Goal: Contribute content: Contribute content

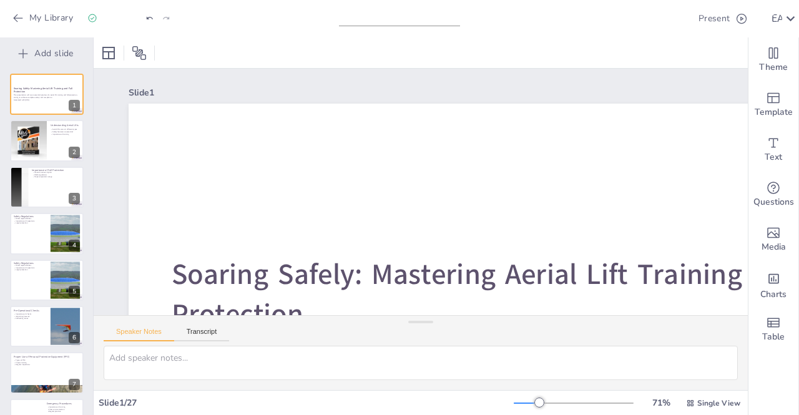
checkbox input "true"
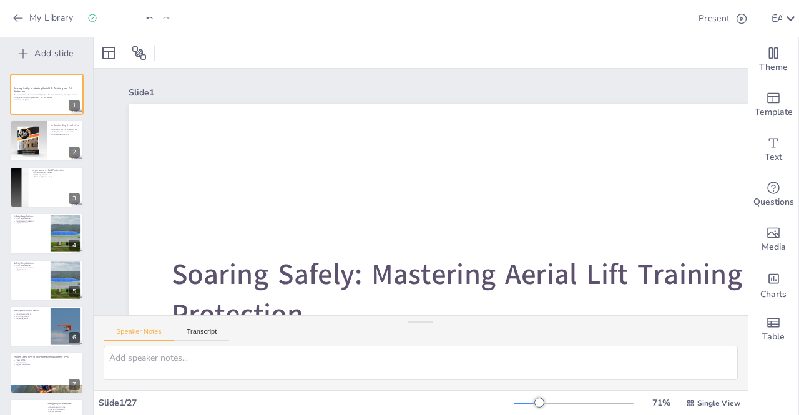
checkbox input "true"
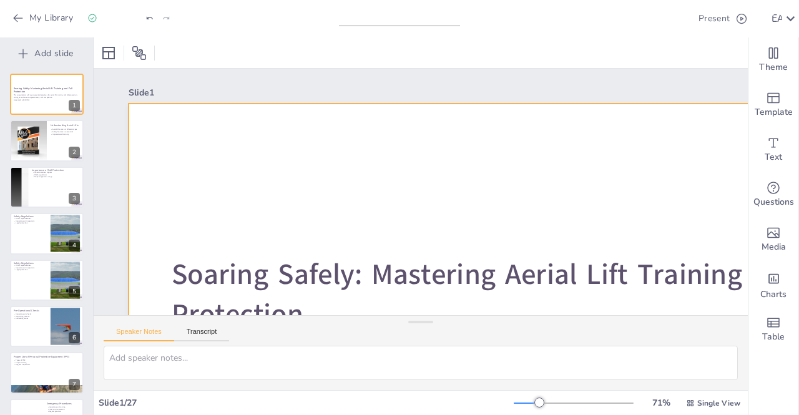
checkbox input "true"
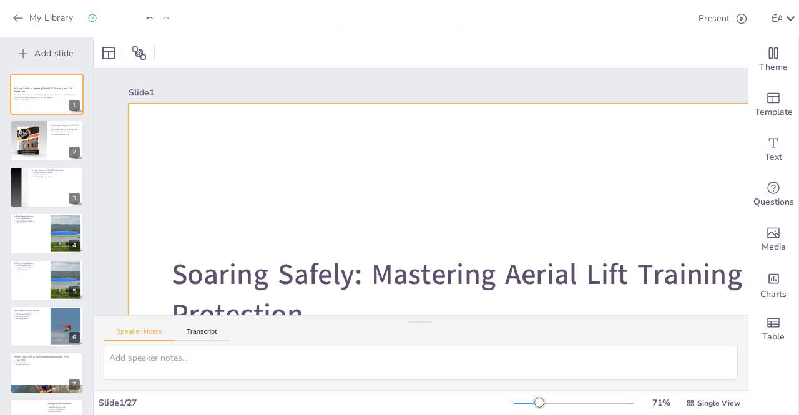
checkbox input "true"
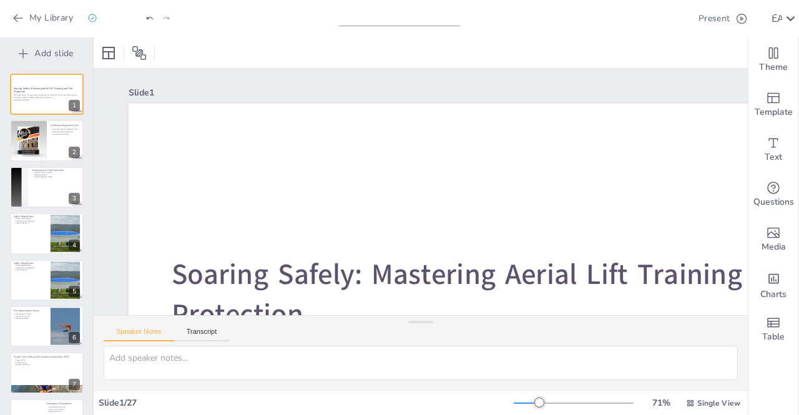
checkbox input "true"
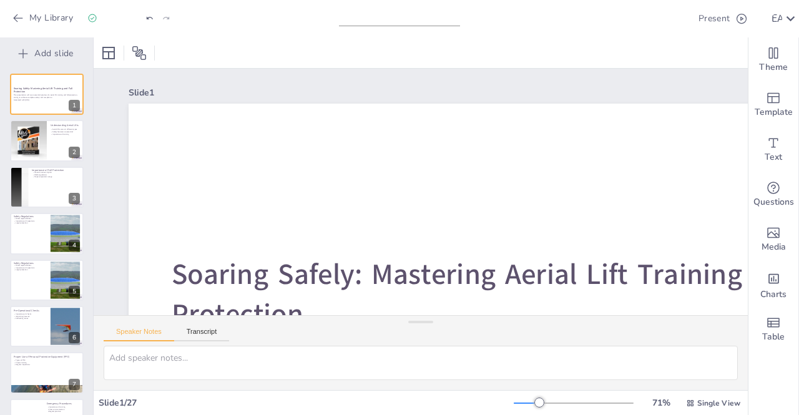
checkbox input "true"
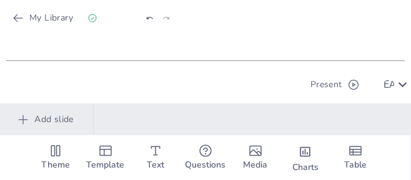
checkbox input "true"
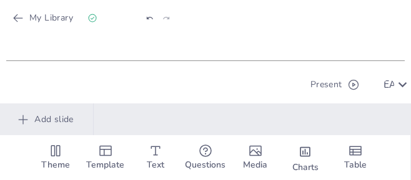
checkbox input "true"
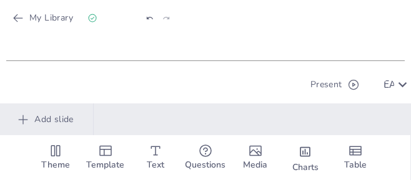
checkbox input "true"
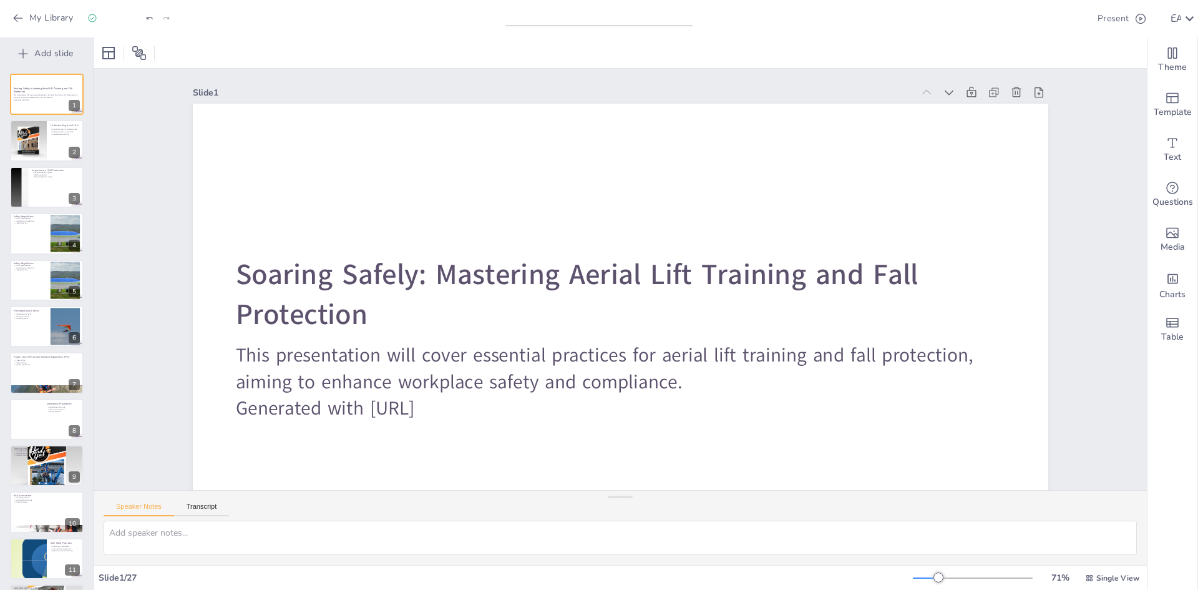
checkbox input "true"
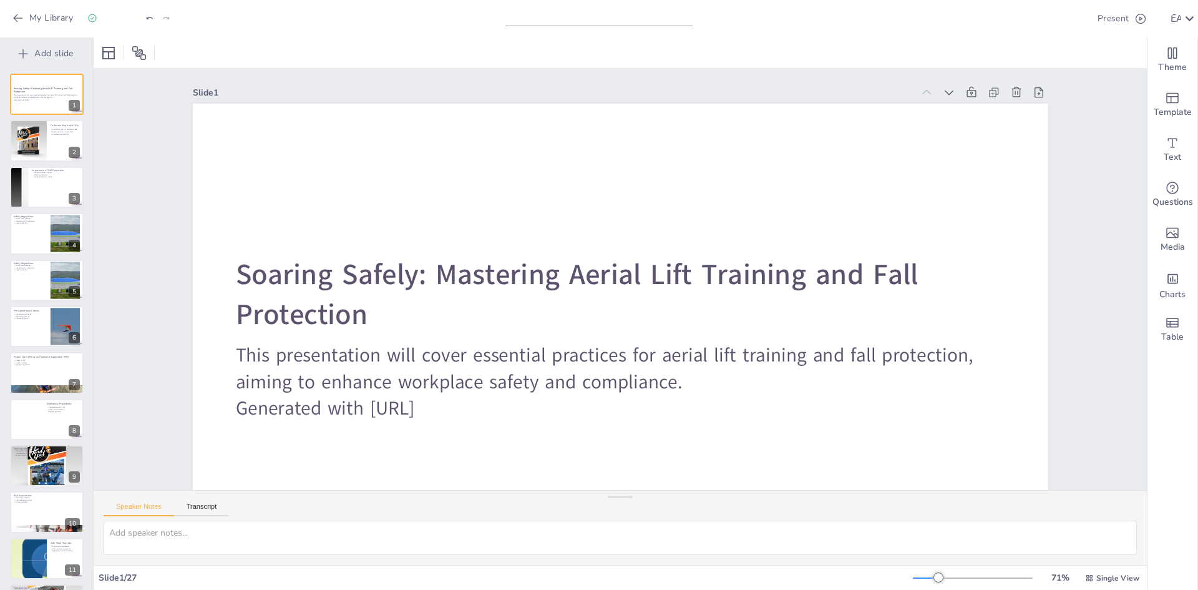
checkbox input "true"
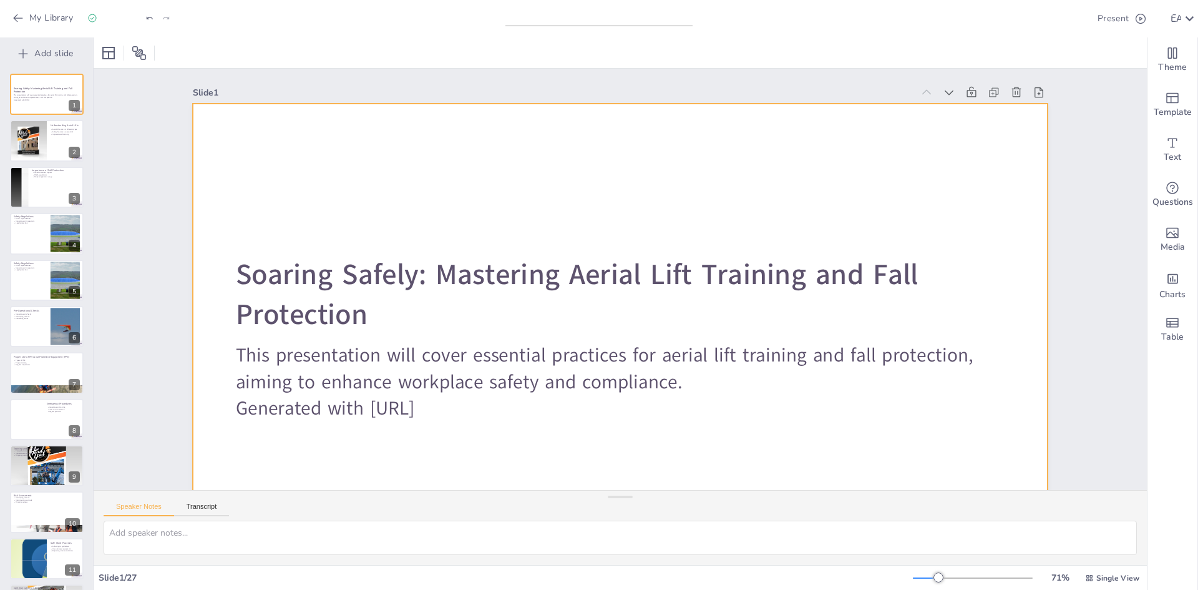
checkbox input "true"
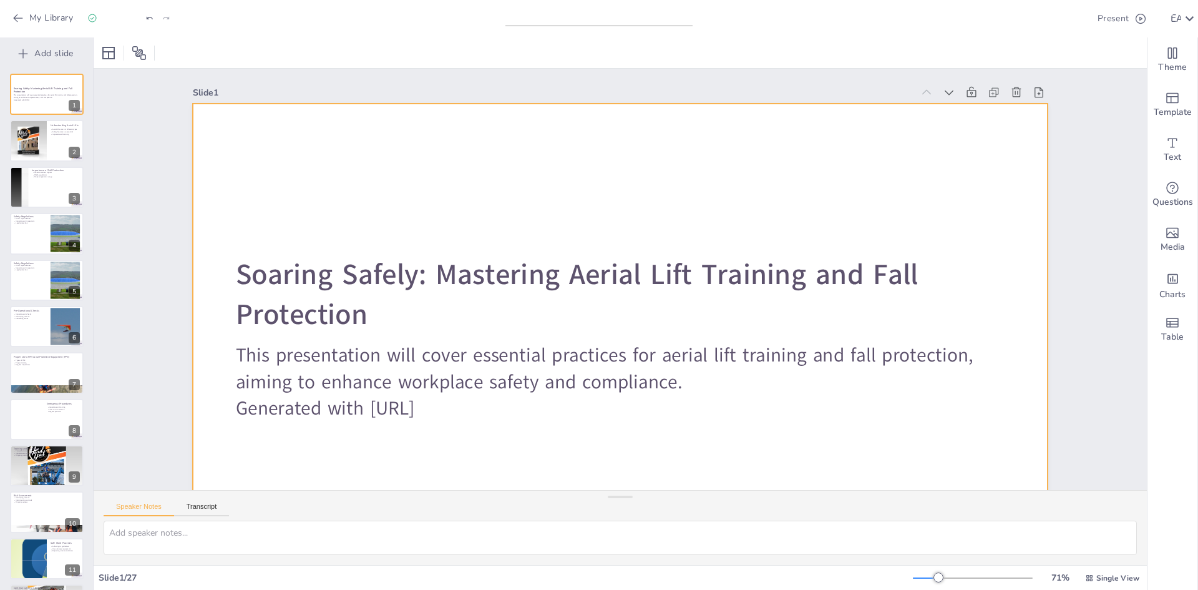
checkbox input "true"
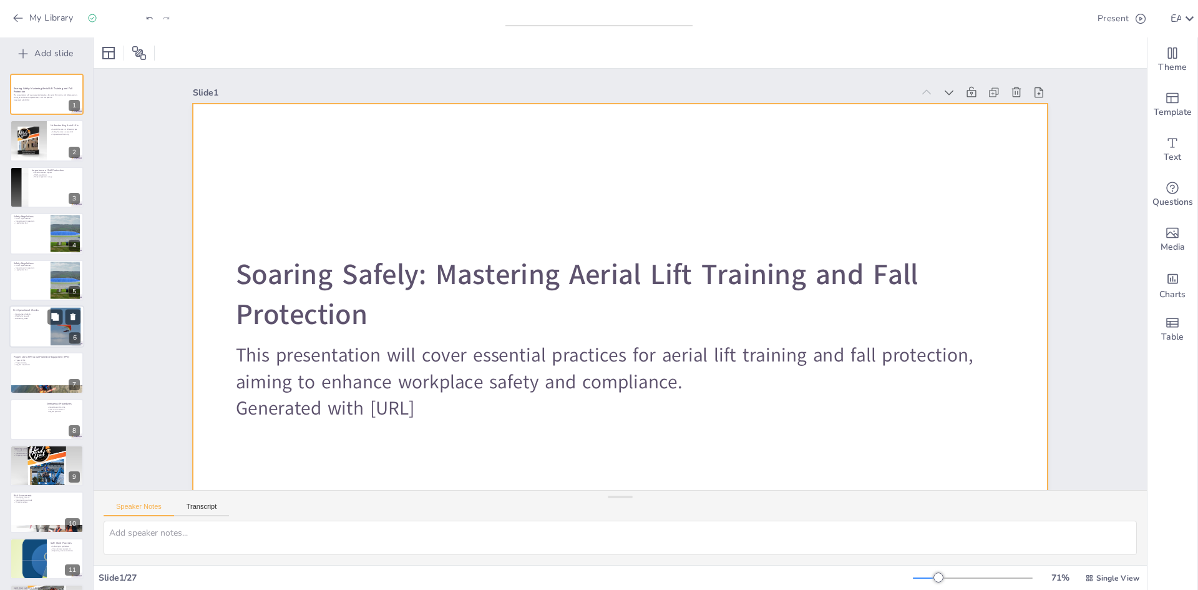
checkbox input "true"
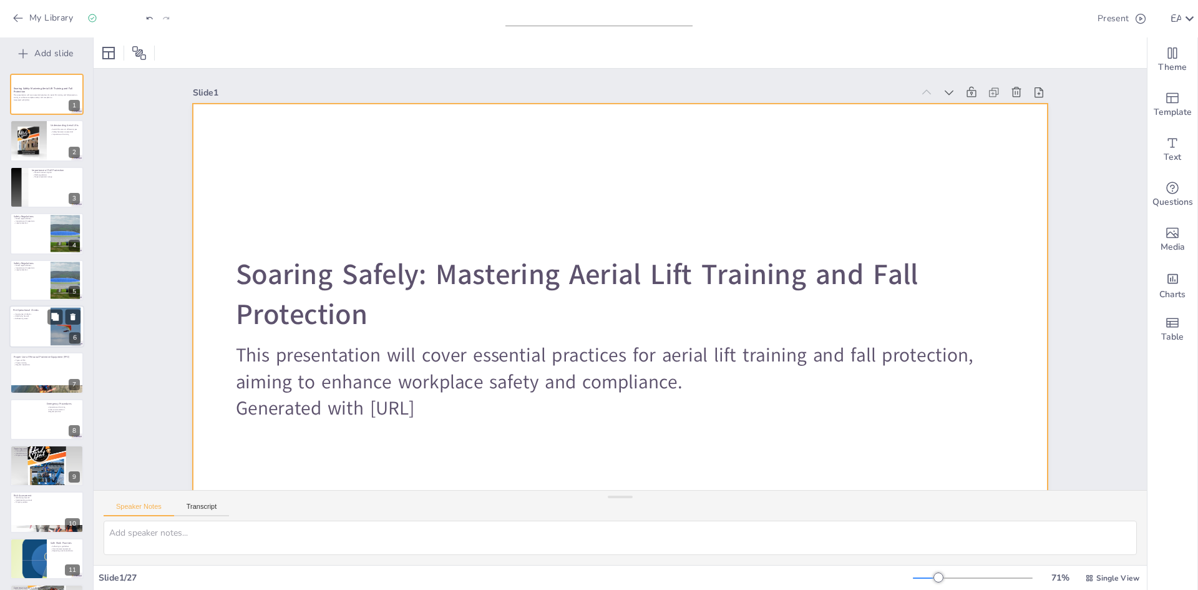
checkbox input "true"
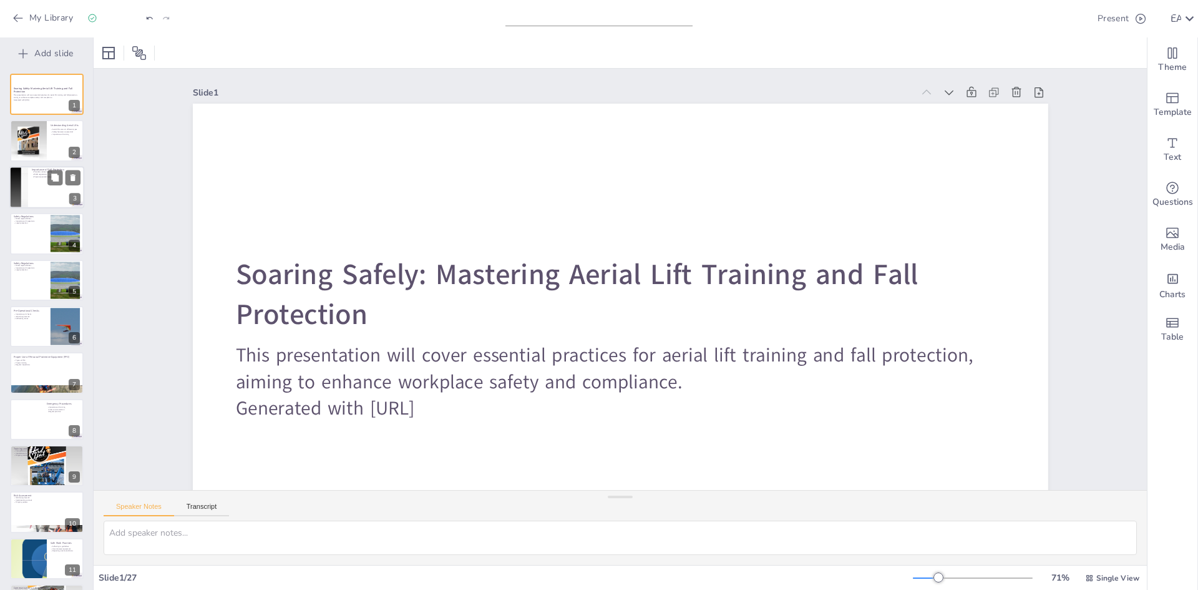
checkbox input "true"
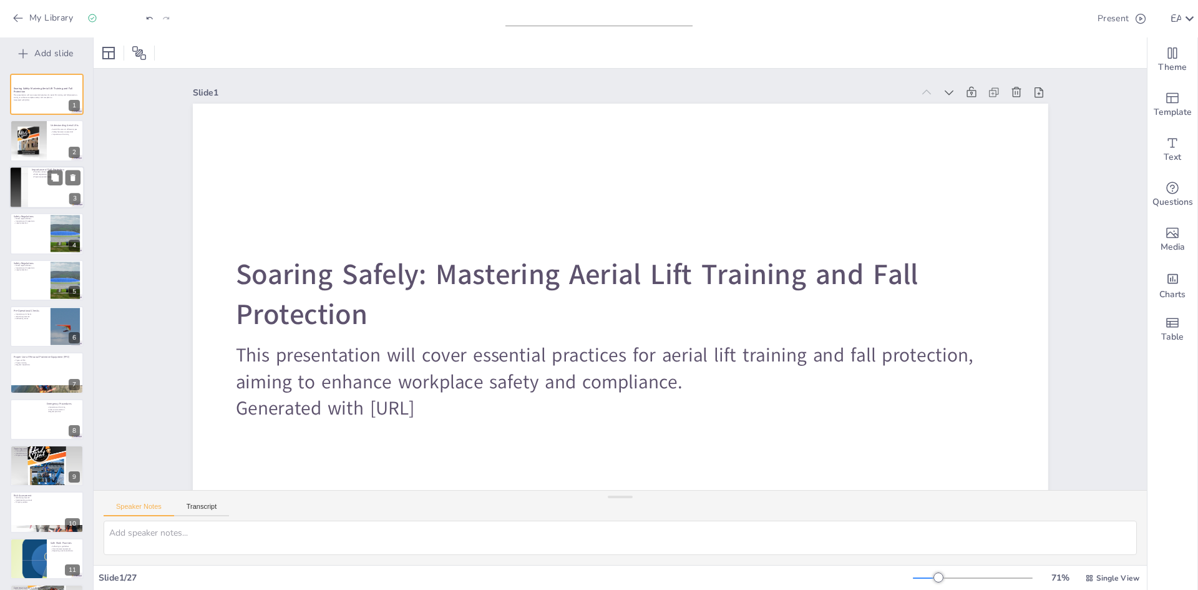
checkbox input "true"
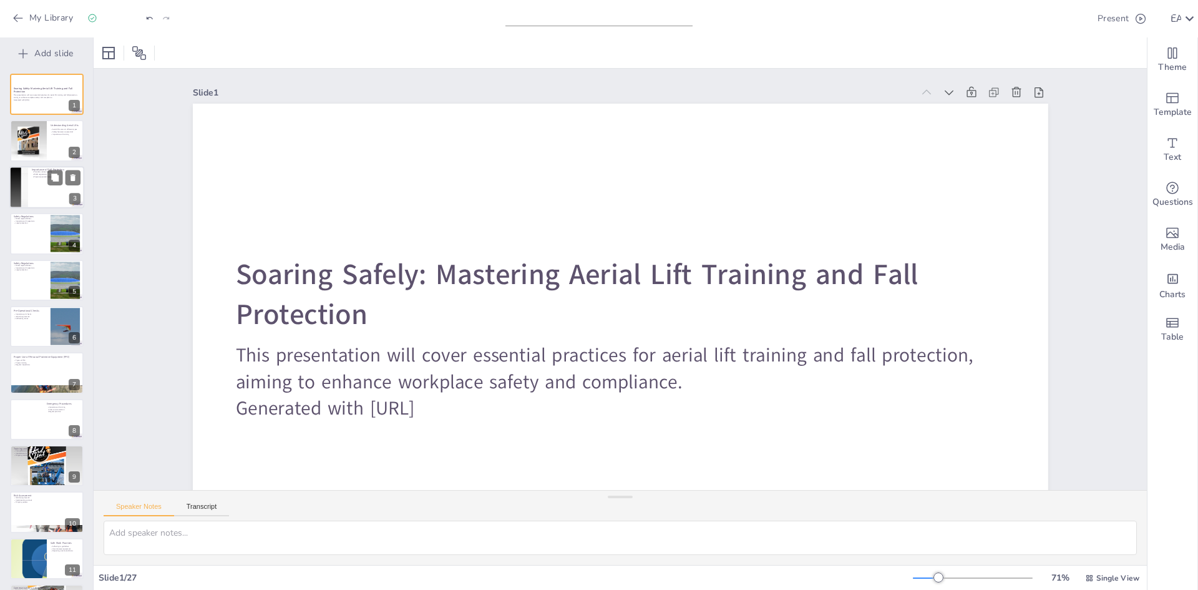
checkbox input "true"
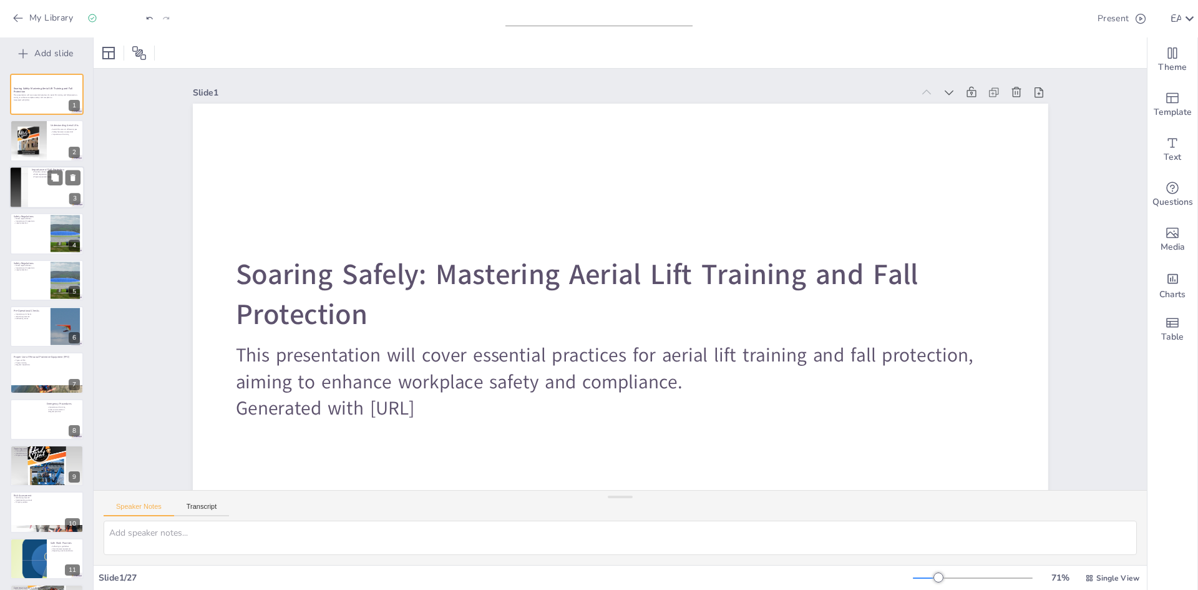
checkbox input "true"
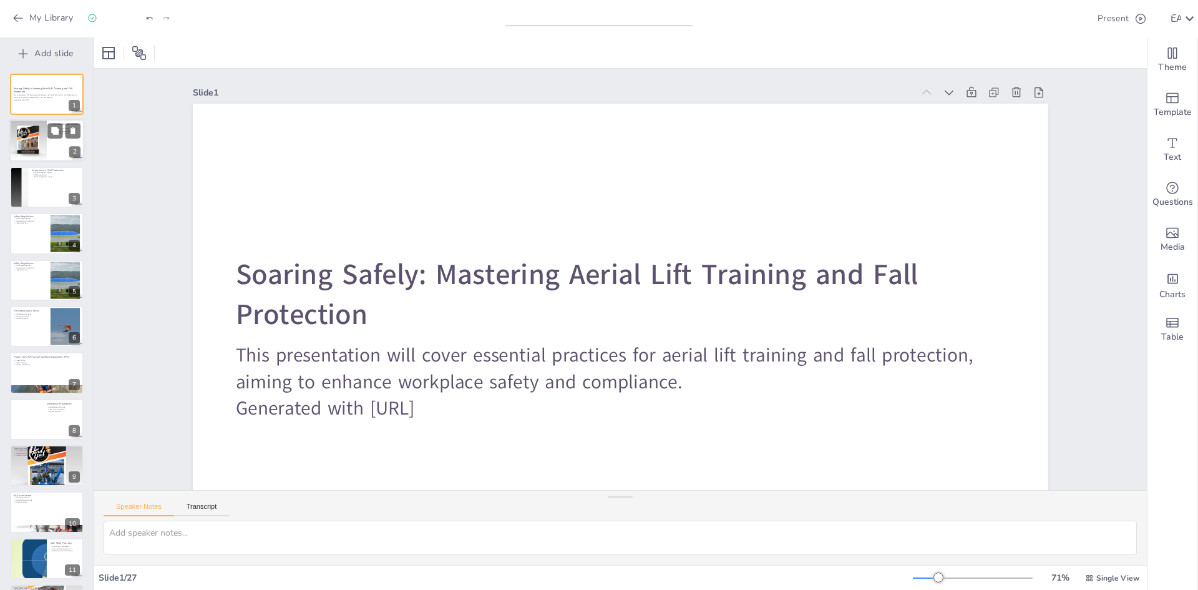
checkbox input "true"
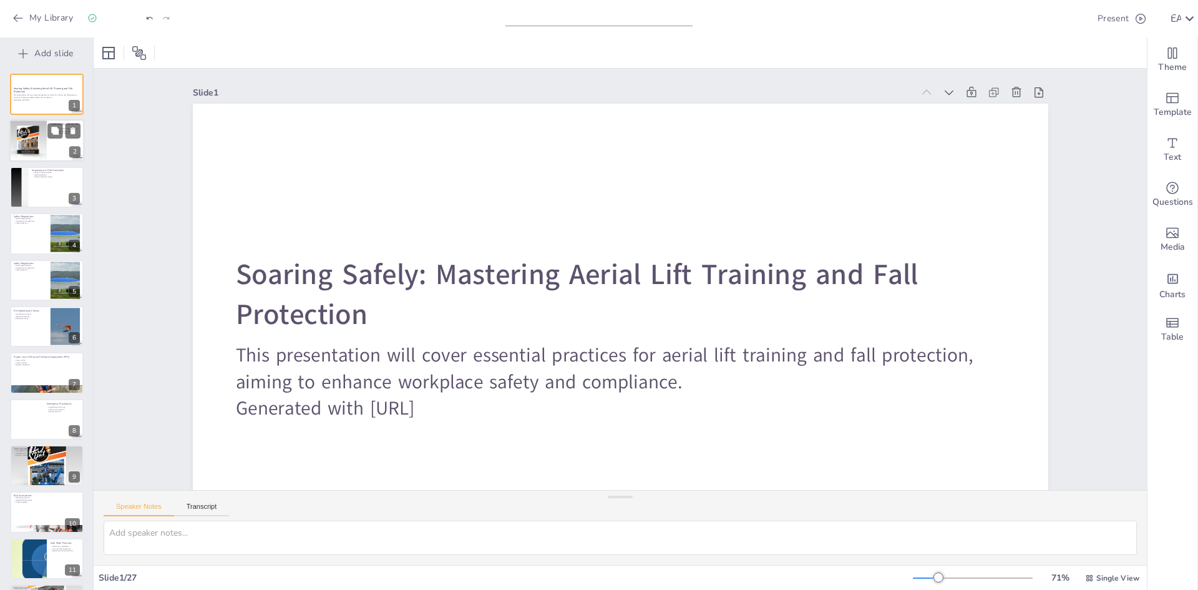
checkbox input "true"
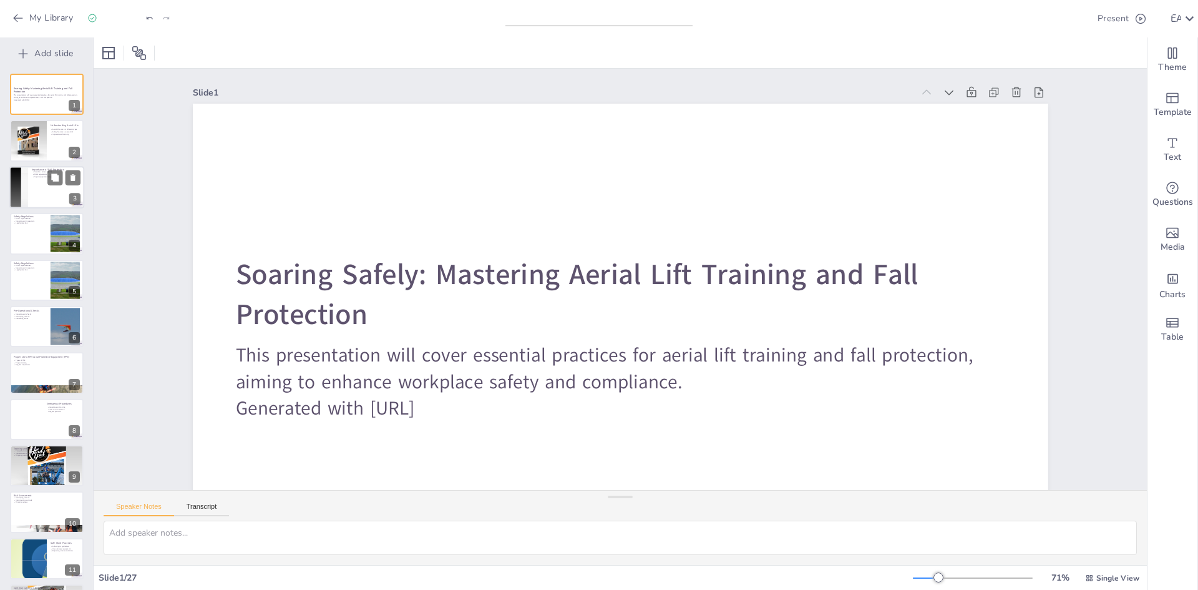
click at [44, 154] on div at bounding box center [27, 140] width 41 height 41
checkbox input "true"
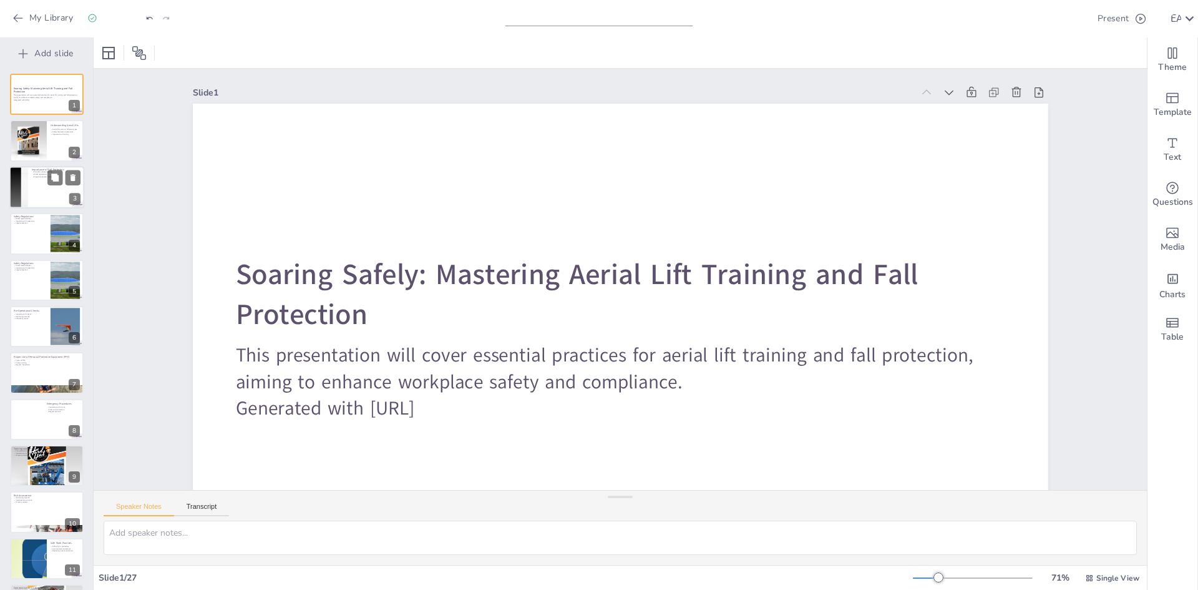
checkbox input "true"
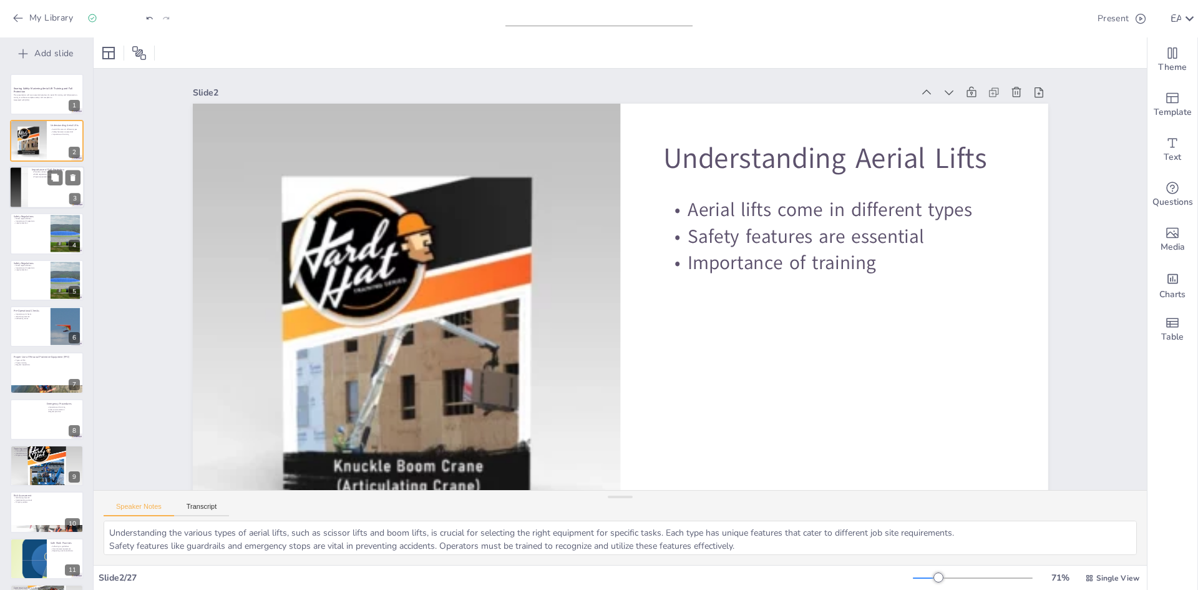
checkbox input "true"
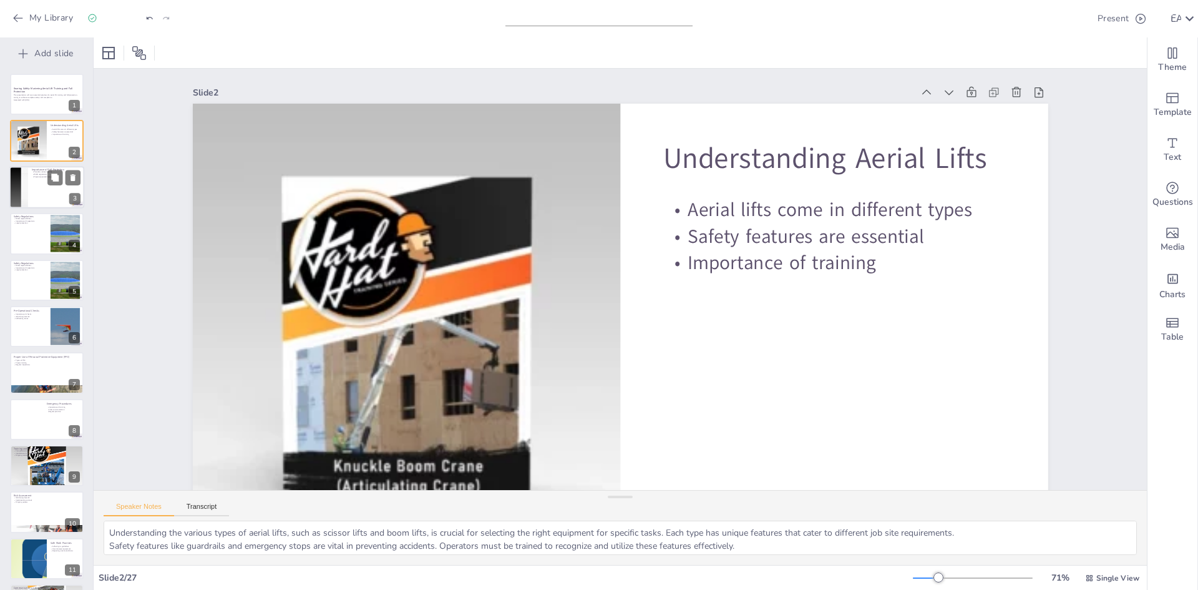
checkbox input "true"
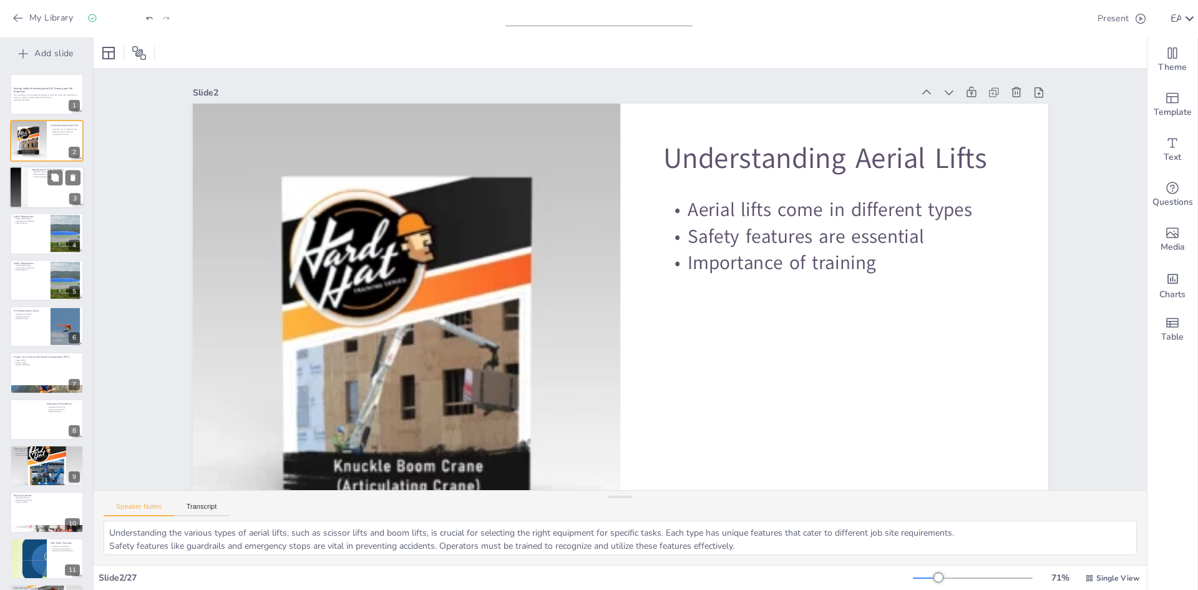
checkbox input "true"
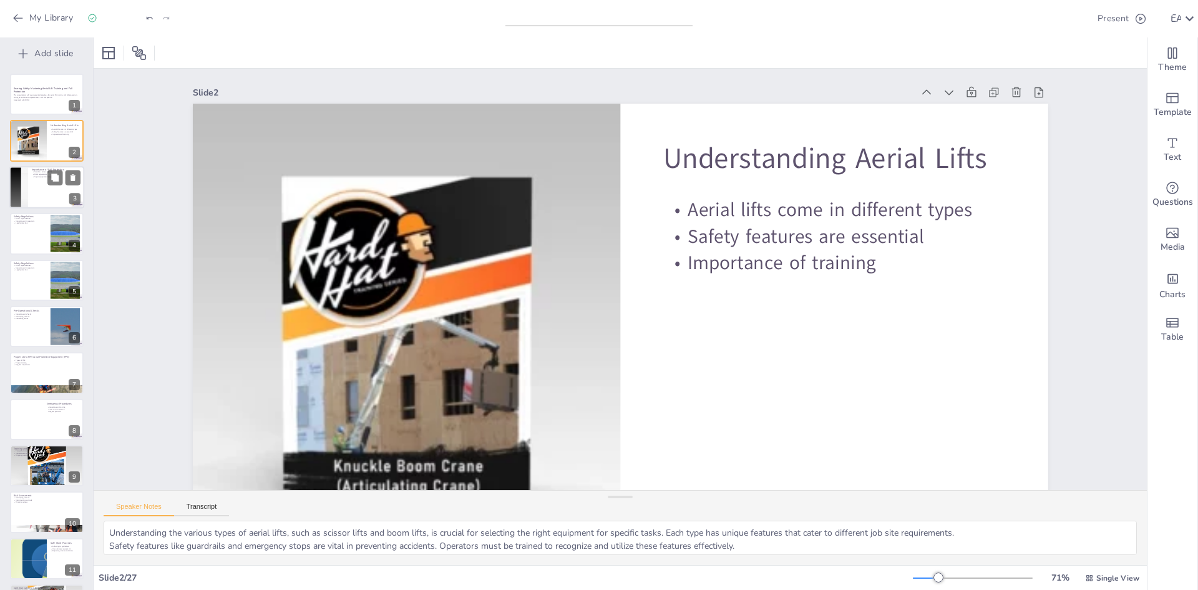
checkbox input "true"
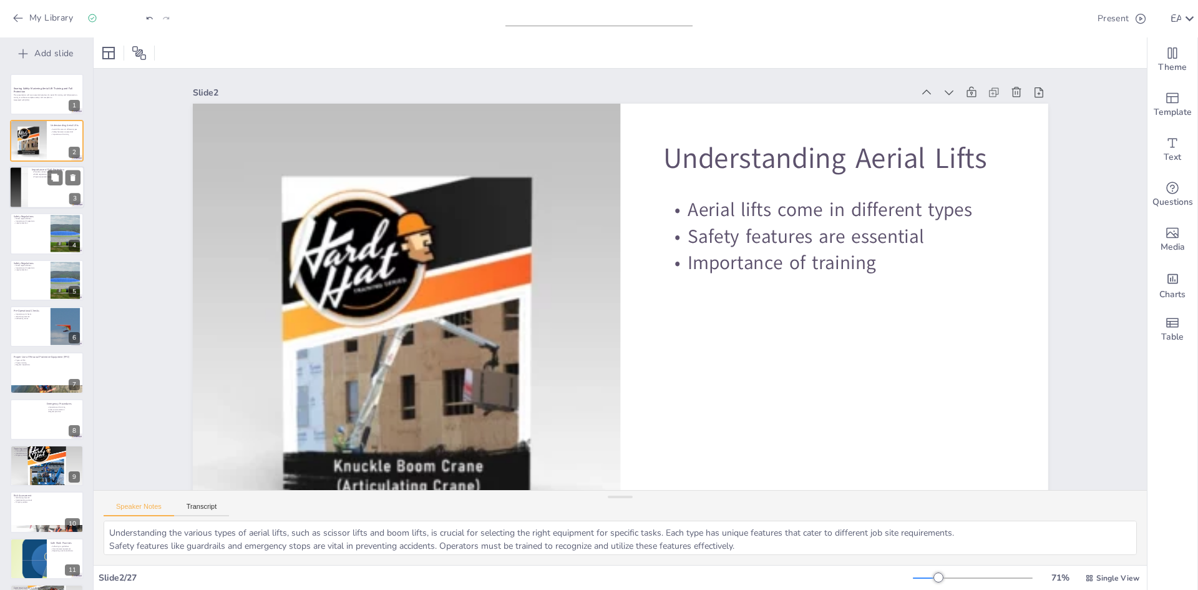
checkbox input "true"
click at [29, 198] on div at bounding box center [46, 187] width 75 height 42
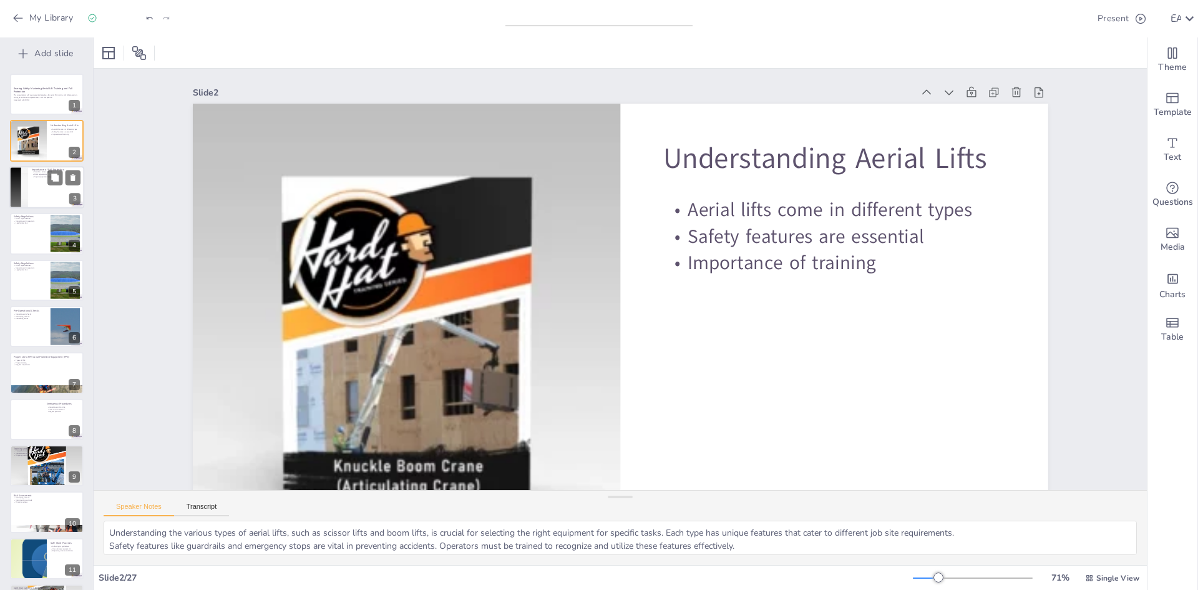
checkbox input "true"
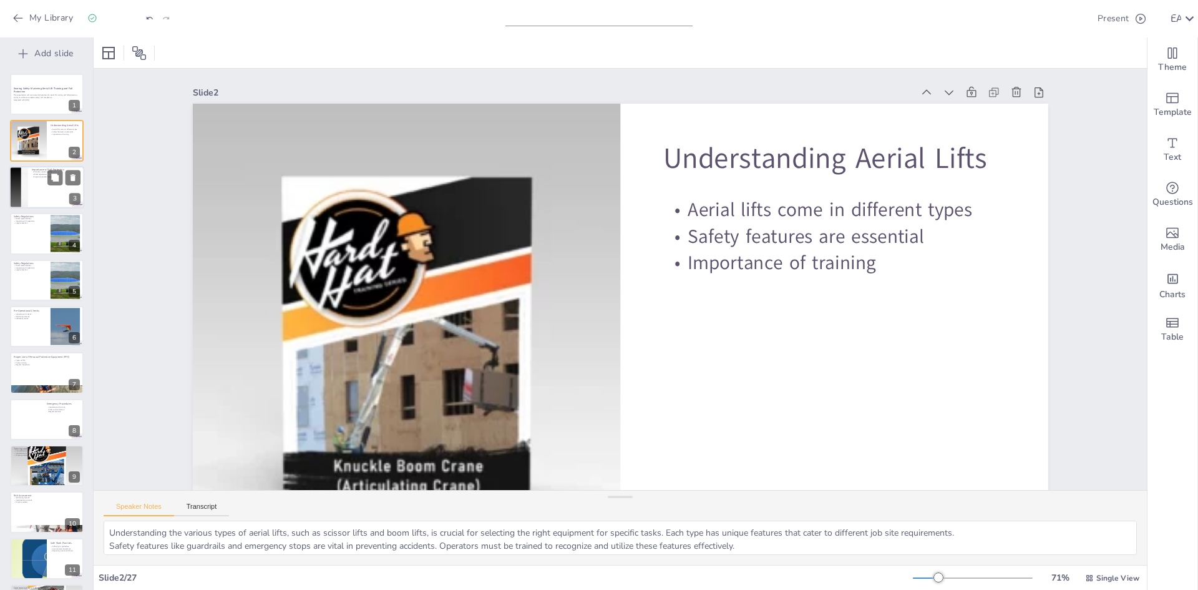
checkbox input "true"
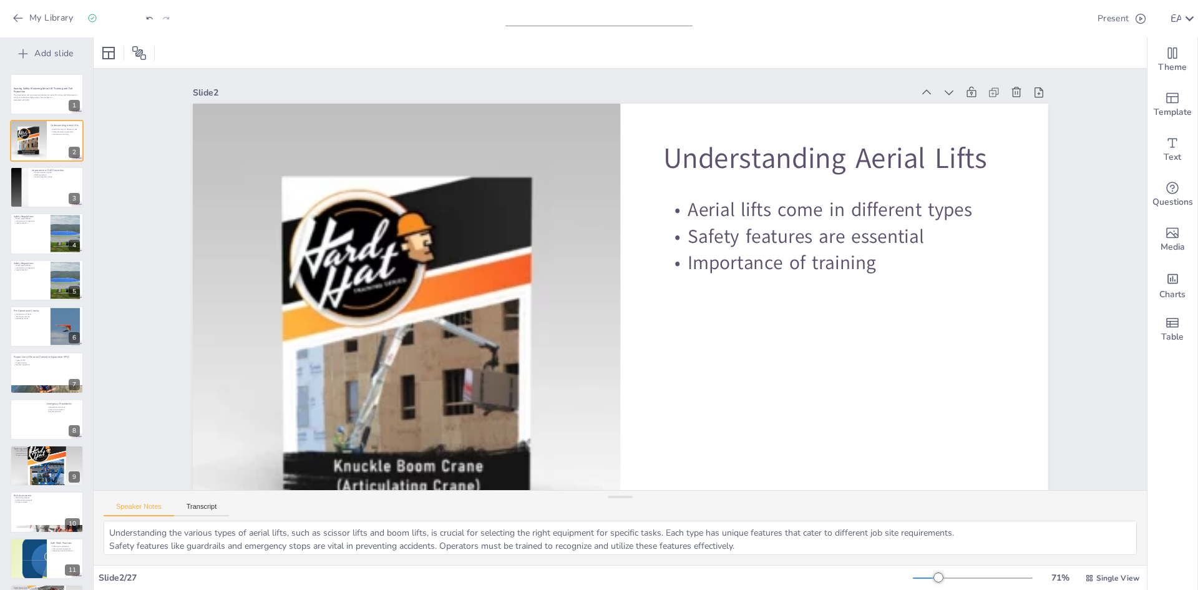
checkbox input "true"
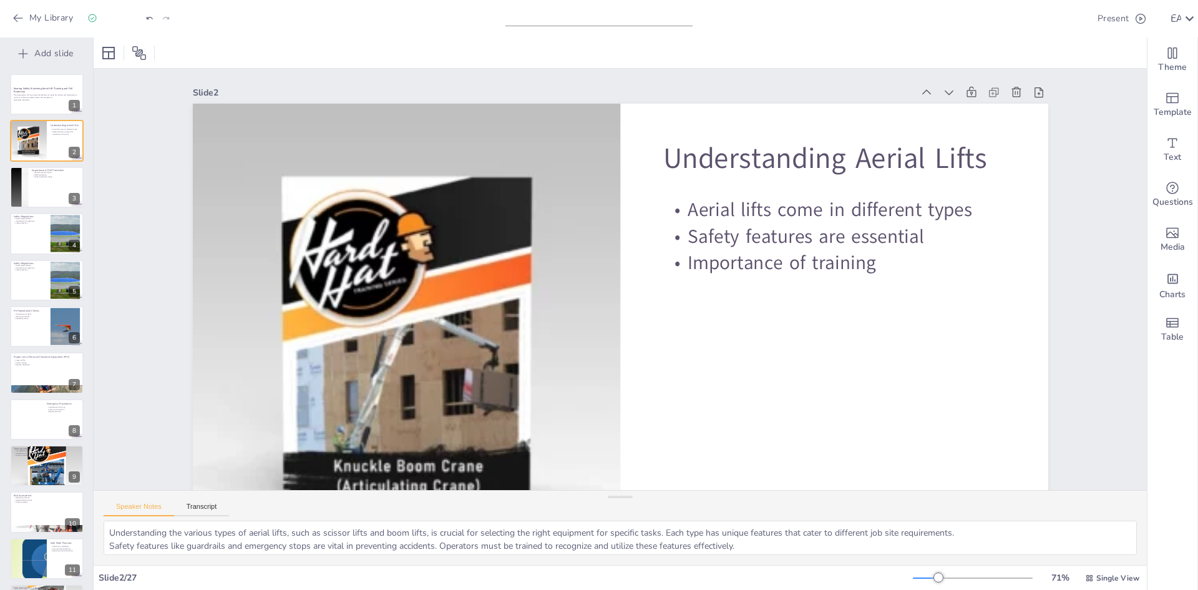
checkbox input "true"
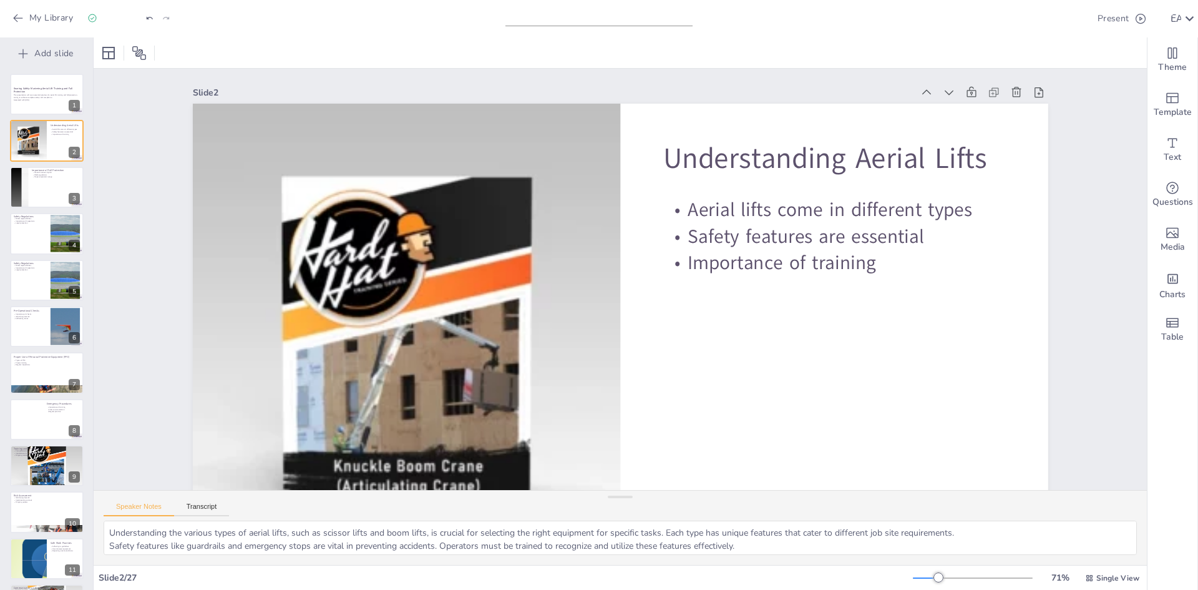
checkbox input "true"
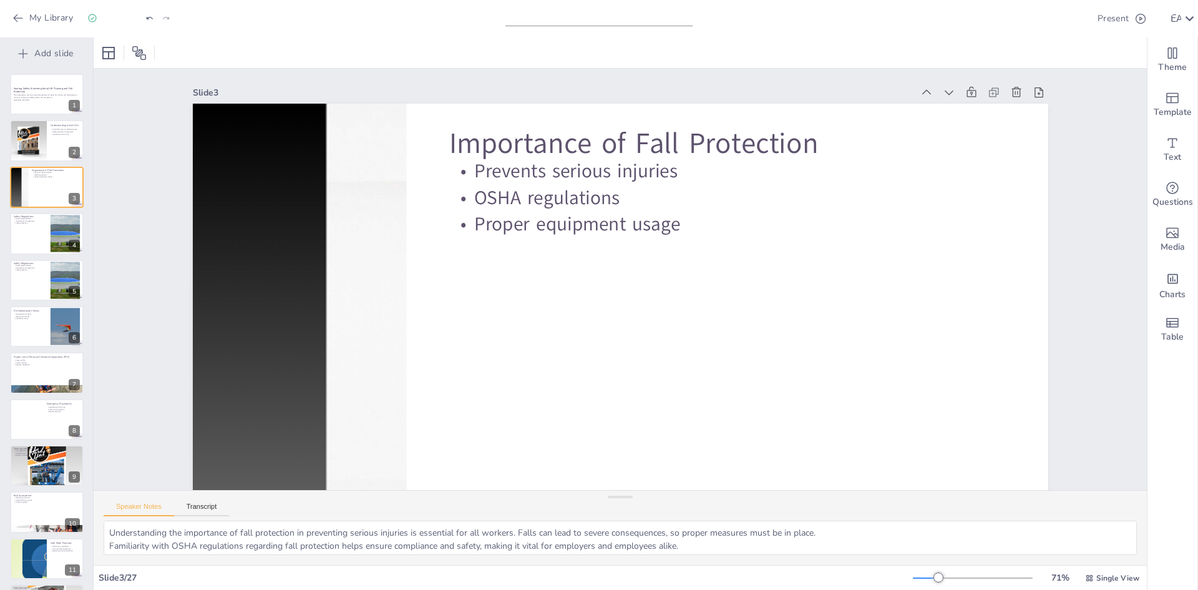
checkbox input "true"
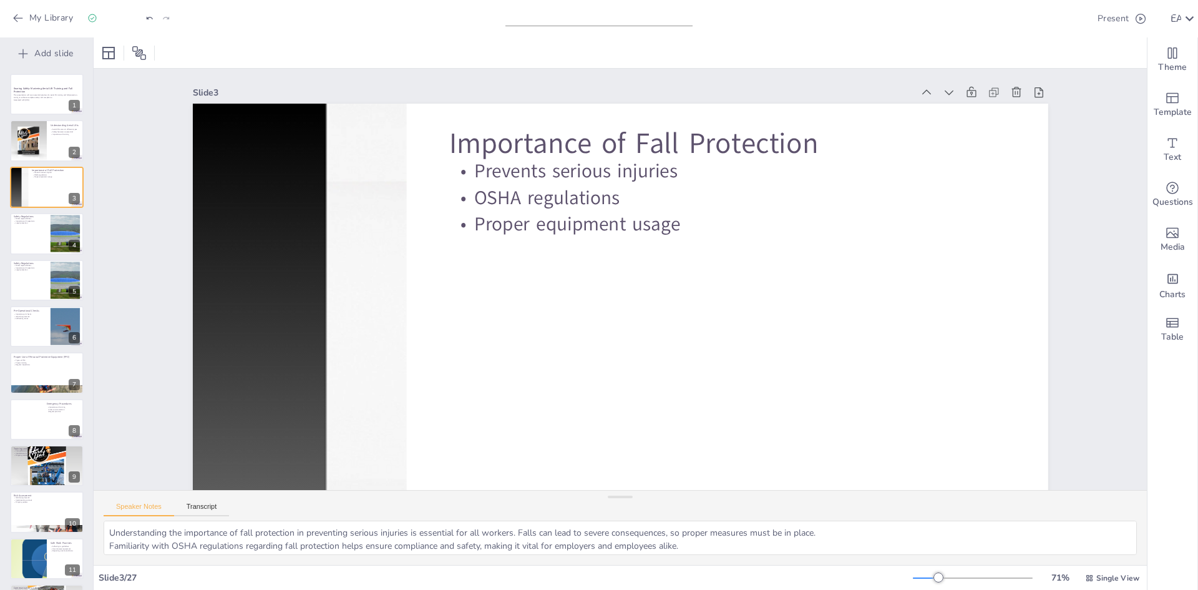
checkbox input "true"
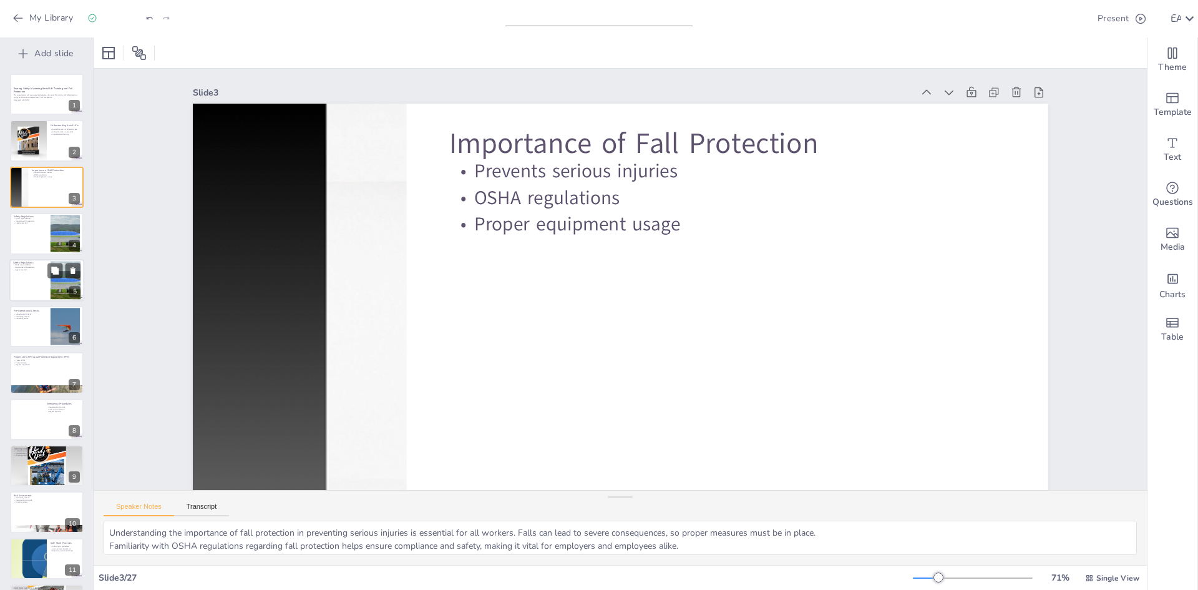
checkbox input "true"
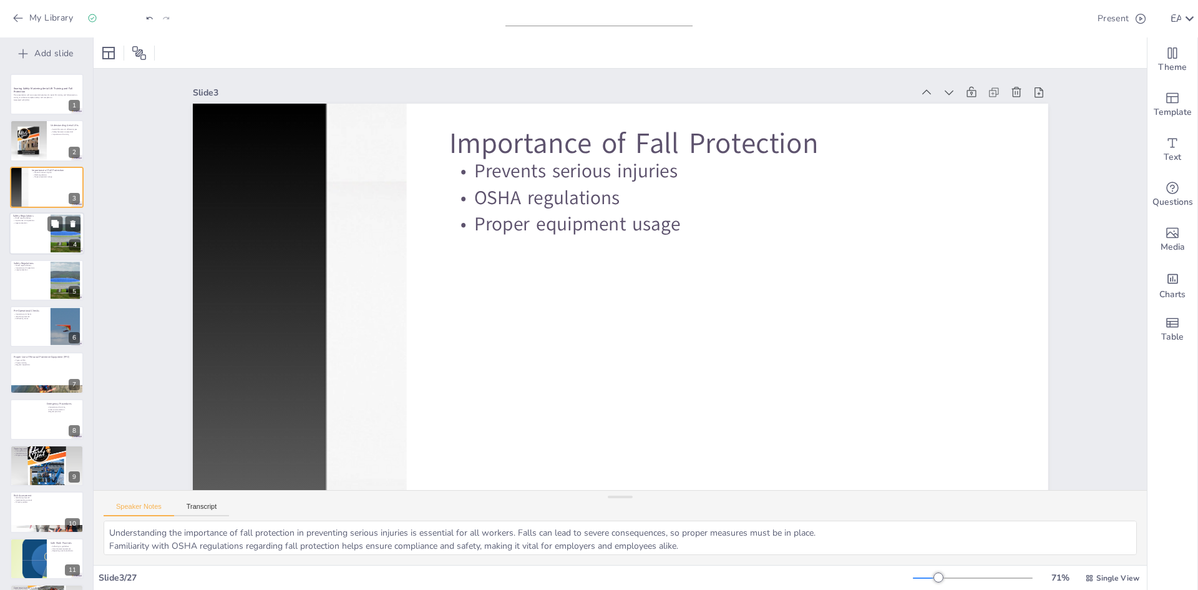
checkbox input "true"
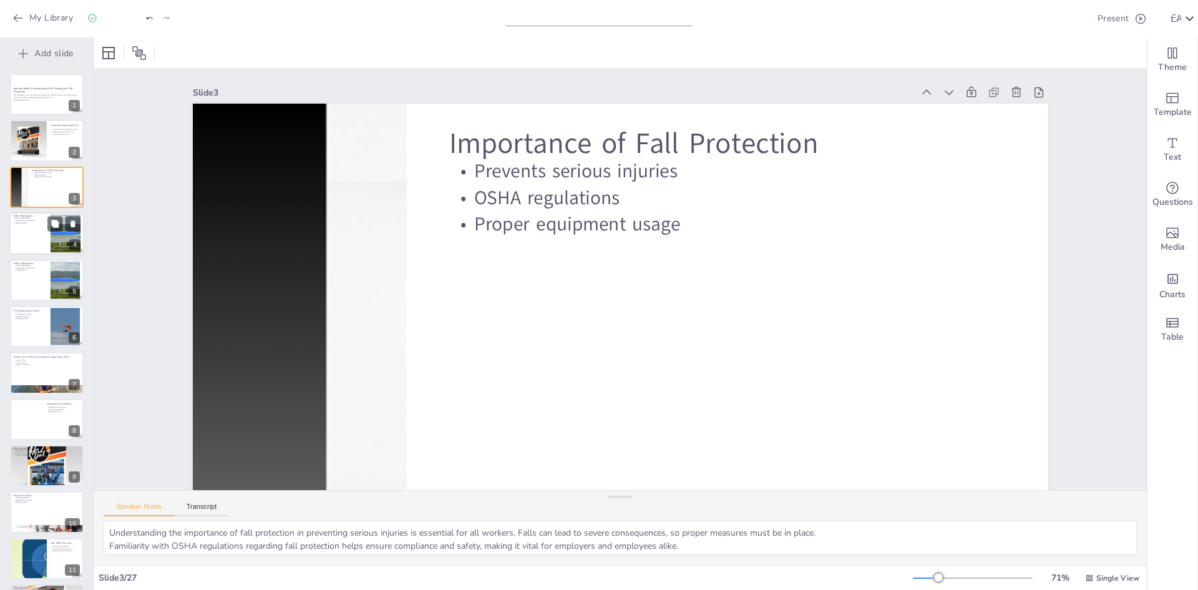
checkbox input "true"
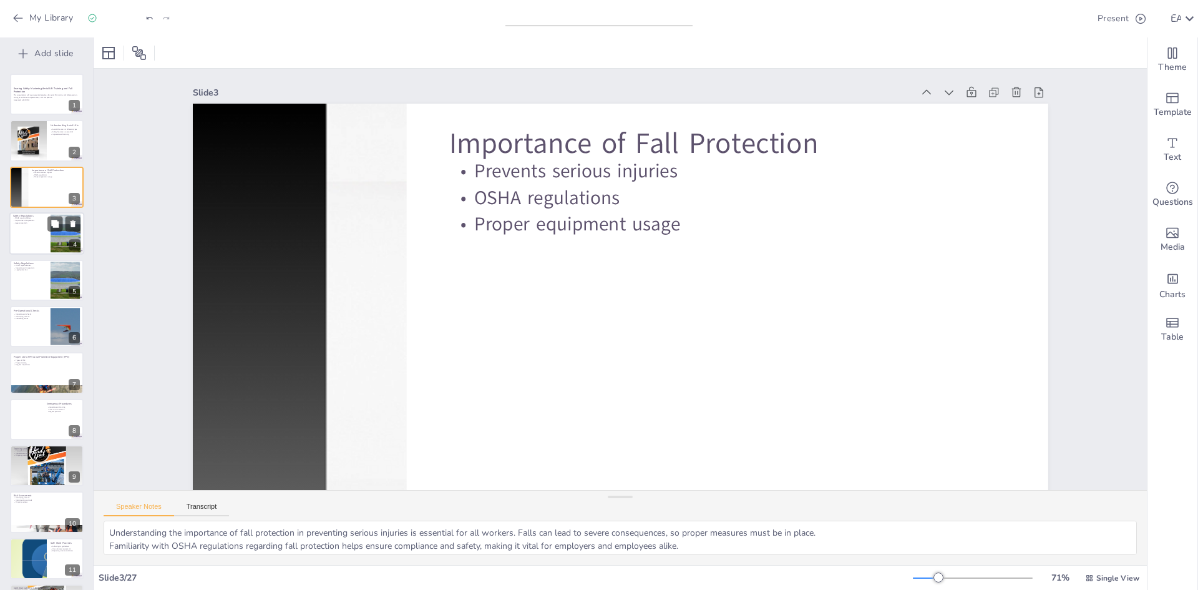
checkbox input "true"
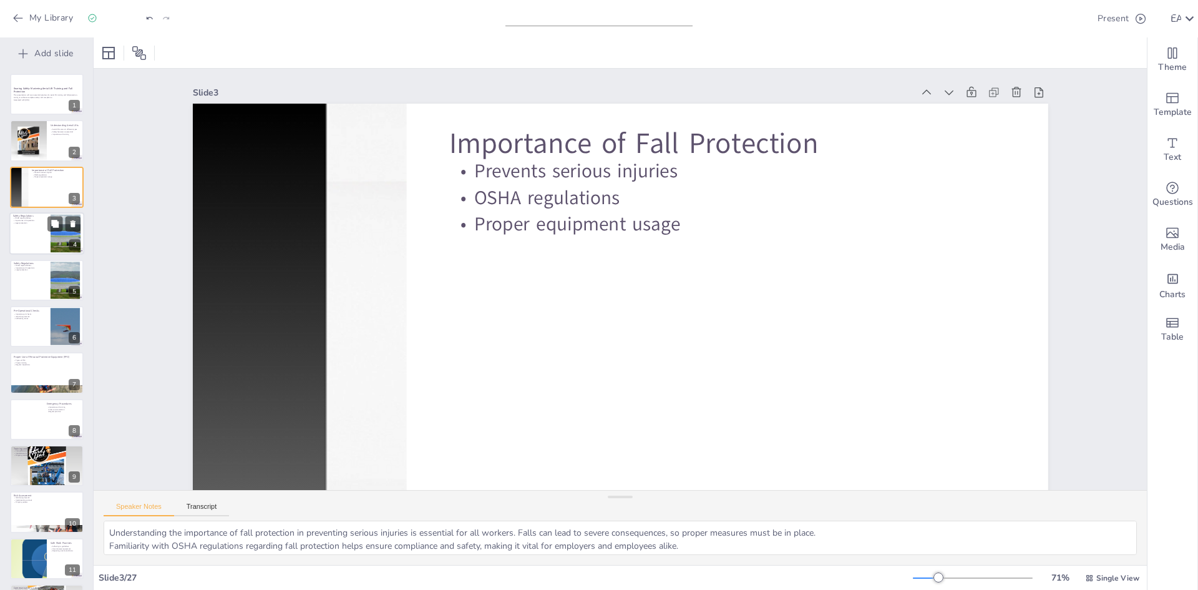
checkbox input "true"
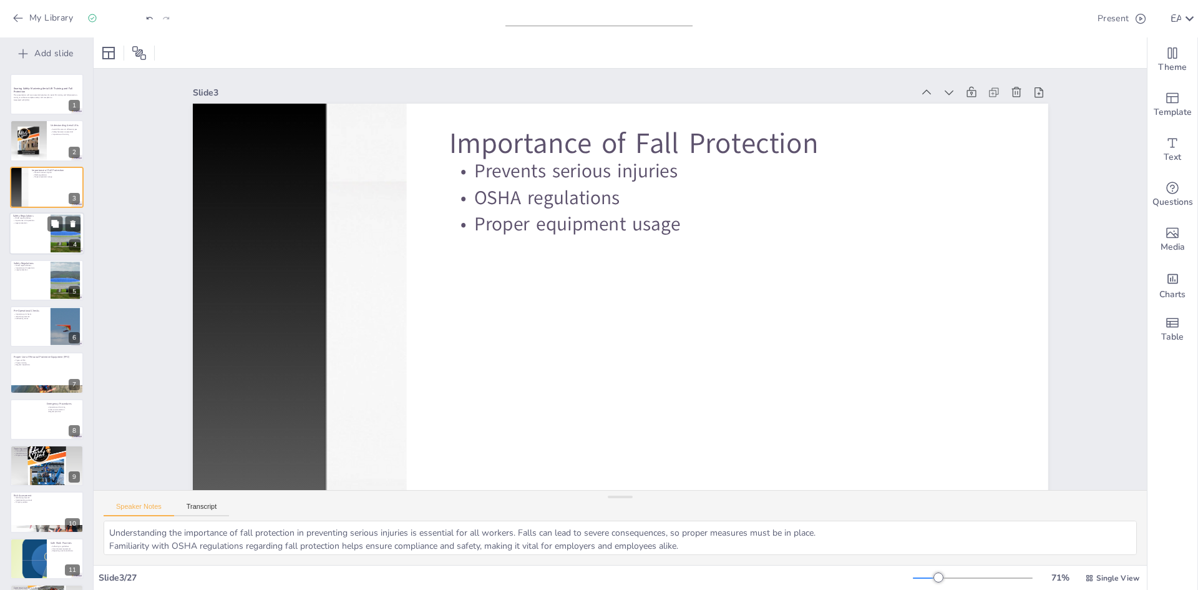
checkbox input "true"
click at [30, 238] on div at bounding box center [46, 233] width 75 height 42
checkbox input "true"
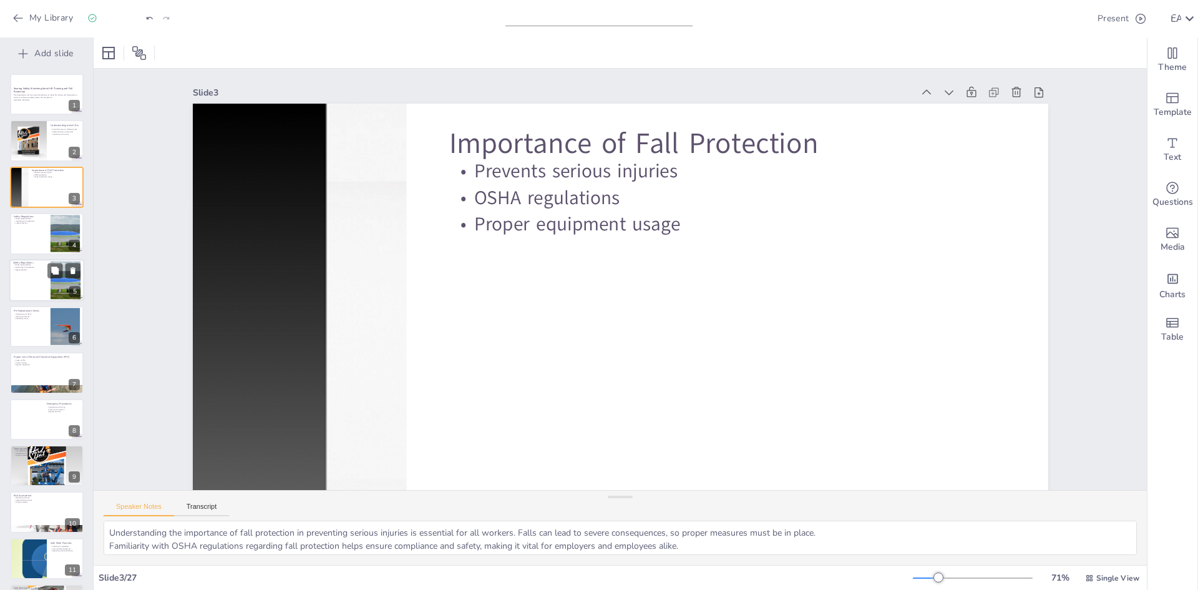
checkbox input "true"
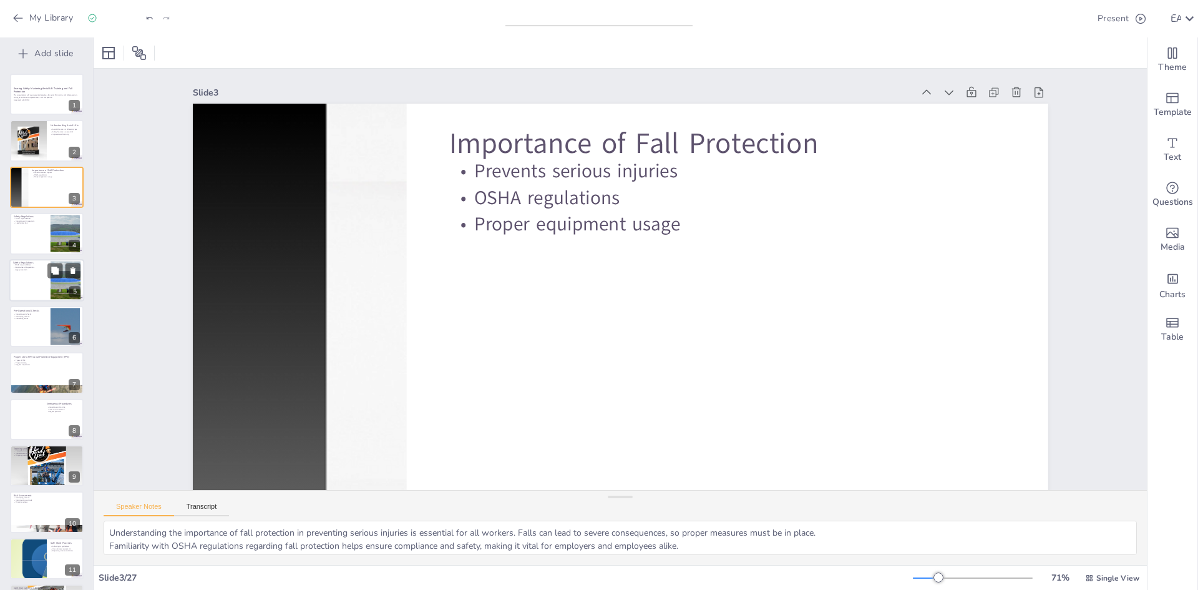
checkbox input "true"
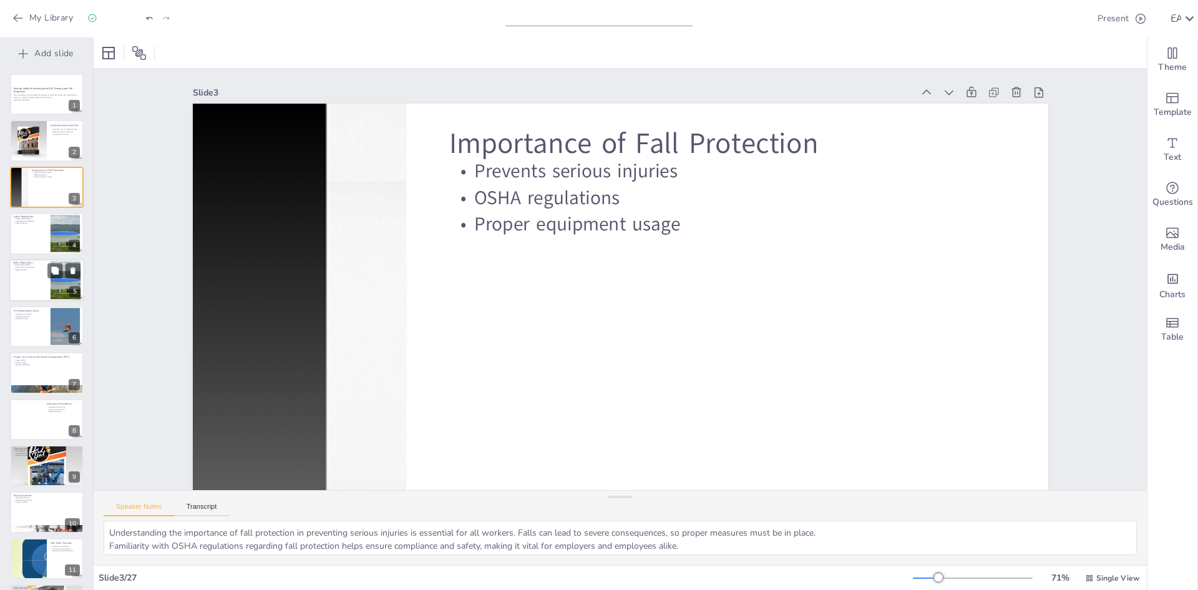
checkbox input "true"
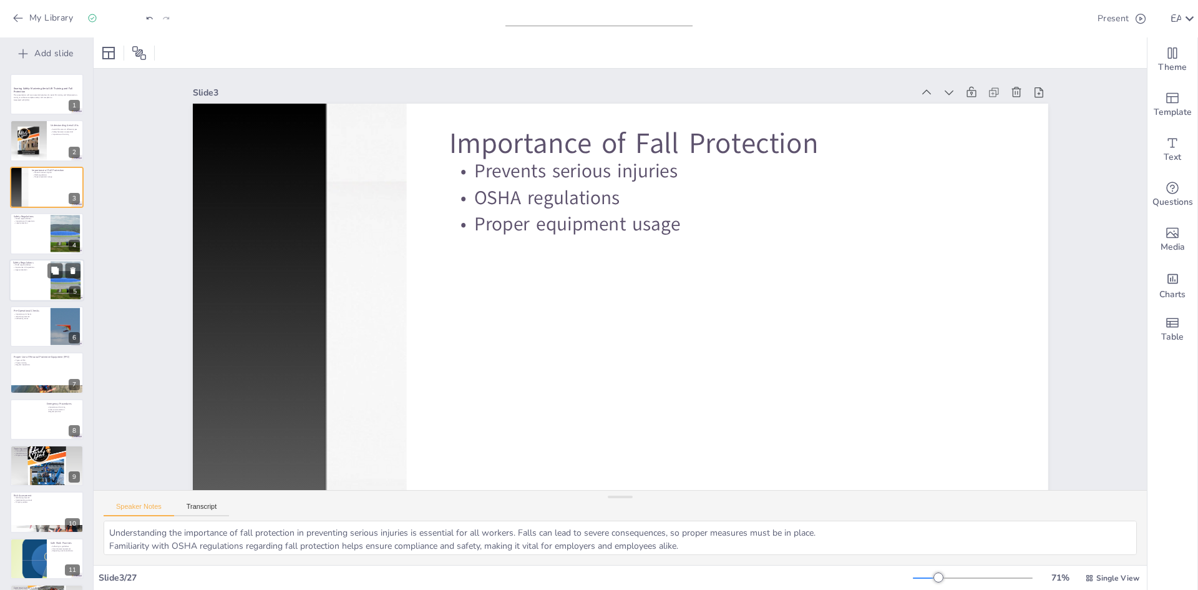
checkbox input "true"
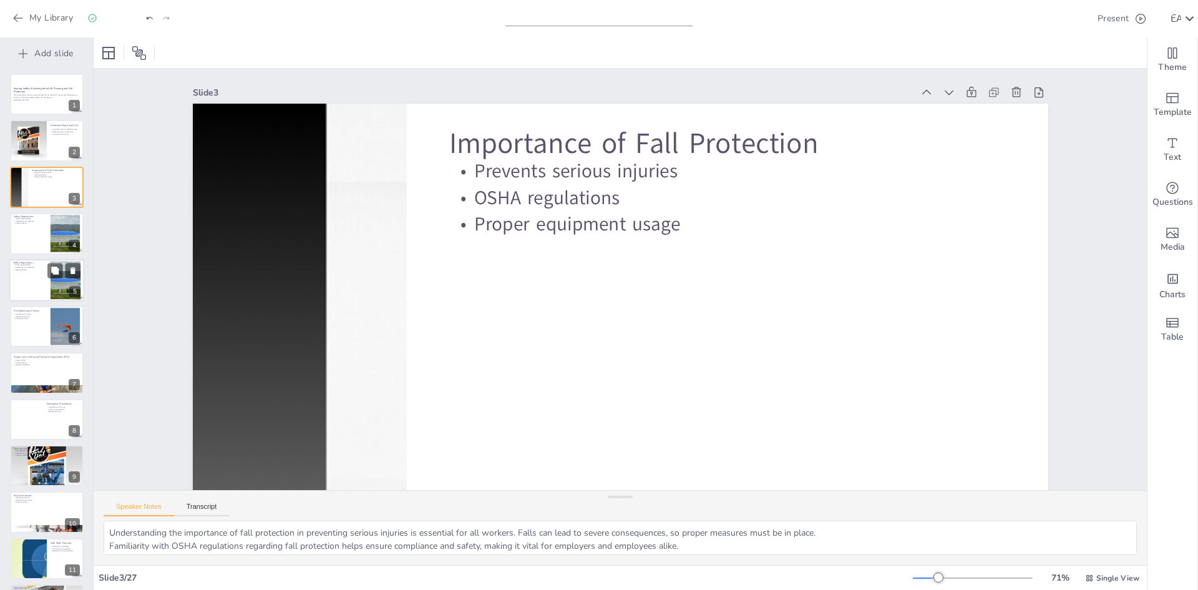
checkbox input "true"
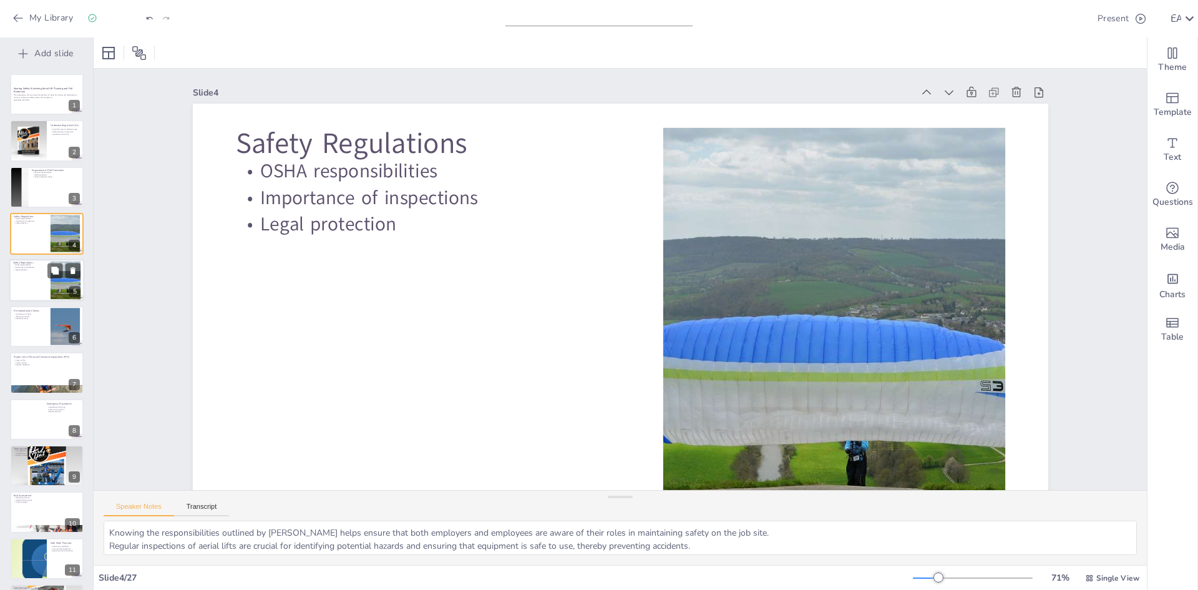
click at [37, 288] on div at bounding box center [46, 280] width 75 height 42
checkbox input "true"
click at [36, 343] on div at bounding box center [46, 326] width 75 height 42
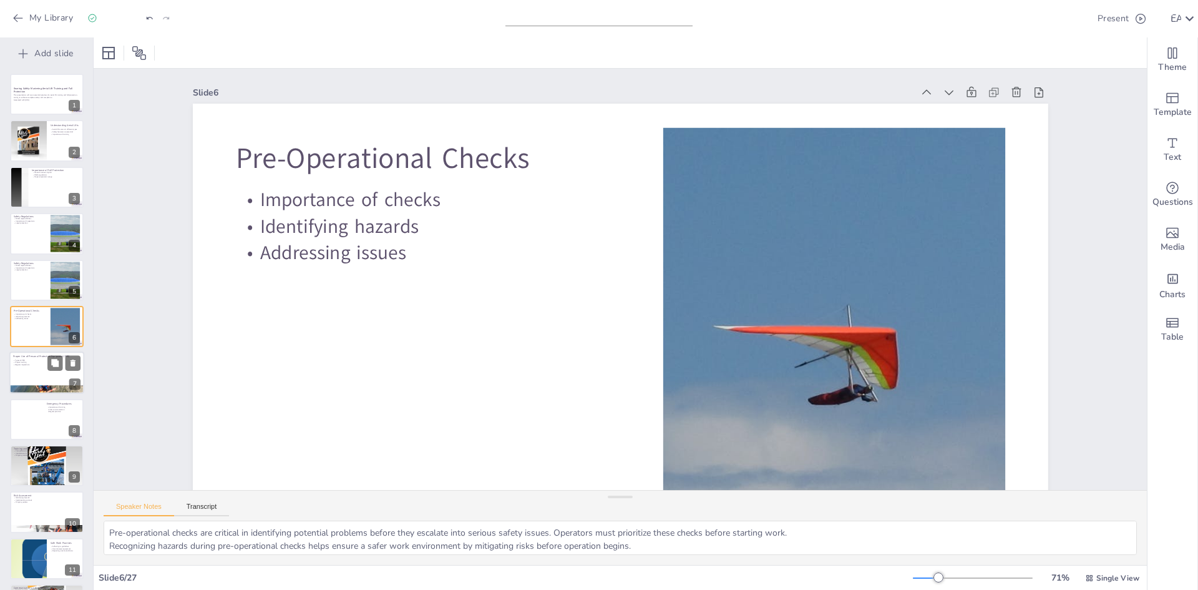
drag, startPoint x: 39, startPoint y: 385, endPoint x: 34, endPoint y: 397, distance: 13.7
click at [39, 352] on div "Proper Use of Personal Protective Equipment (PPE) Types of PPE Proper training …" at bounding box center [47, 352] width 74 height 0
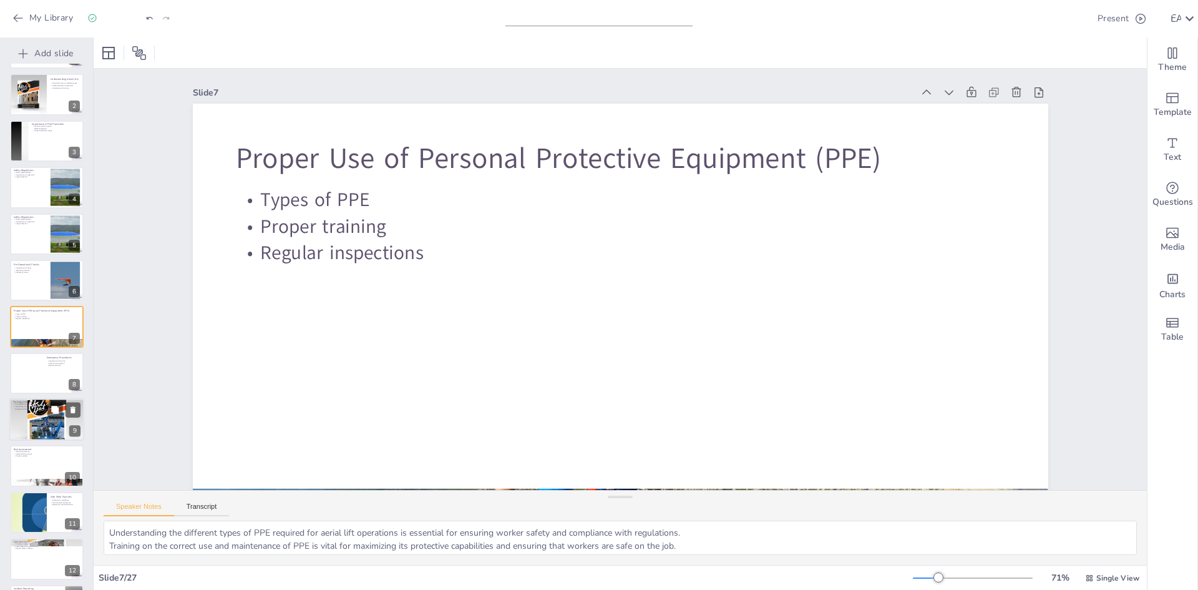
drag, startPoint x: 31, startPoint y: 419, endPoint x: 32, endPoint y: 426, distance: 7.5
click at [31, 414] on div at bounding box center [47, 420] width 74 height 74
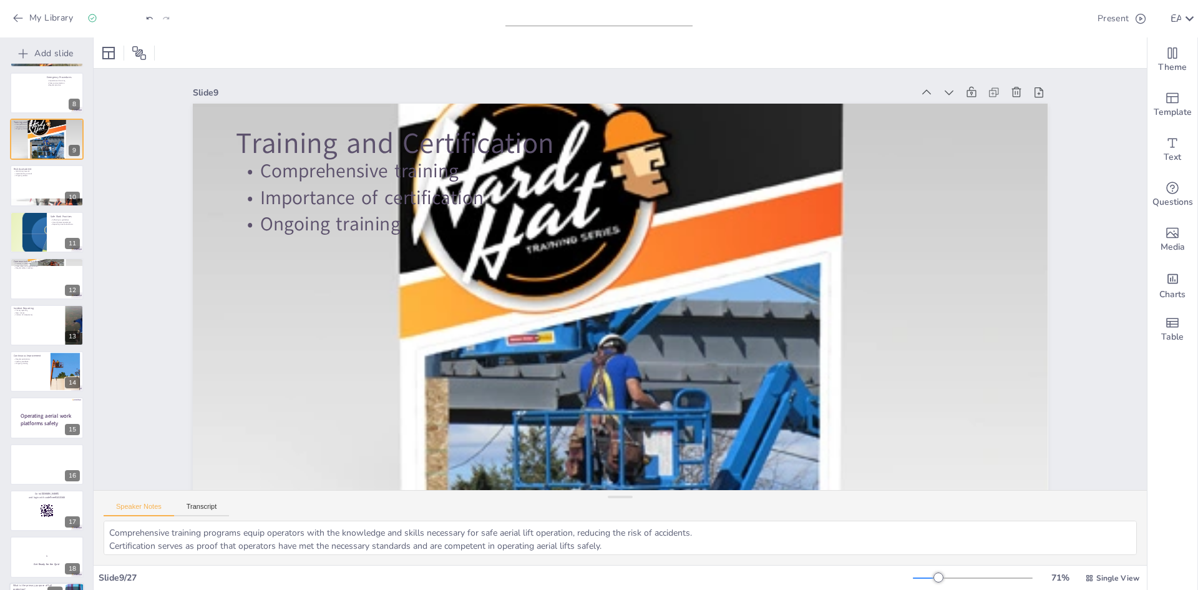
click at [38, 414] on div at bounding box center [47, 464] width 74 height 41
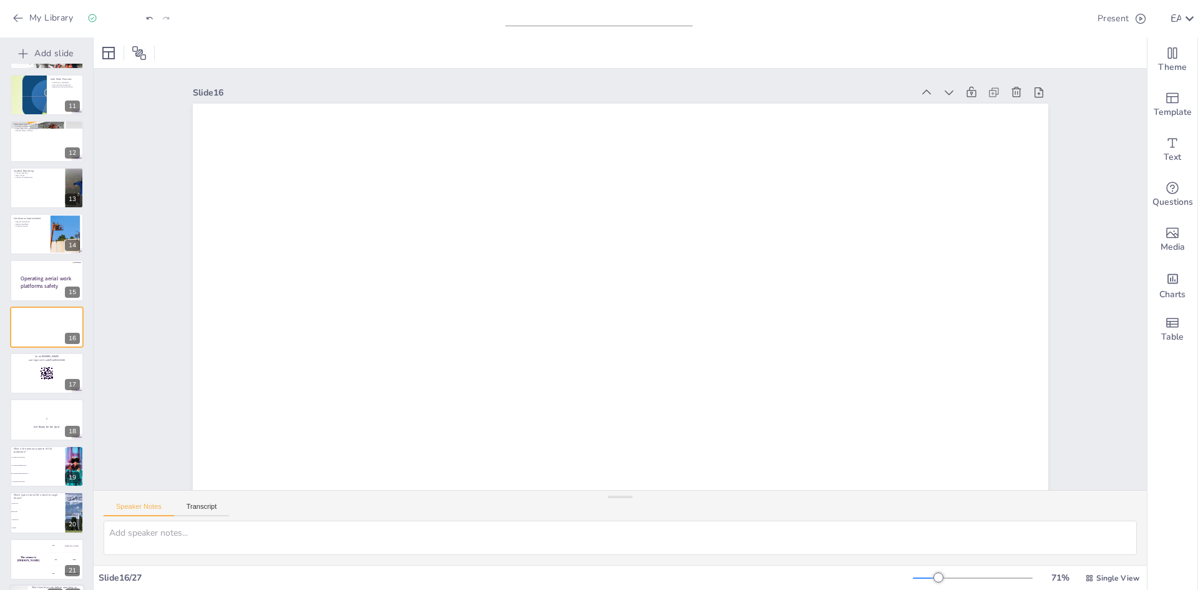
drag, startPoint x: 40, startPoint y: 481, endPoint x: 42, endPoint y: 487, distance: 6.7
click at [41, 414] on span "To increase work speed" at bounding box center [38, 481] width 52 height 1
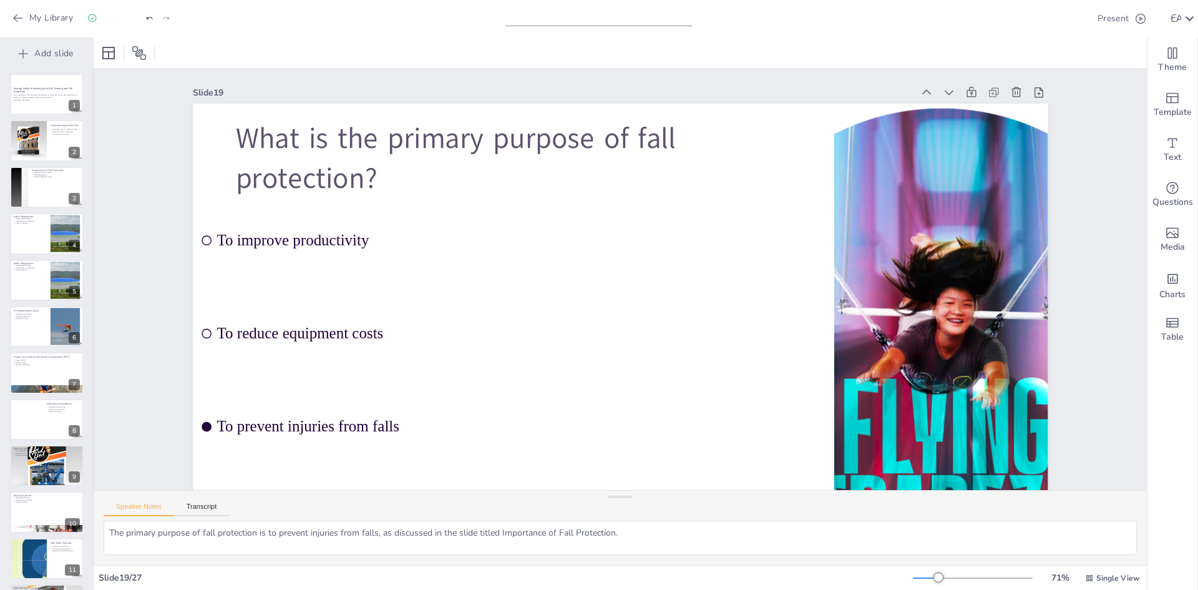
click at [219, 54] on div at bounding box center [621, 52] width 1054 height 31
click at [798, 24] on button "Present" at bounding box center [1121, 18] width 57 height 25
click at [798, 42] on li "Preview presentation" at bounding box center [1126, 46] width 98 height 20
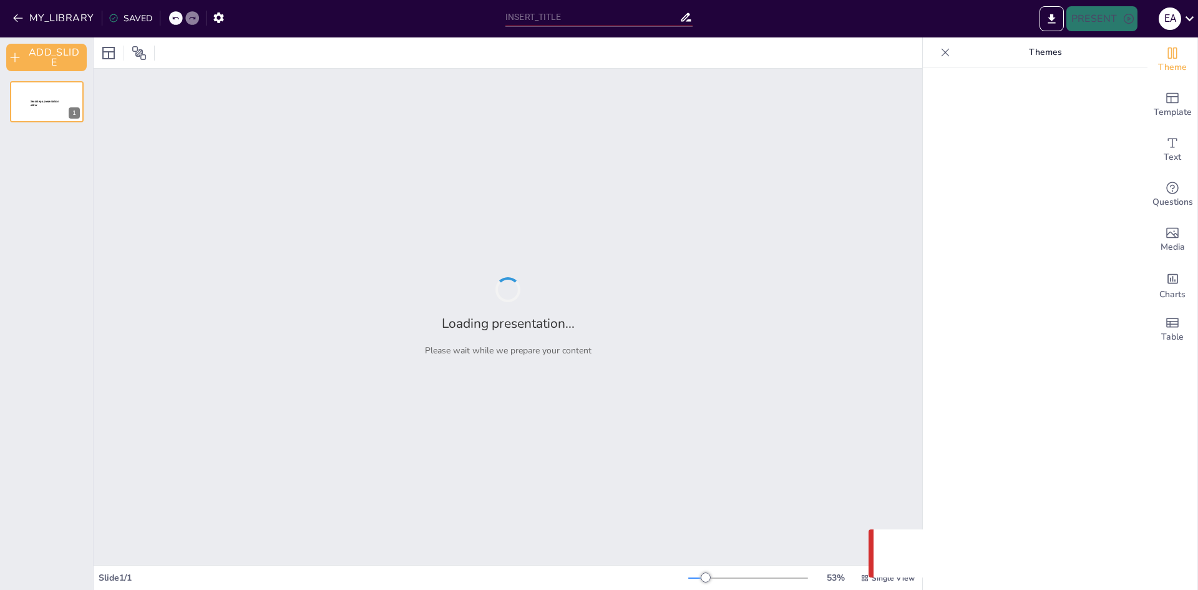
type input "Soaring Safely: Mastering Aerial Lift Training and Fall Protection"
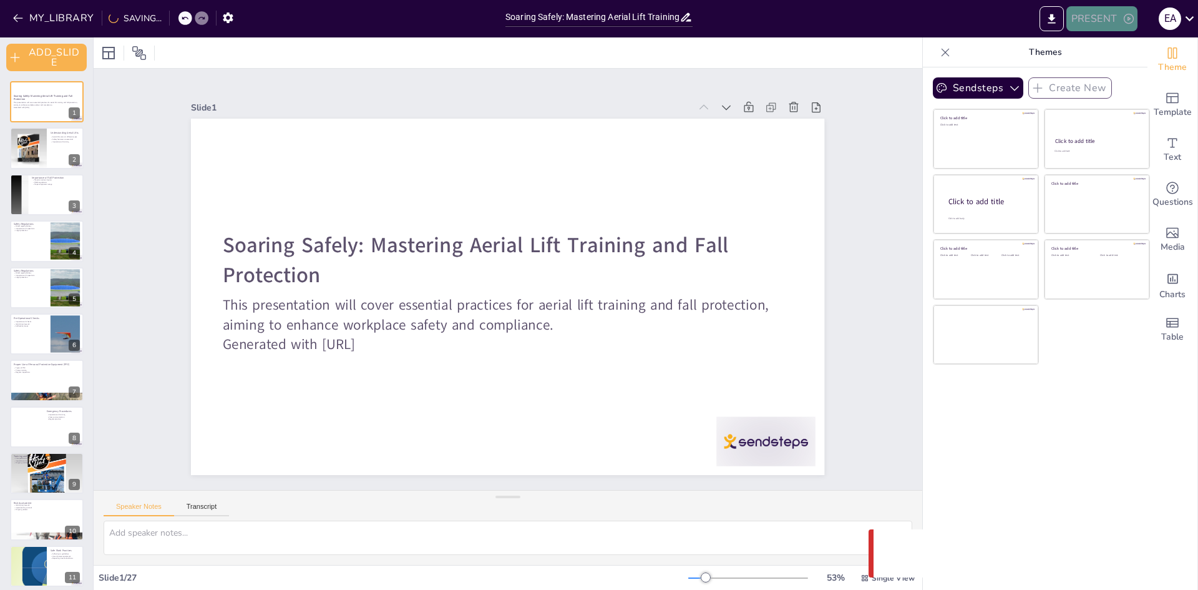
click at [1095, 25] on button "PRESENT" at bounding box center [1102, 18] width 71 height 25
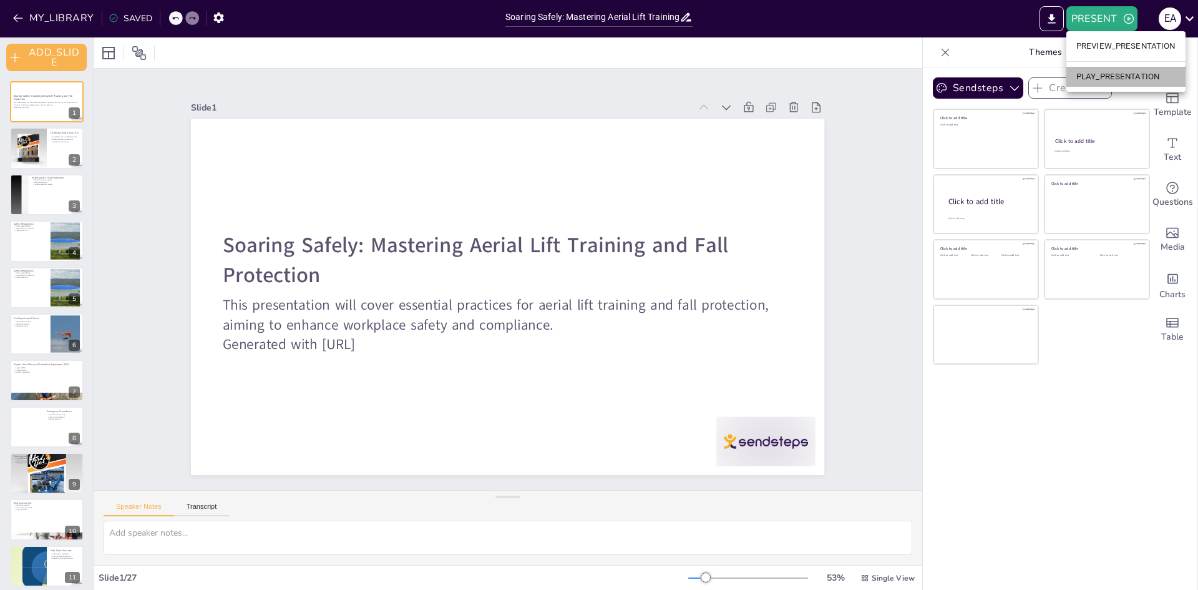
click at [1118, 75] on li "PLAY_PRESENTATION" at bounding box center [1126, 77] width 119 height 20
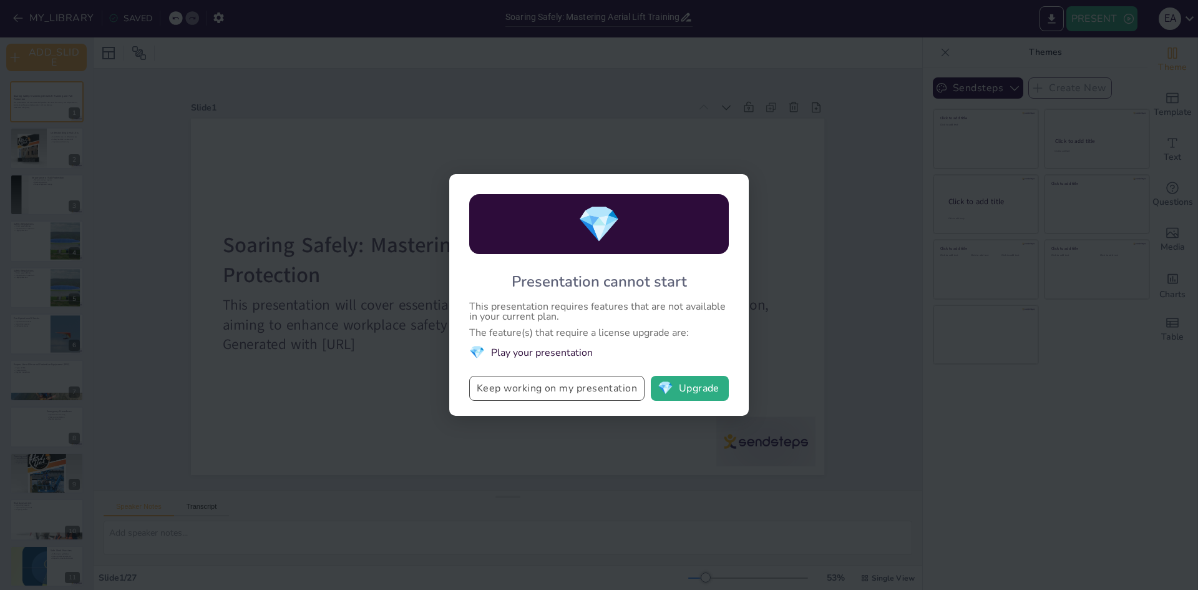
click at [597, 391] on button "Keep working on my presentation" at bounding box center [556, 388] width 175 height 25
checkbox input "true"
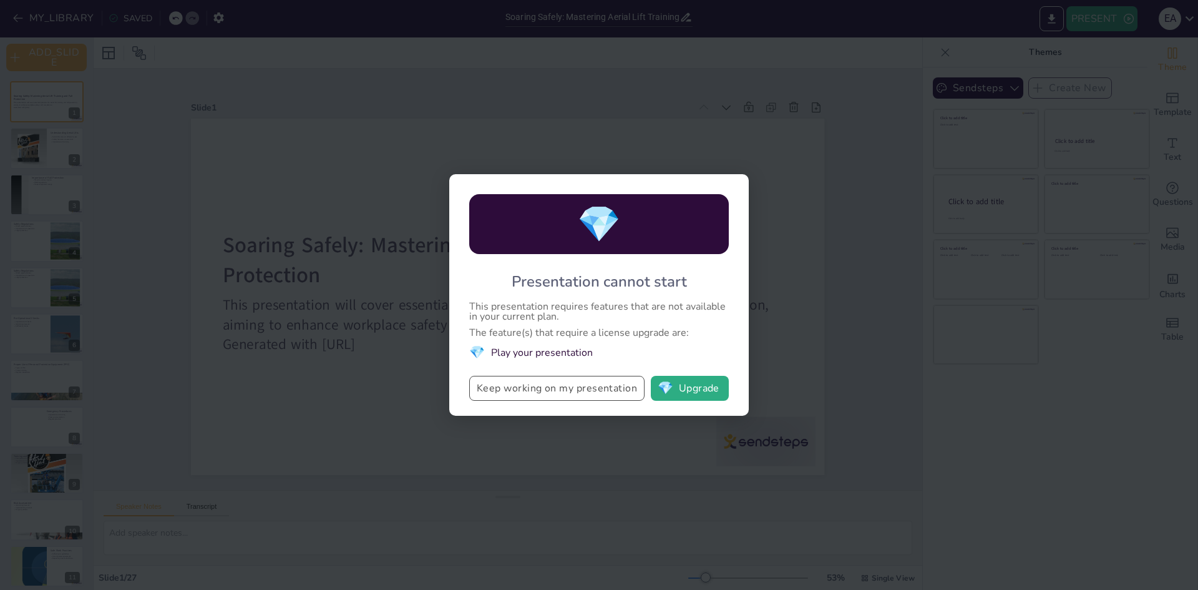
checkbox input "true"
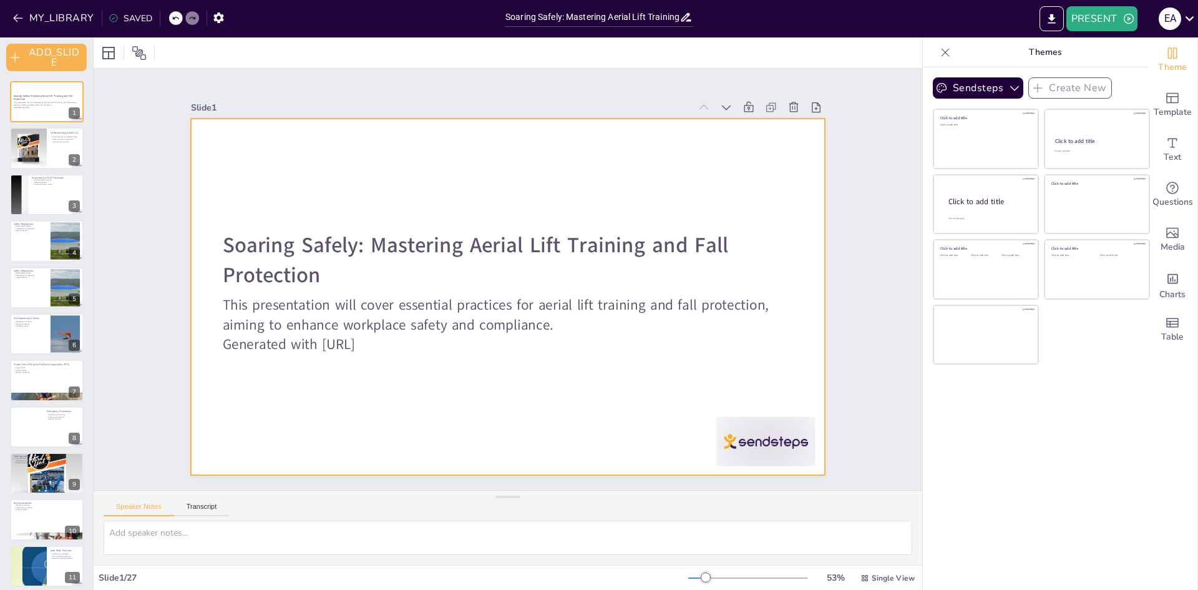
checkbox input "true"
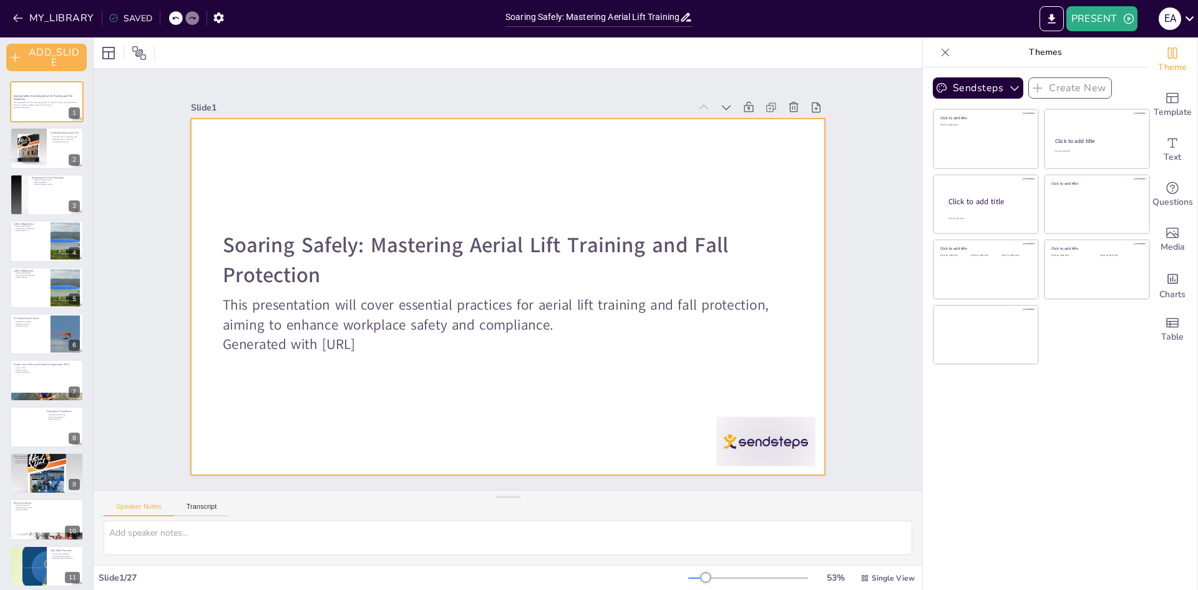
checkbox input "true"
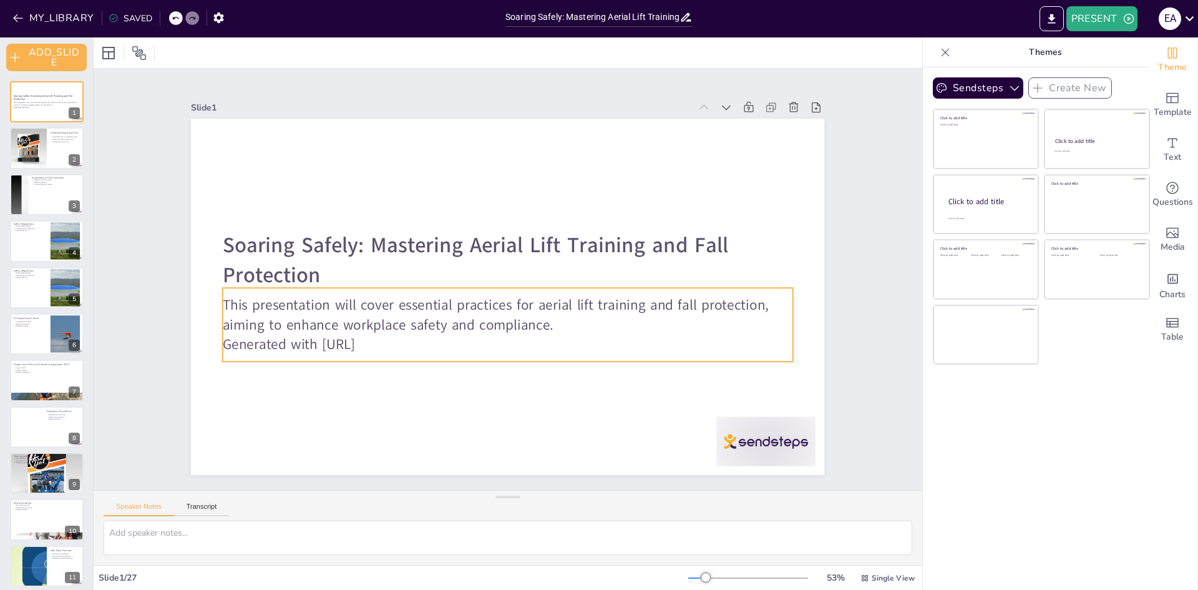
checkbox input "true"
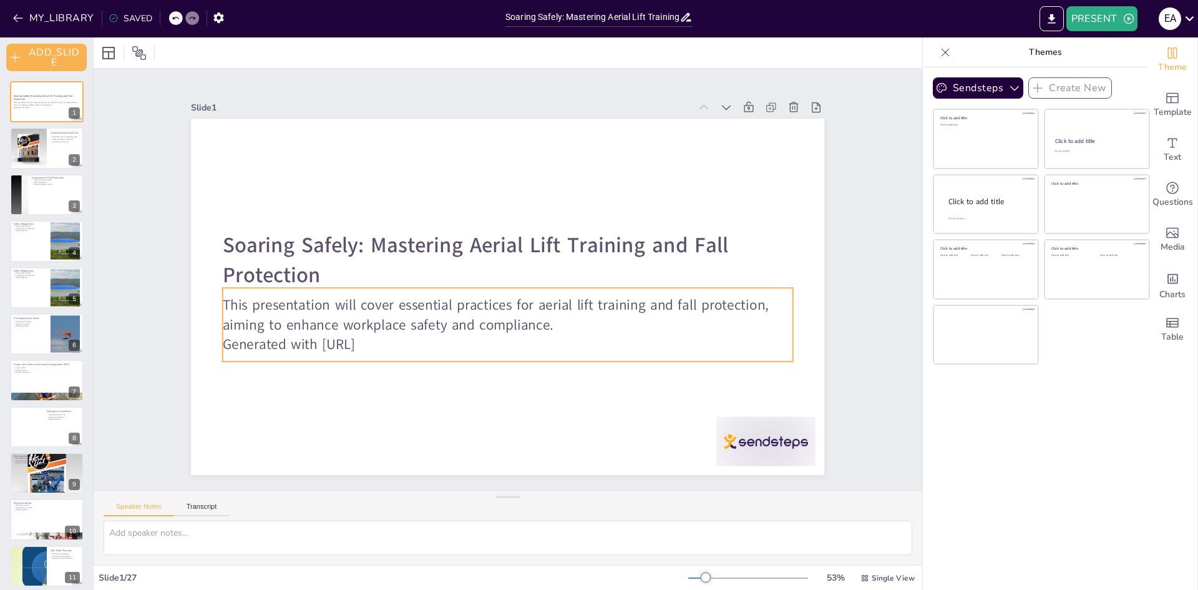
checkbox input "true"
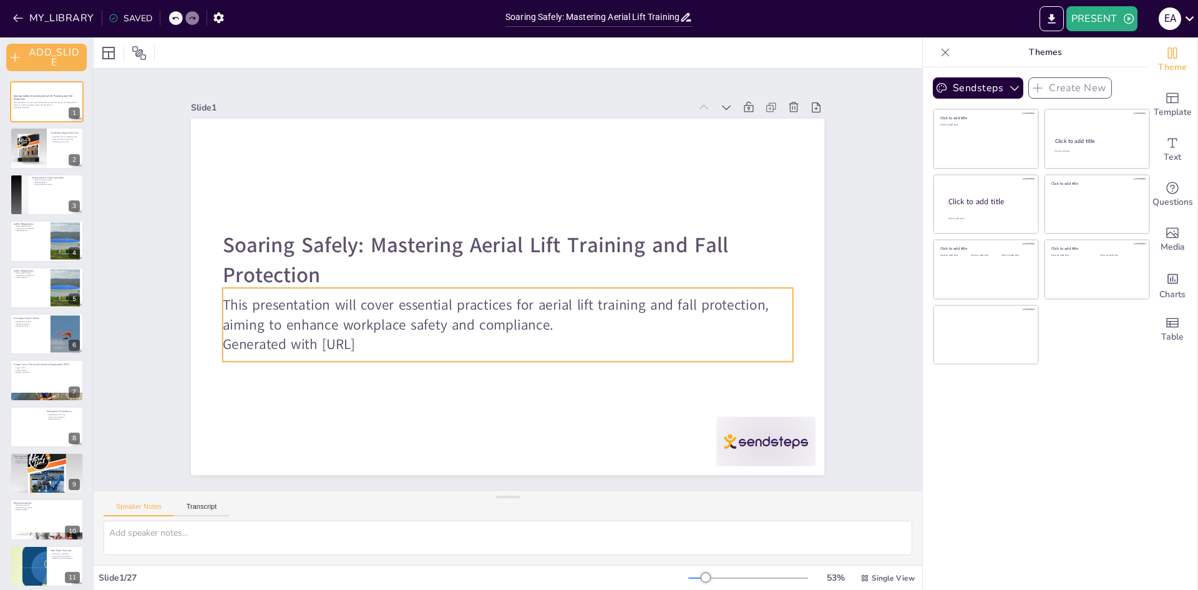
checkbox input "true"
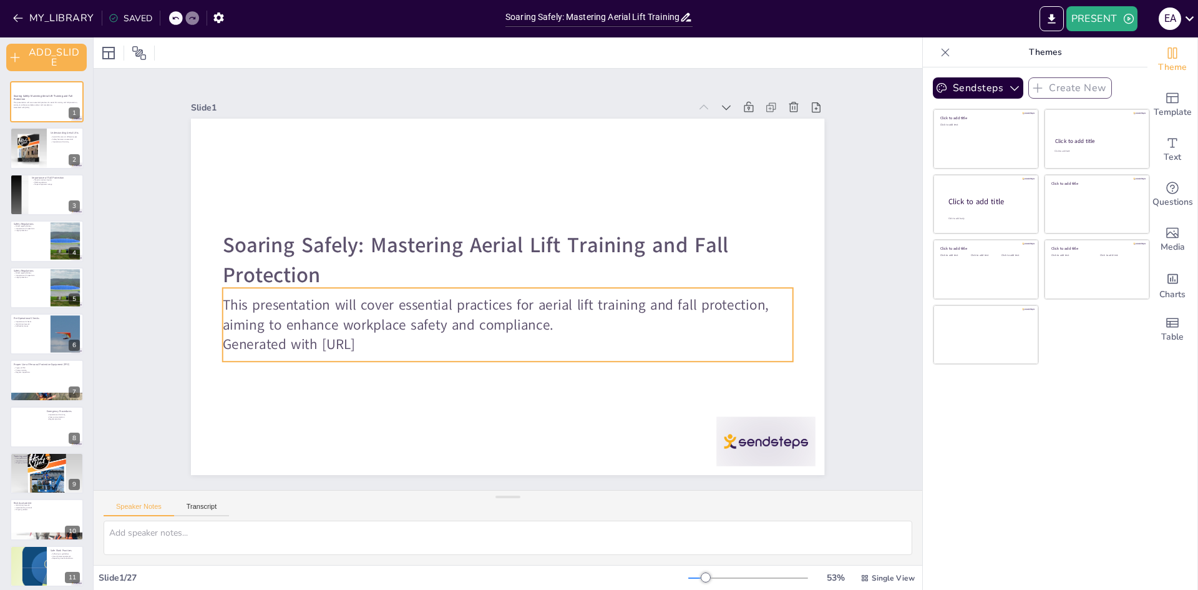
checkbox input "true"
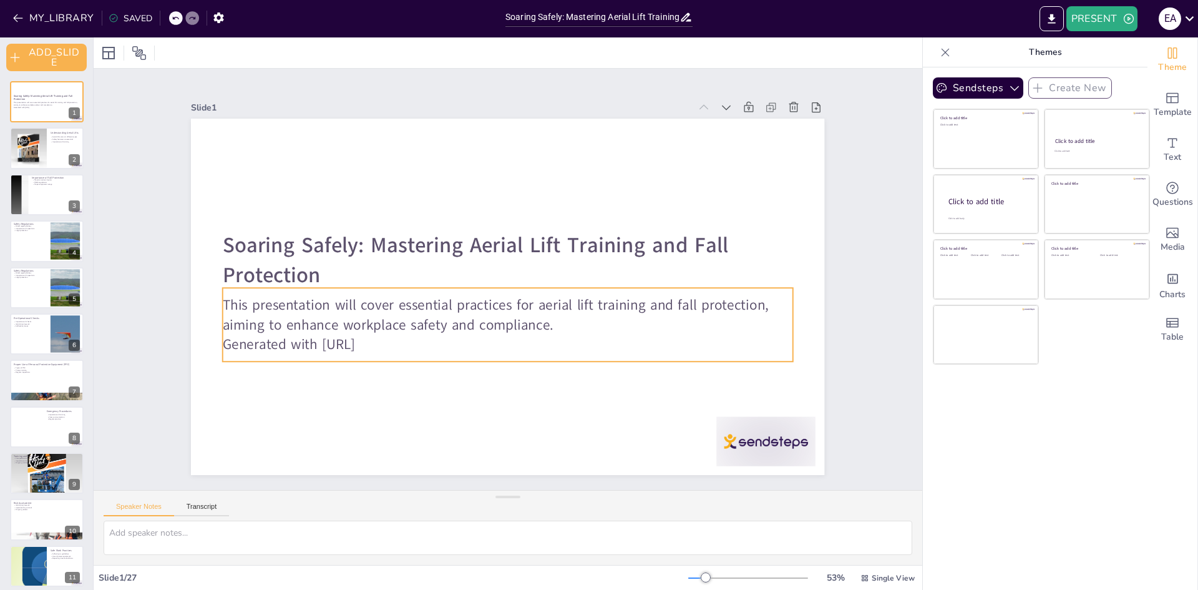
checkbox input "true"
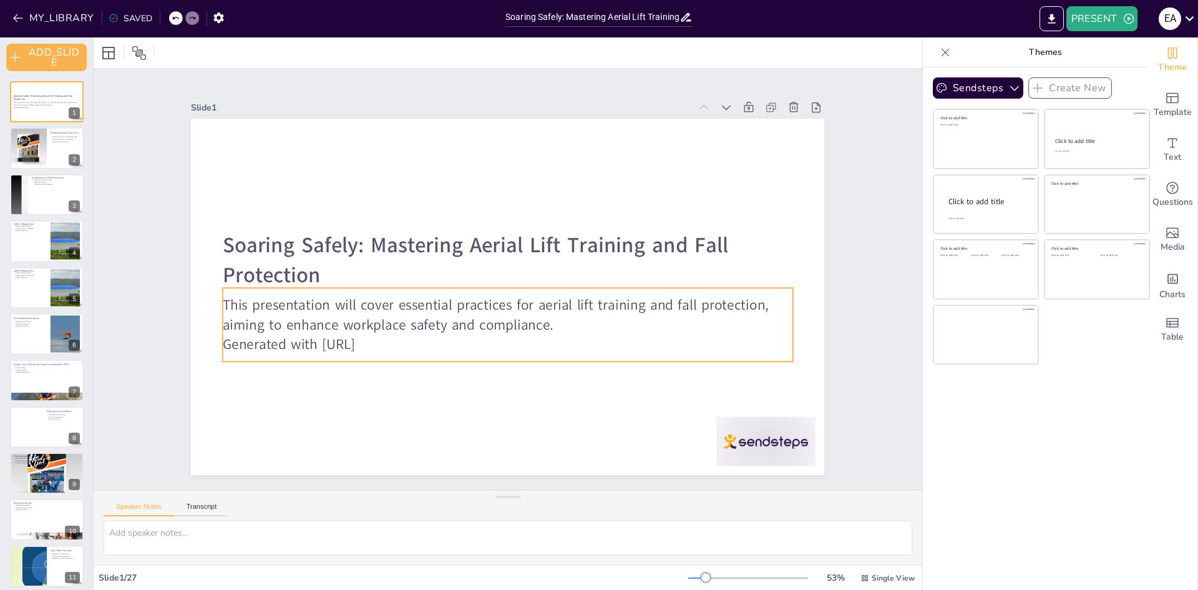
checkbox input "true"
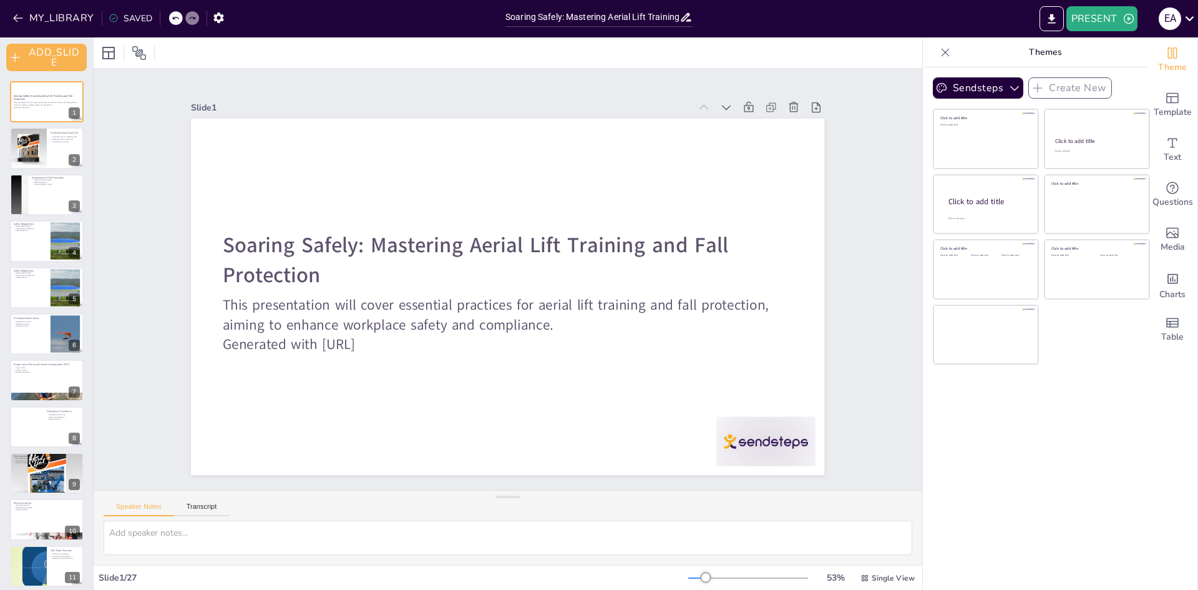
checkbox input "true"
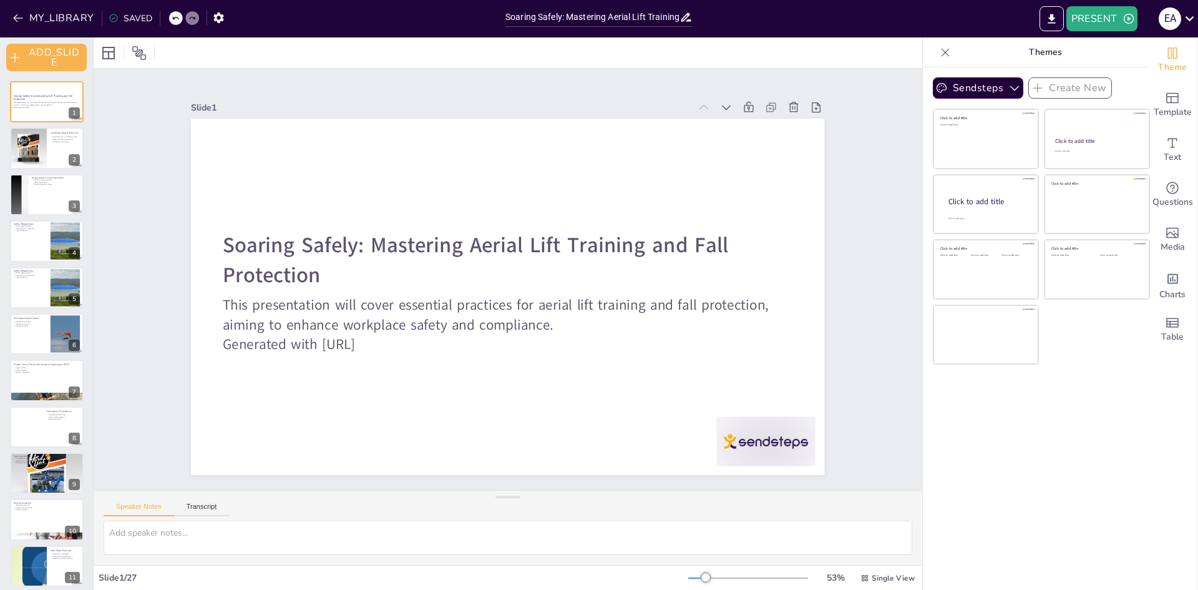
checkbox input "true"
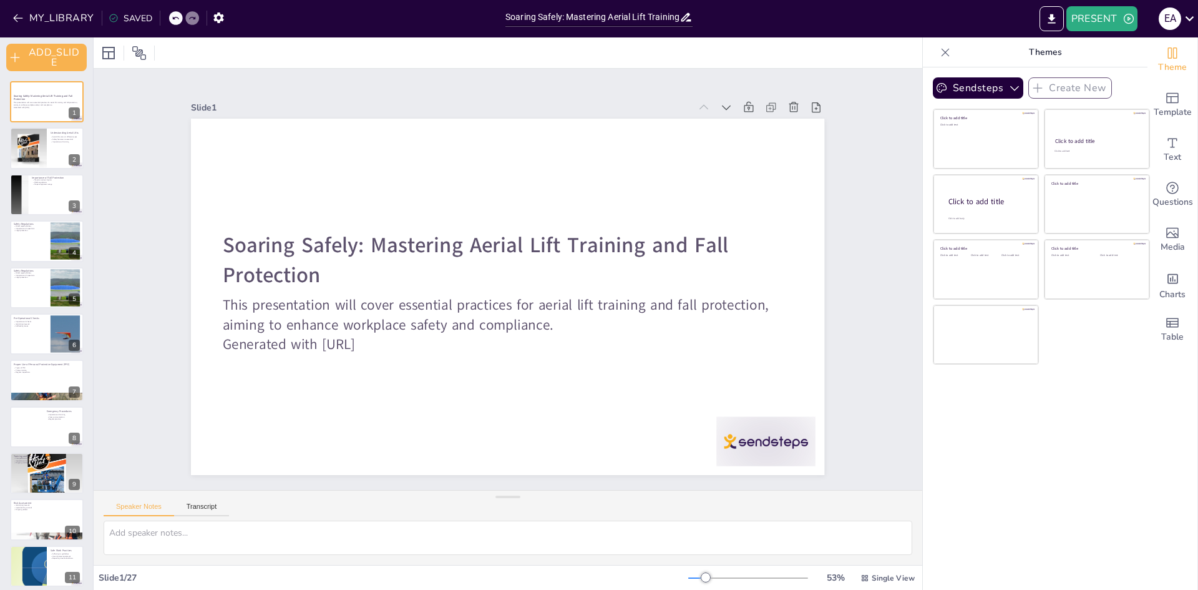
checkbox input "true"
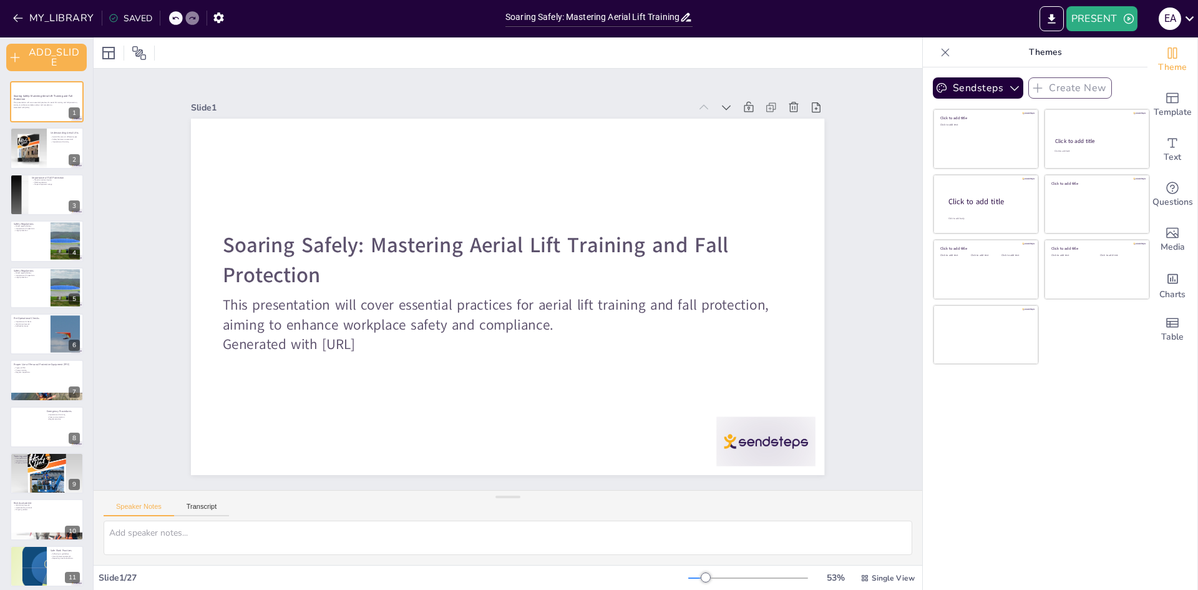
checkbox input "true"
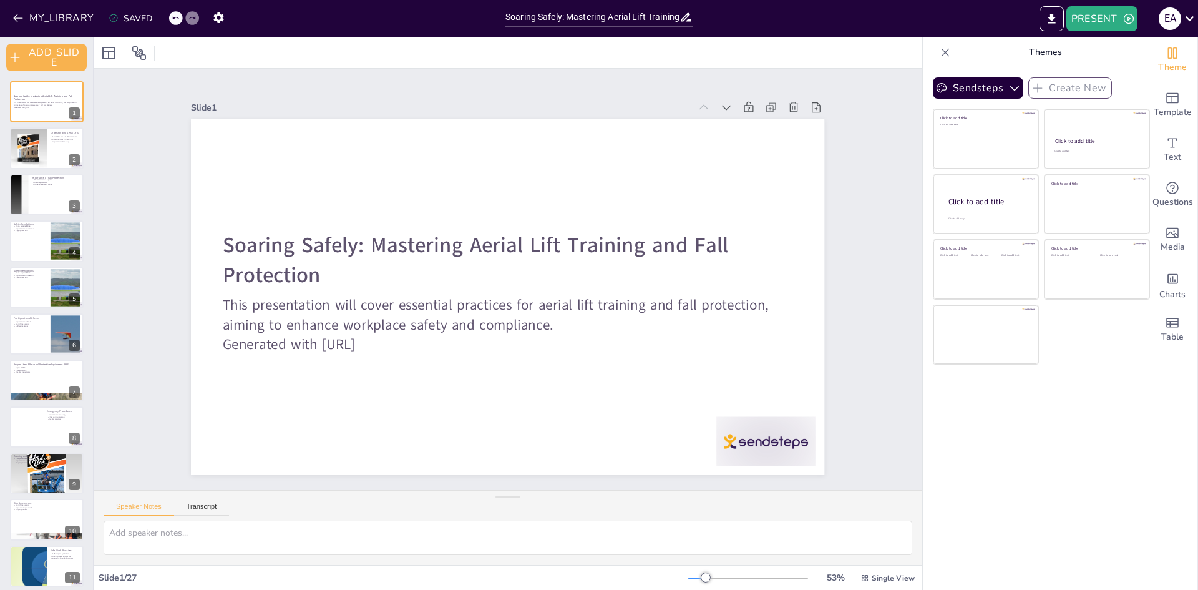
checkbox input "true"
click at [193, 512] on button "Transcript" at bounding box center [202, 509] width 56 height 14
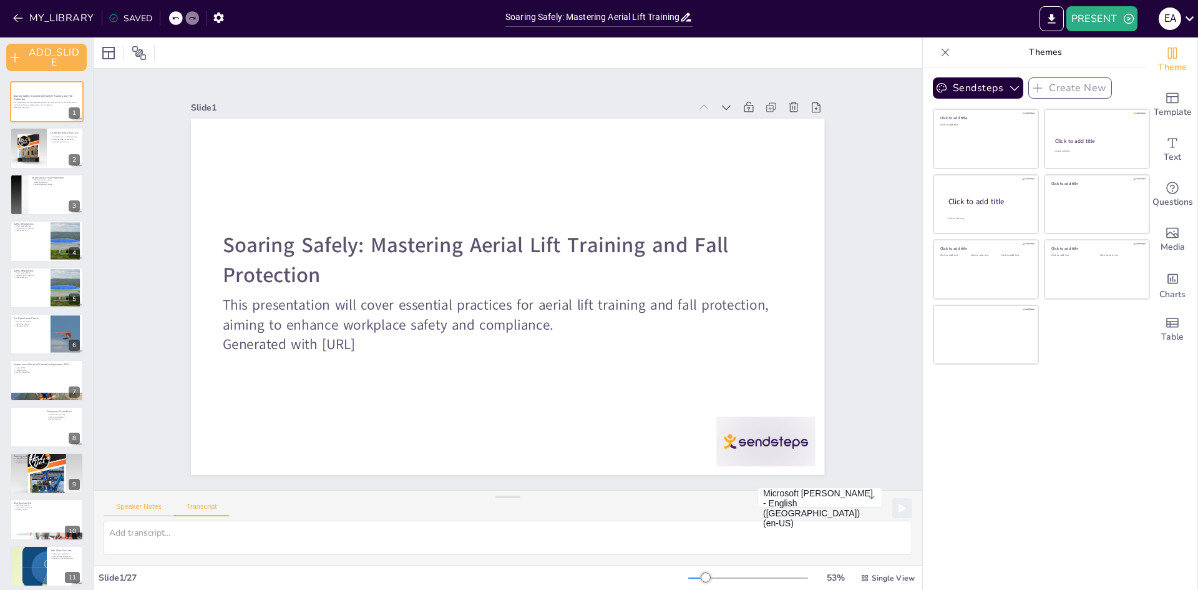
click at [152, 507] on button "Speaker Notes" at bounding box center [139, 509] width 71 height 14
checkbox input "true"
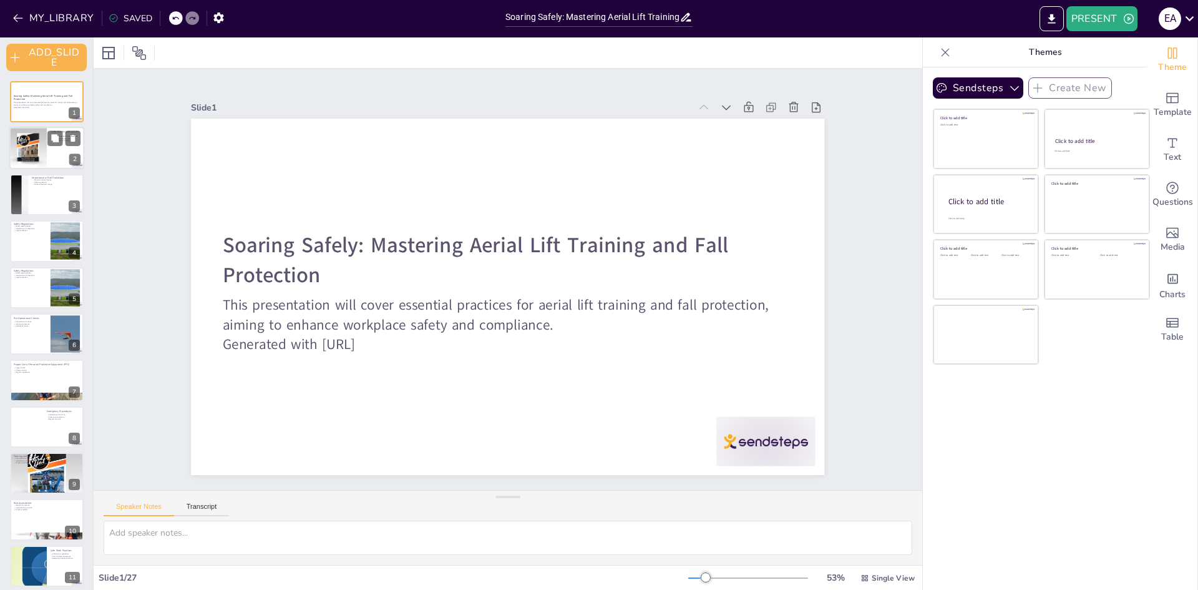
checkbox input "true"
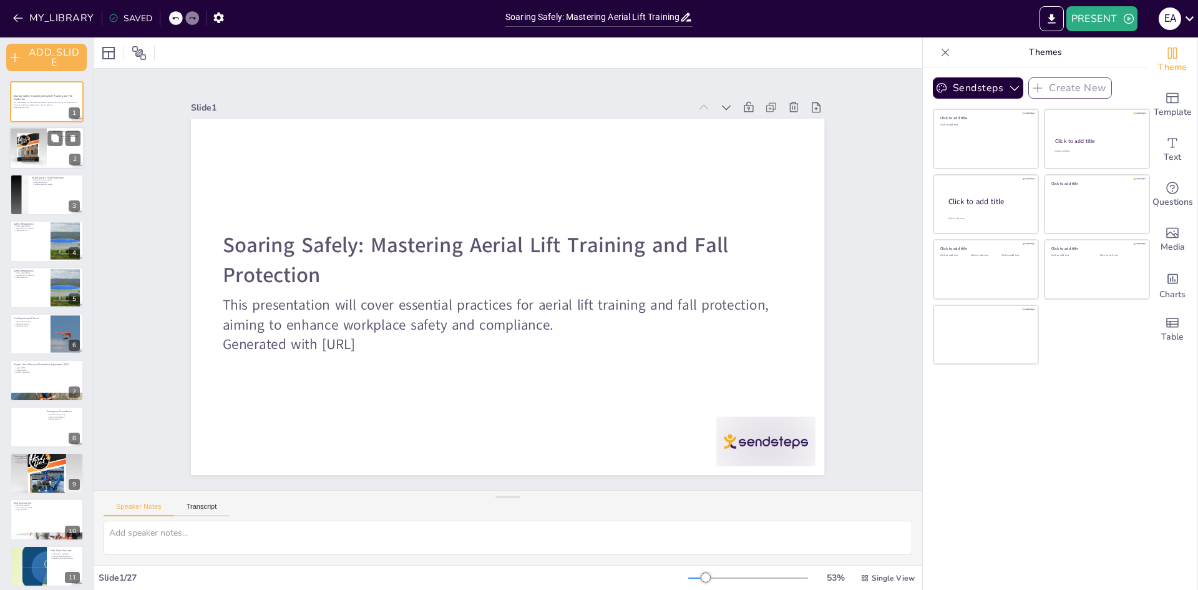
checkbox input "true"
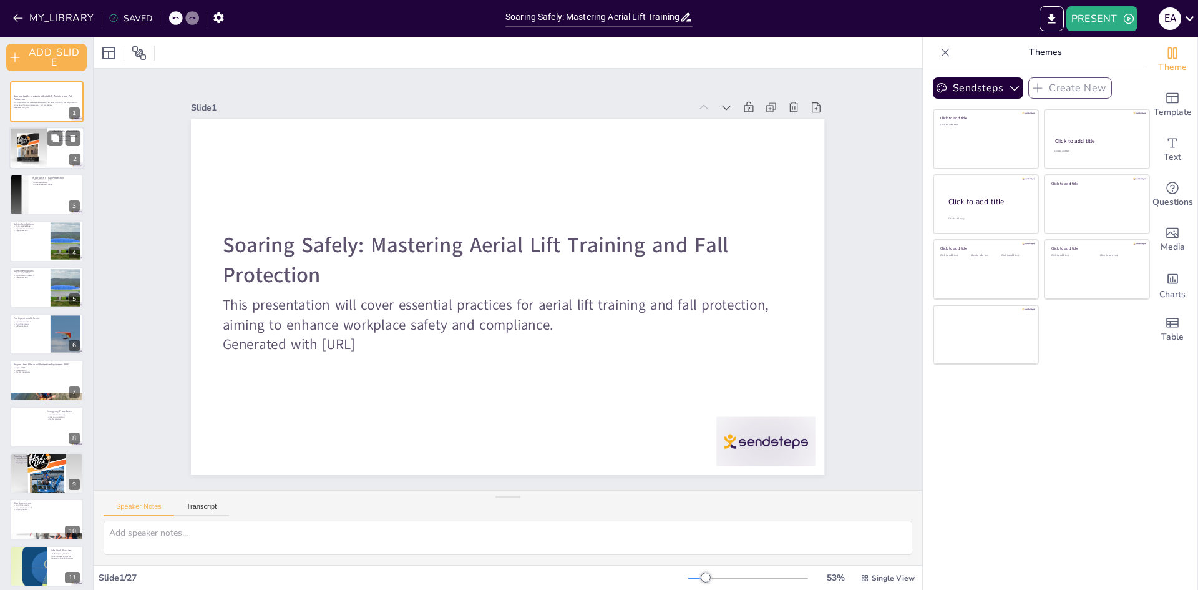
checkbox input "true"
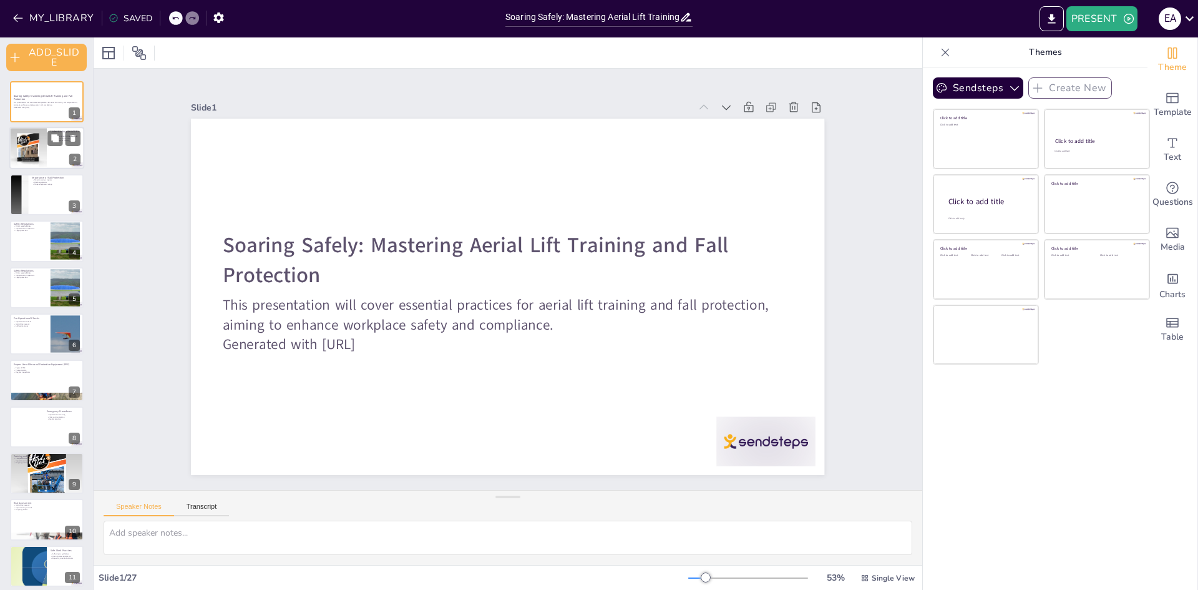
checkbox input "true"
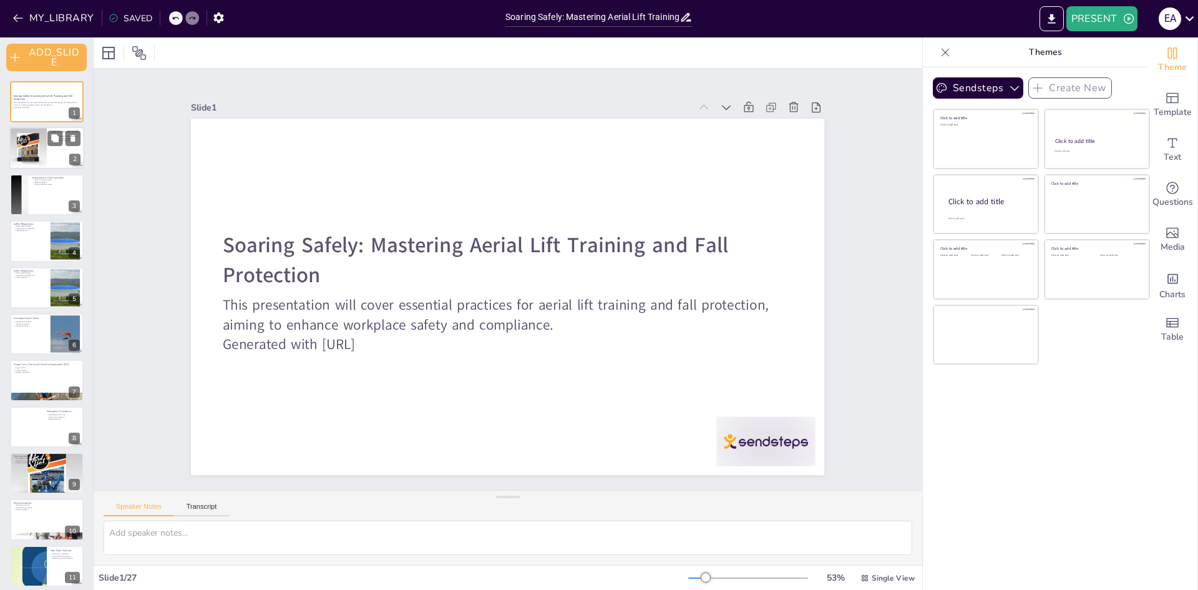
checkbox input "true"
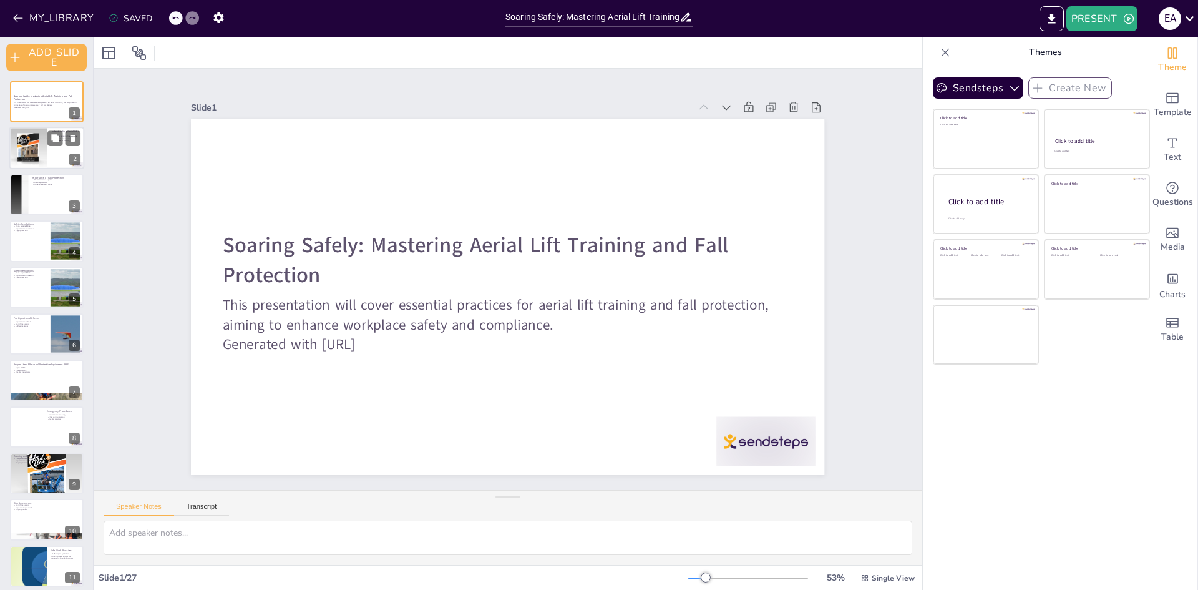
checkbox input "true"
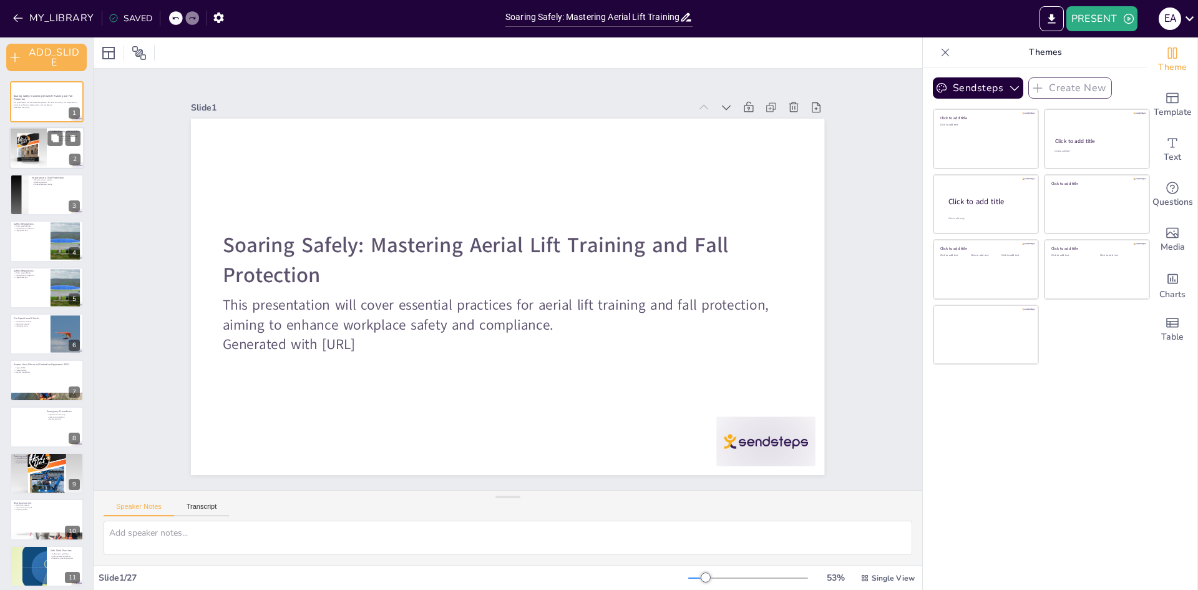
checkbox input "true"
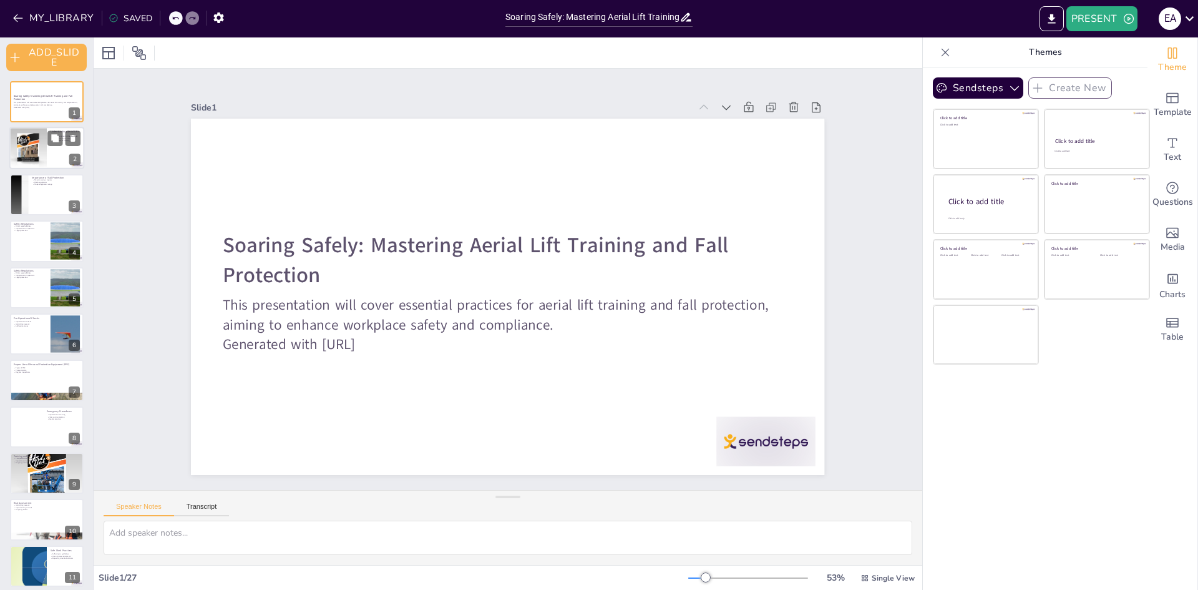
checkbox input "true"
click at [49, 154] on div at bounding box center [46, 148] width 75 height 42
checkbox input "true"
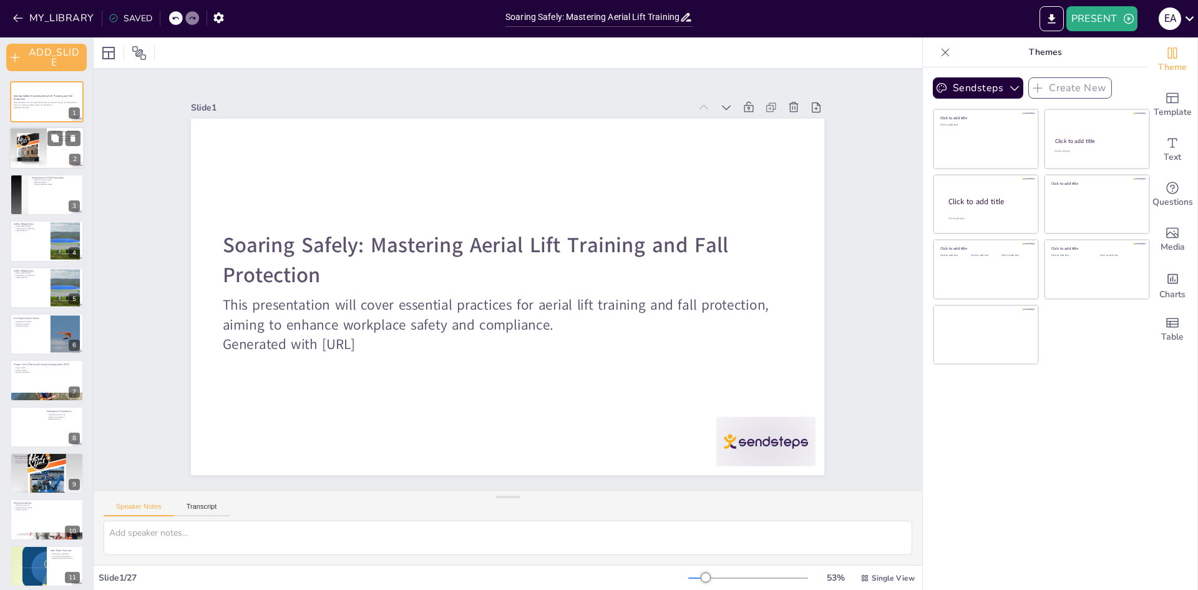
checkbox input "true"
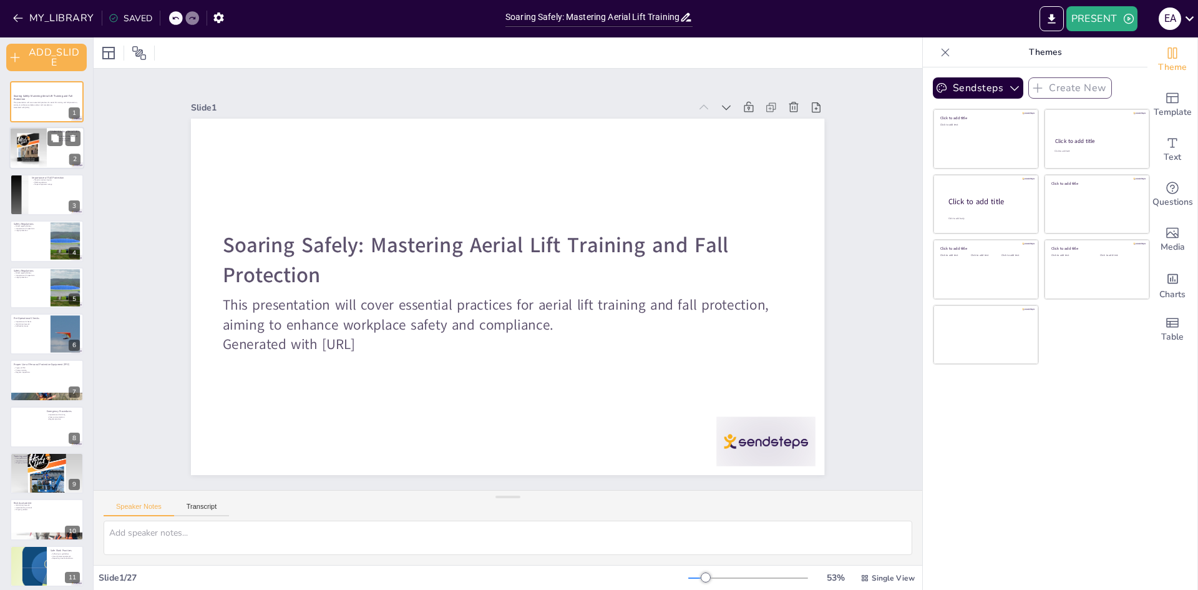
type textarea "Understanding the various types of aerial lifts, such as scissor lifts and boom…"
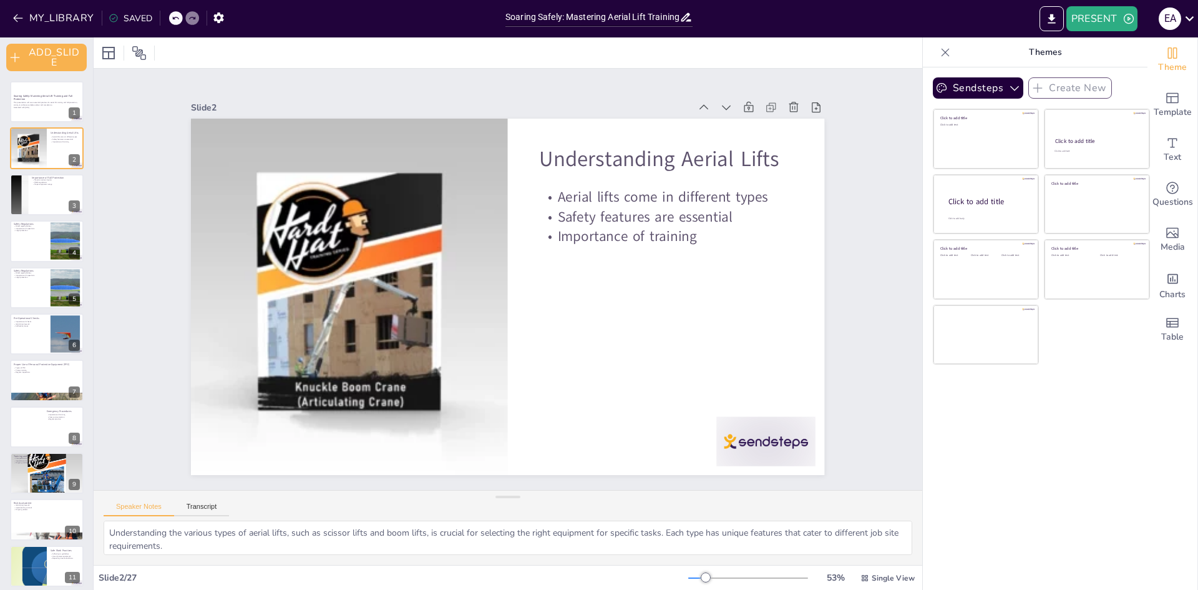
checkbox input "true"
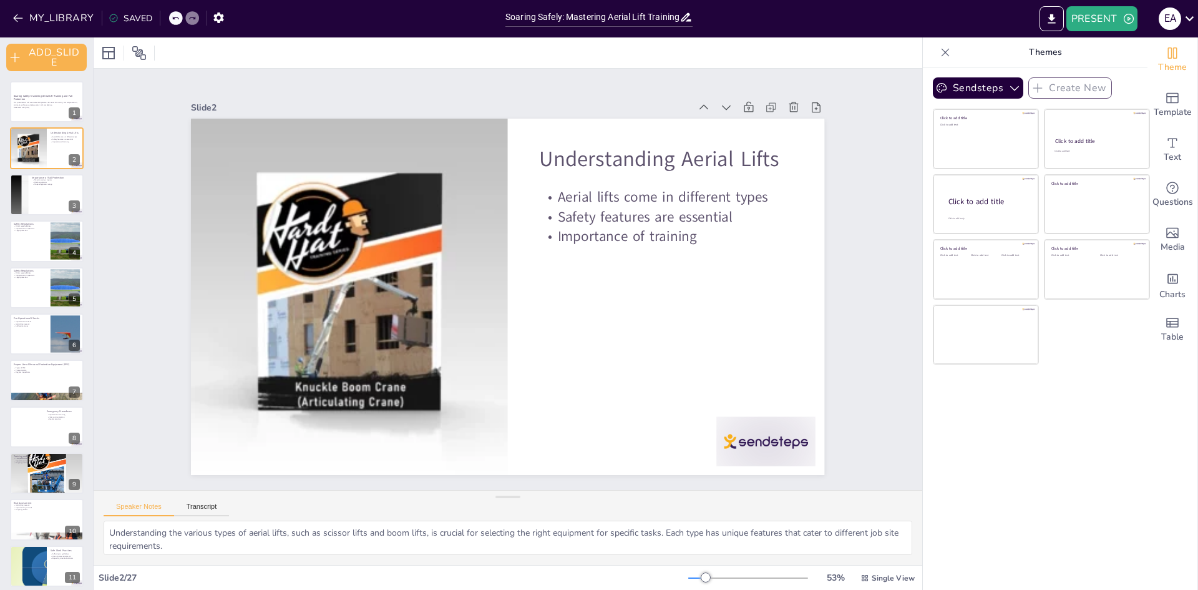
checkbox input "true"
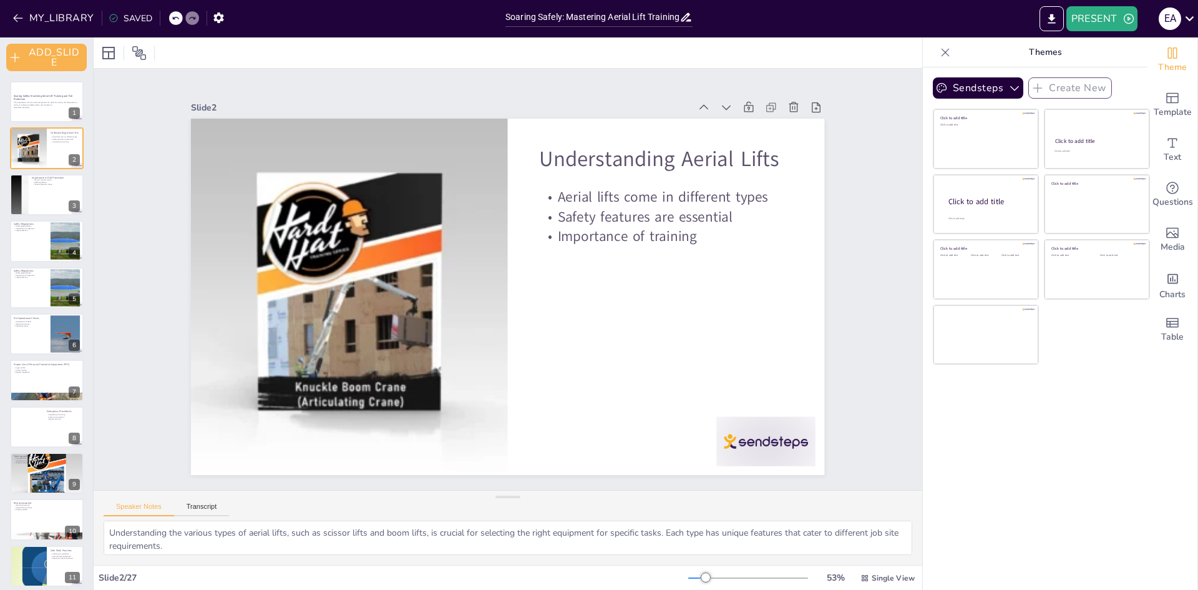
checkbox input "true"
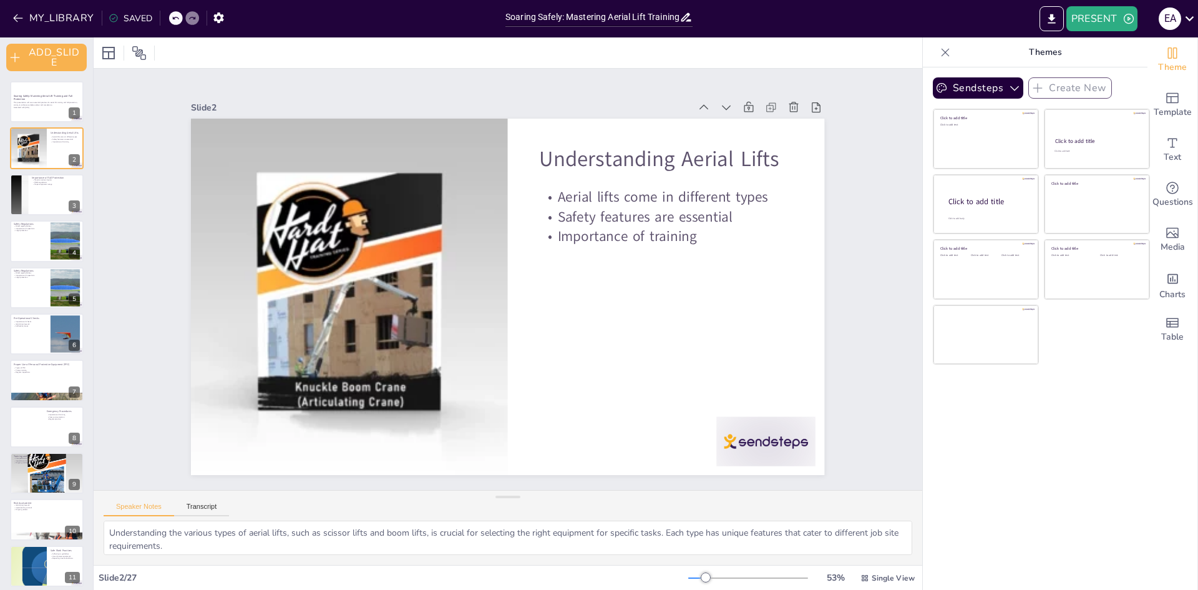
checkbox input "true"
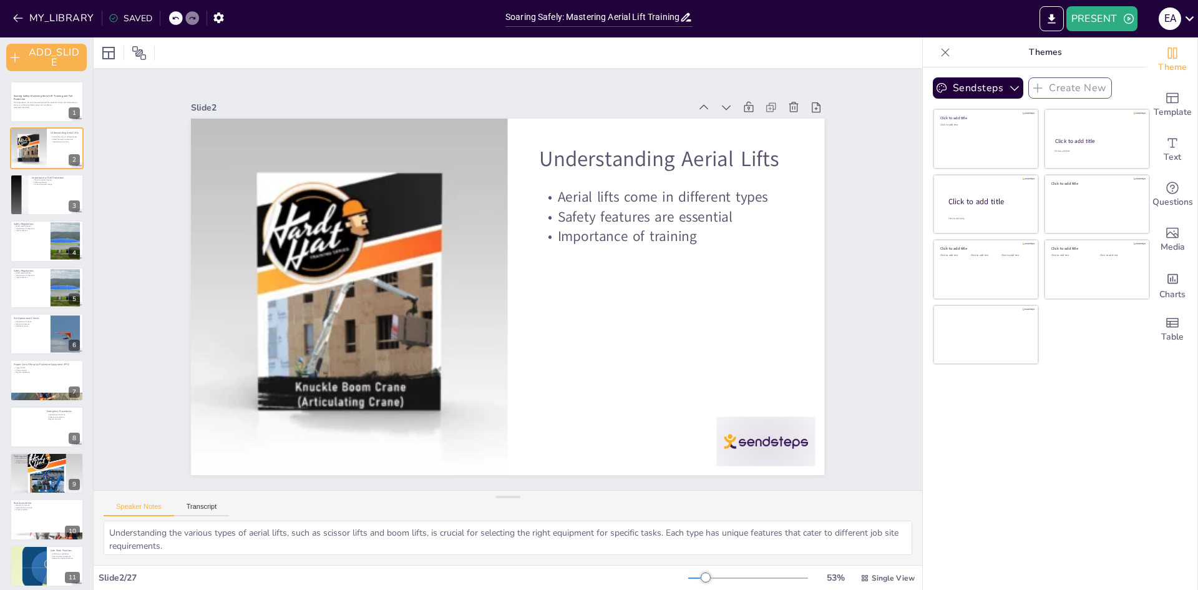
checkbox input "true"
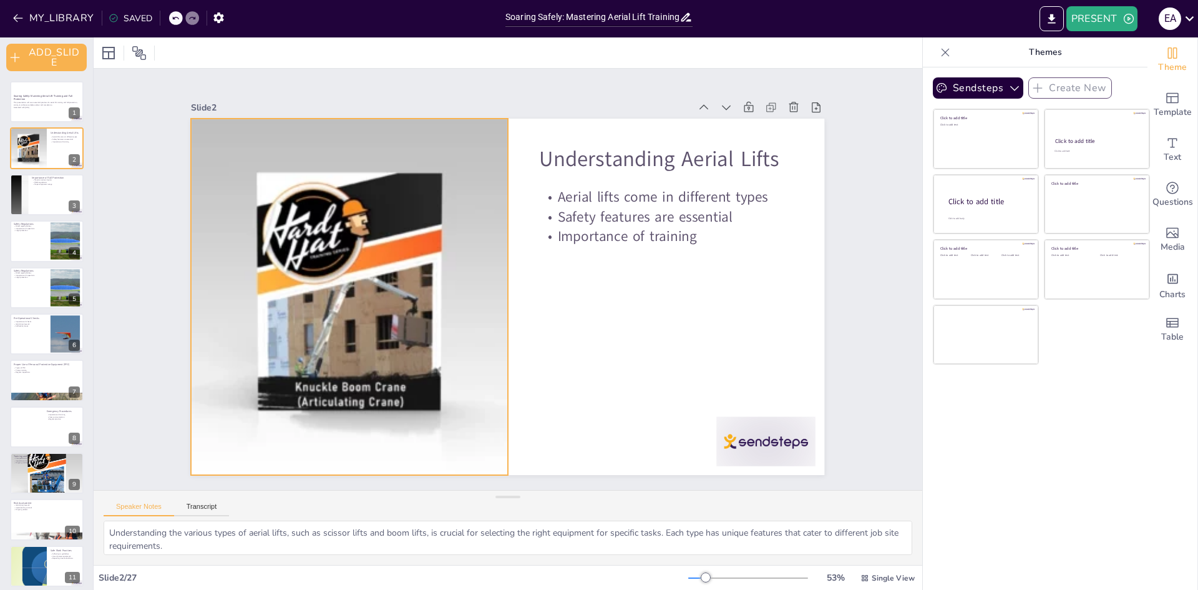
checkbox input "true"
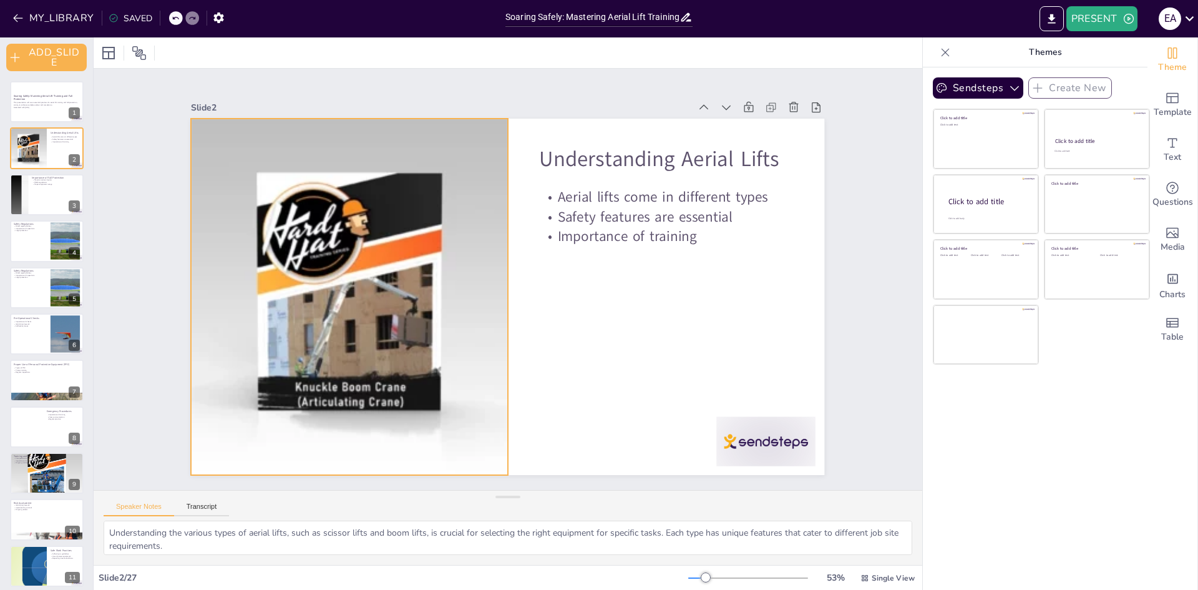
checkbox input "true"
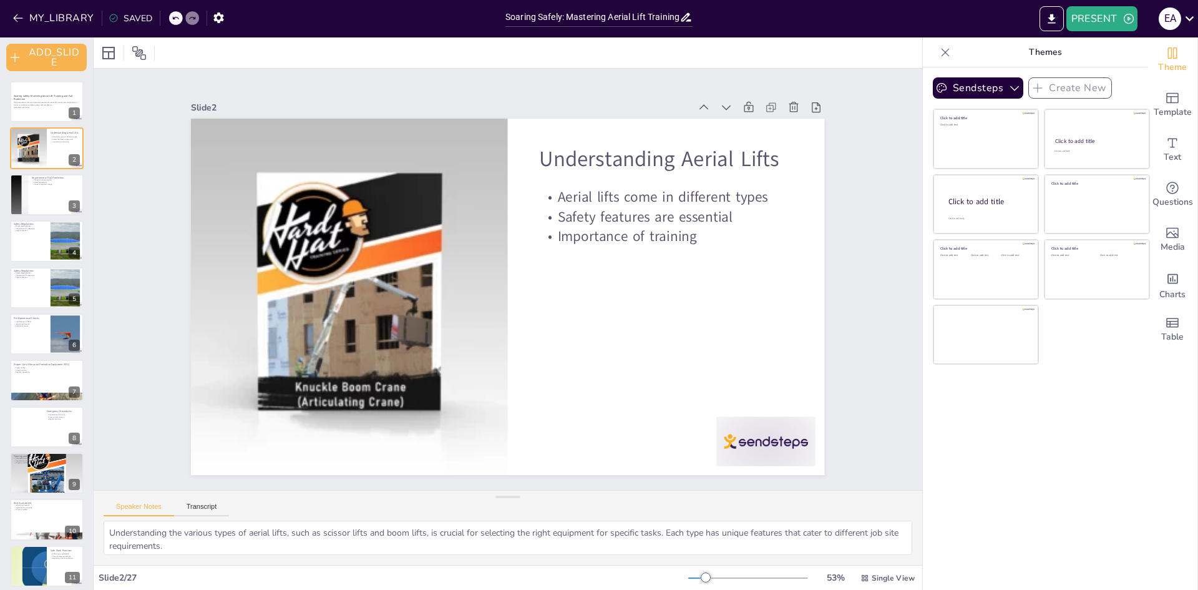
checkbox input "true"
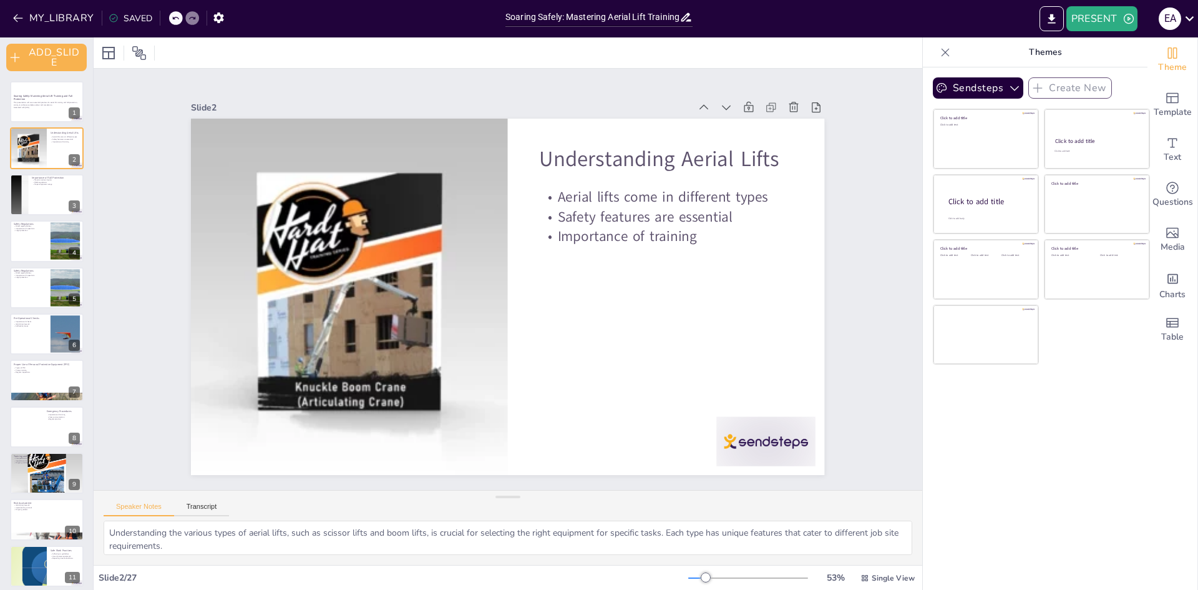
checkbox input "true"
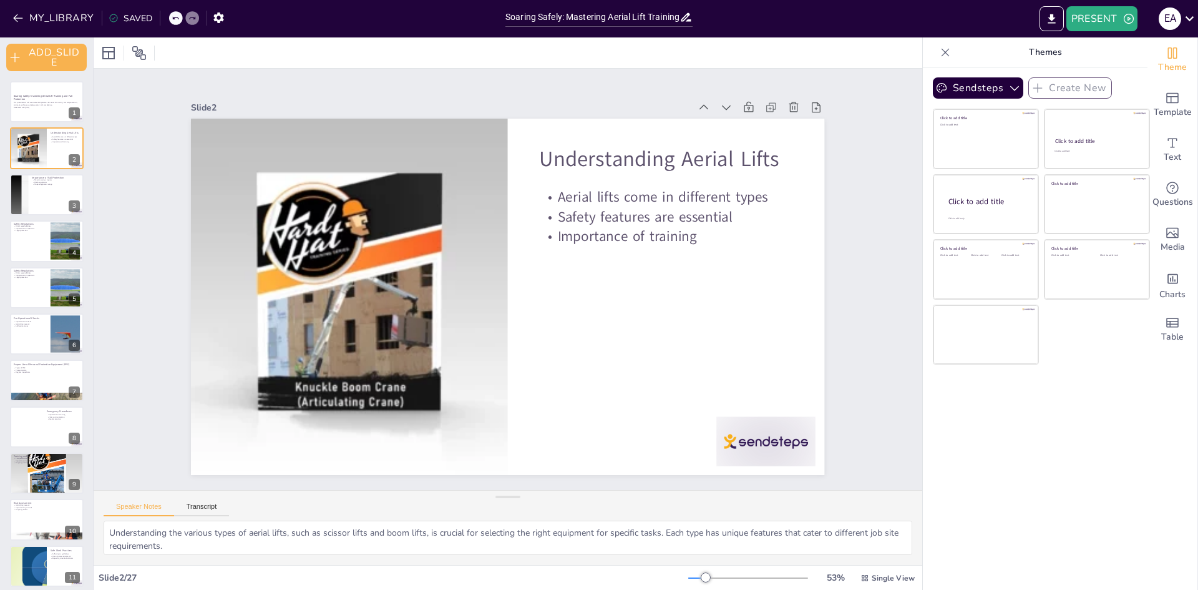
checkbox input "true"
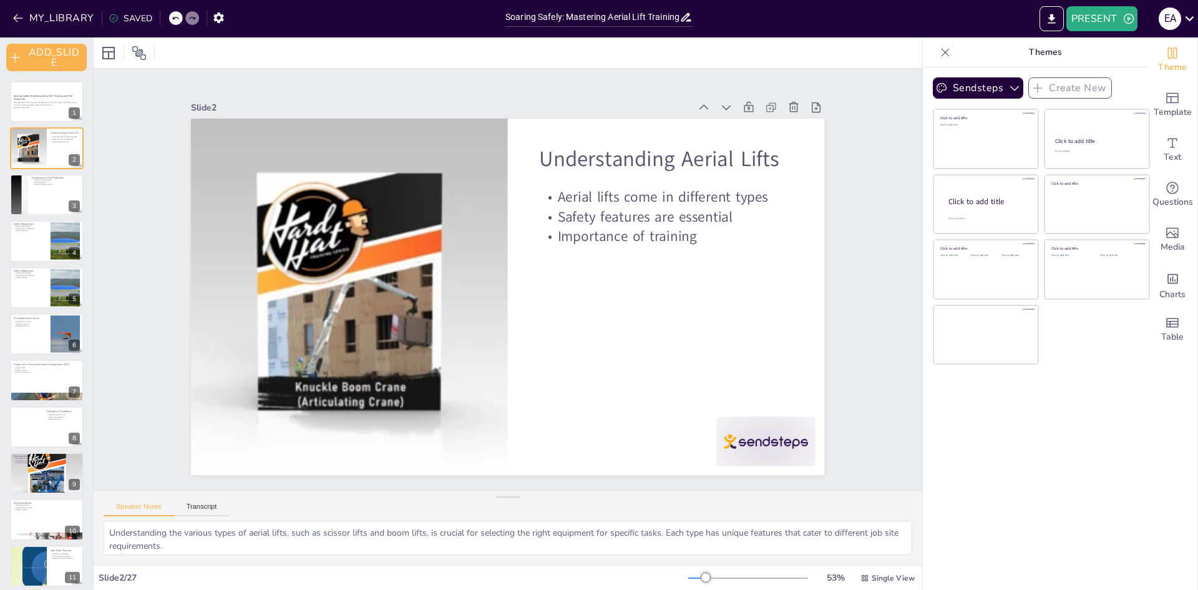
checkbox input "true"
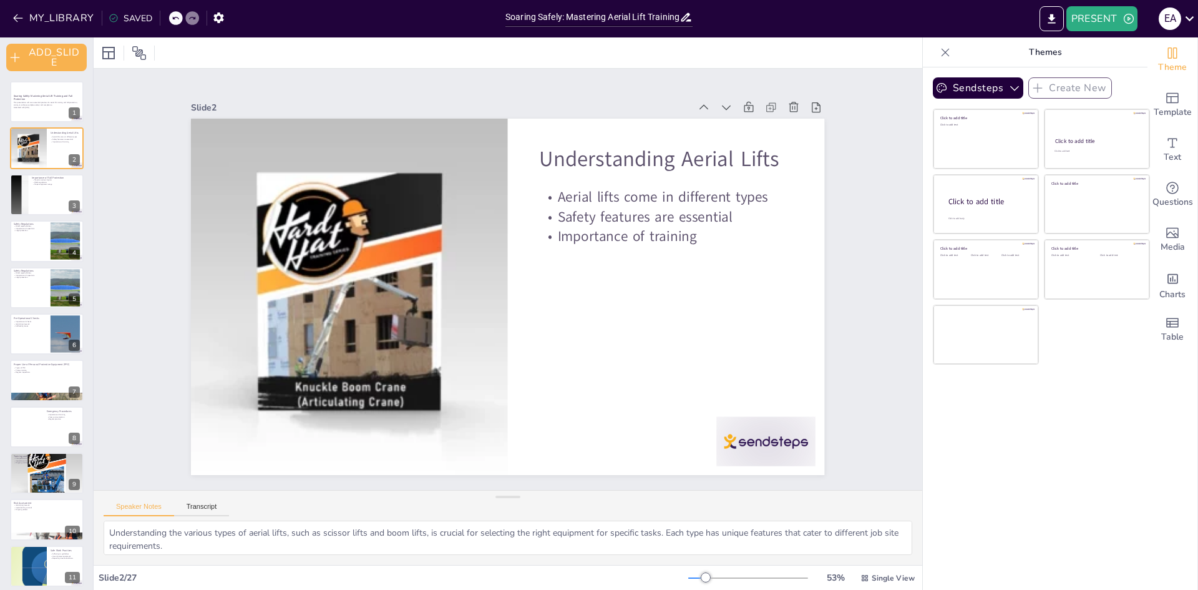
checkbox input "true"
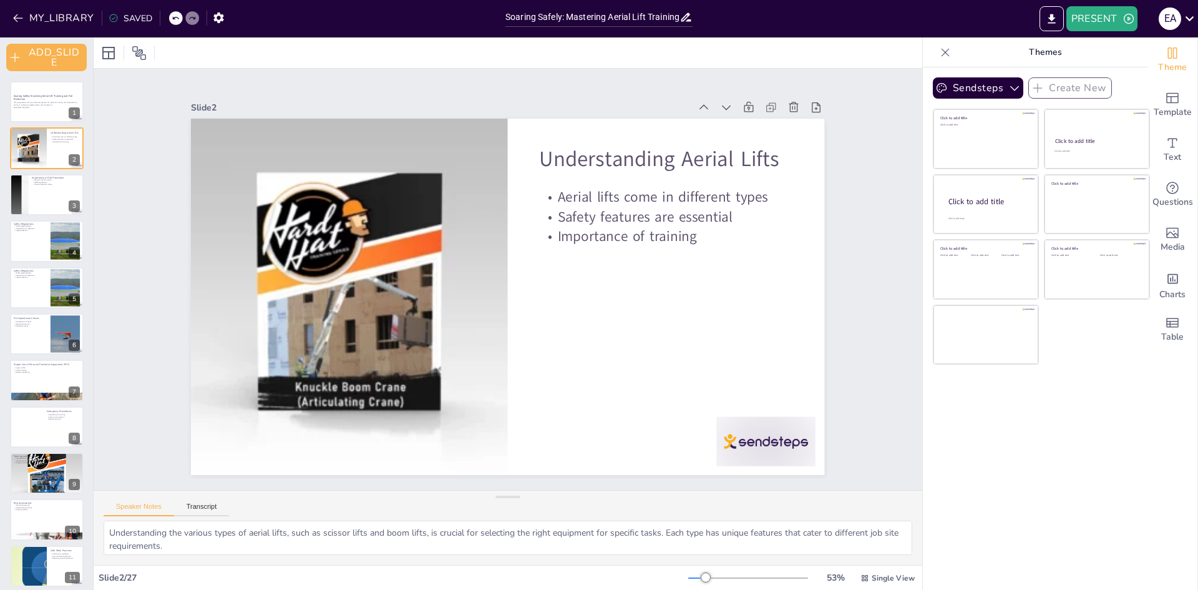
checkbox input "true"
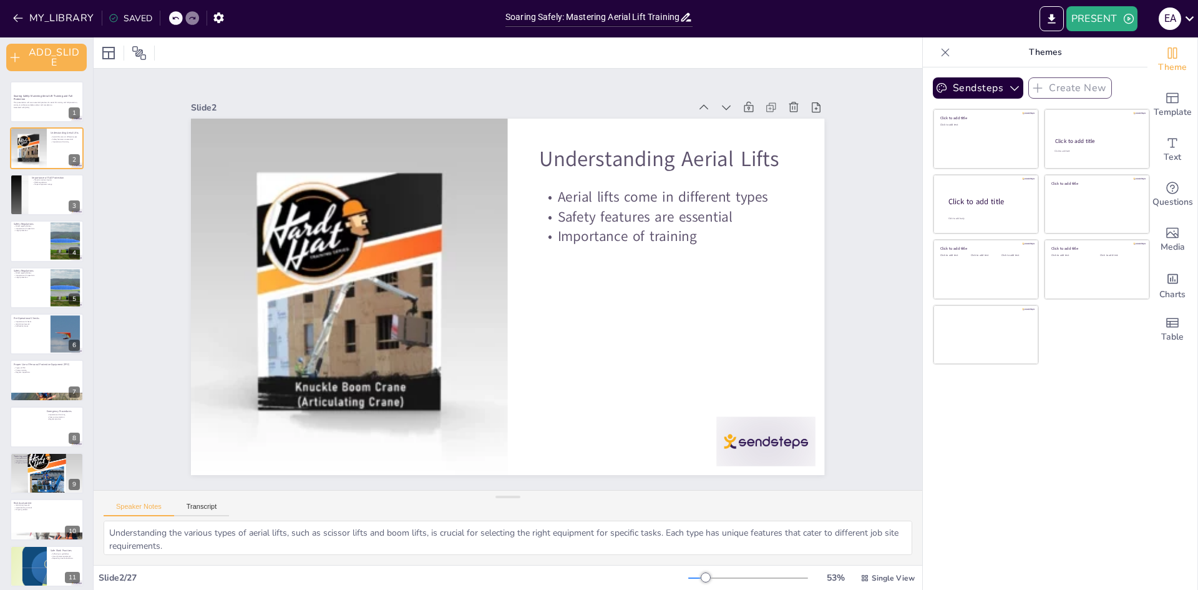
checkbox input "true"
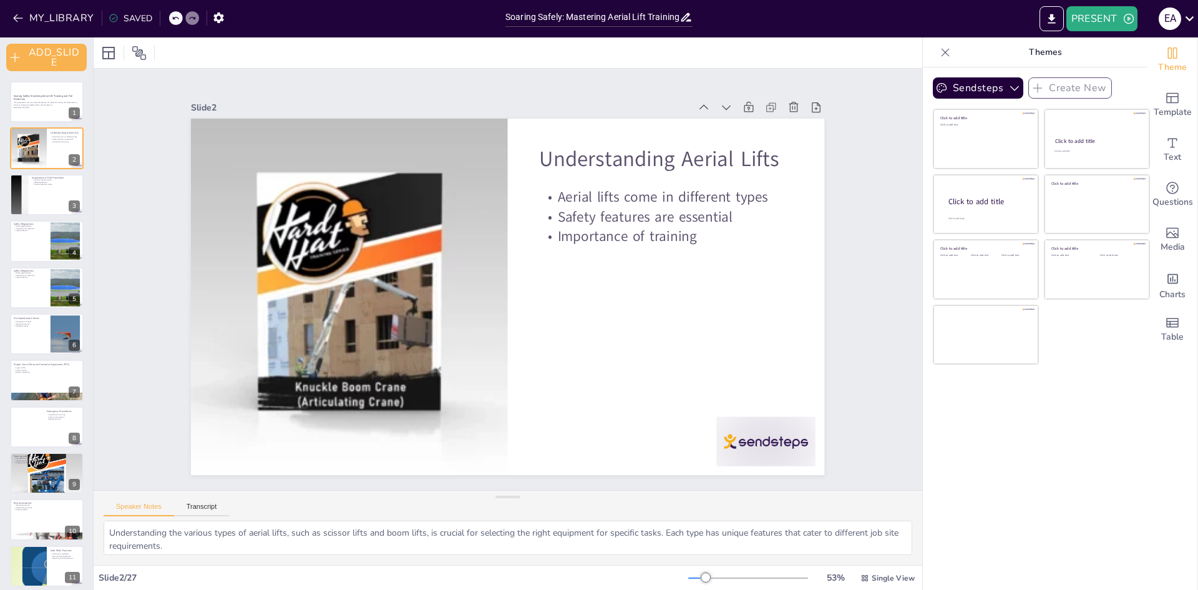
checkbox input "true"
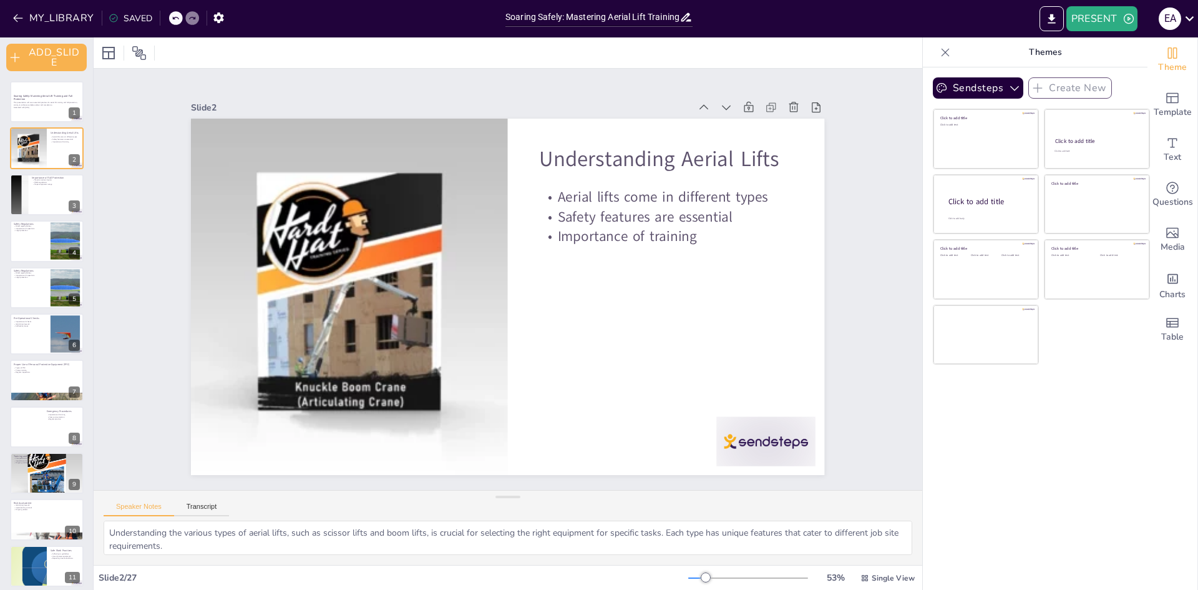
checkbox input "true"
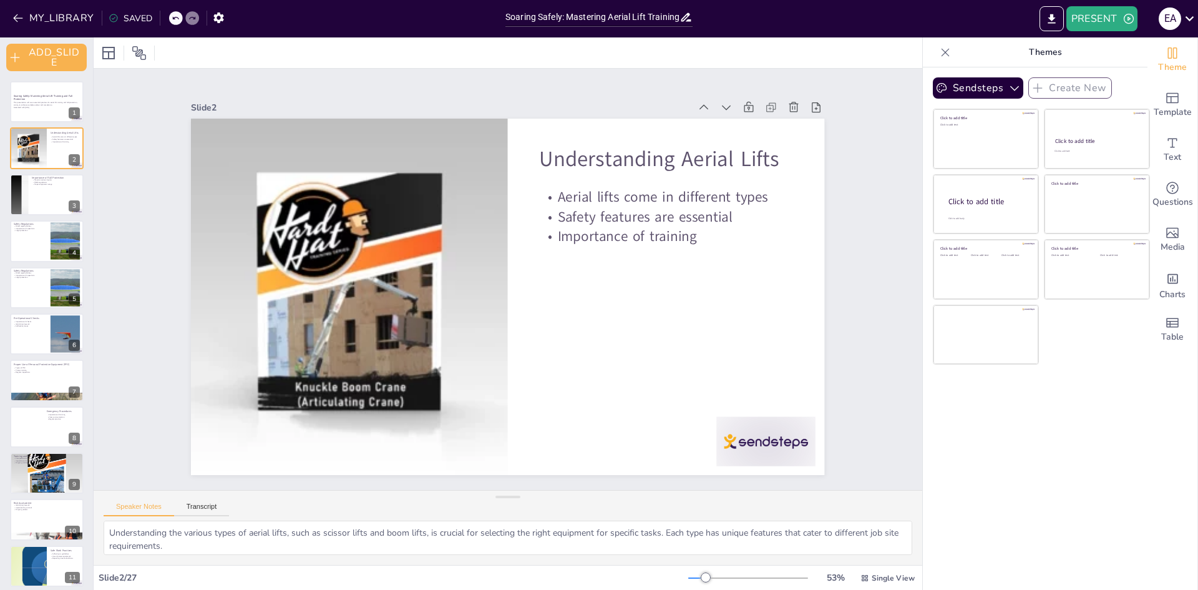
checkbox input "true"
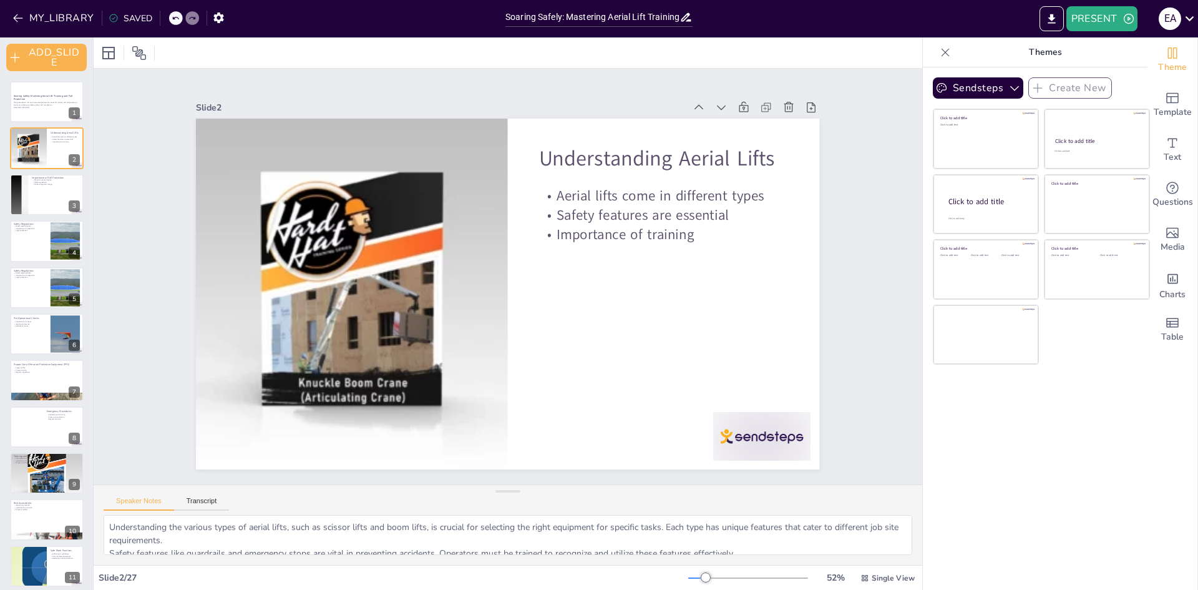
checkbox input "true"
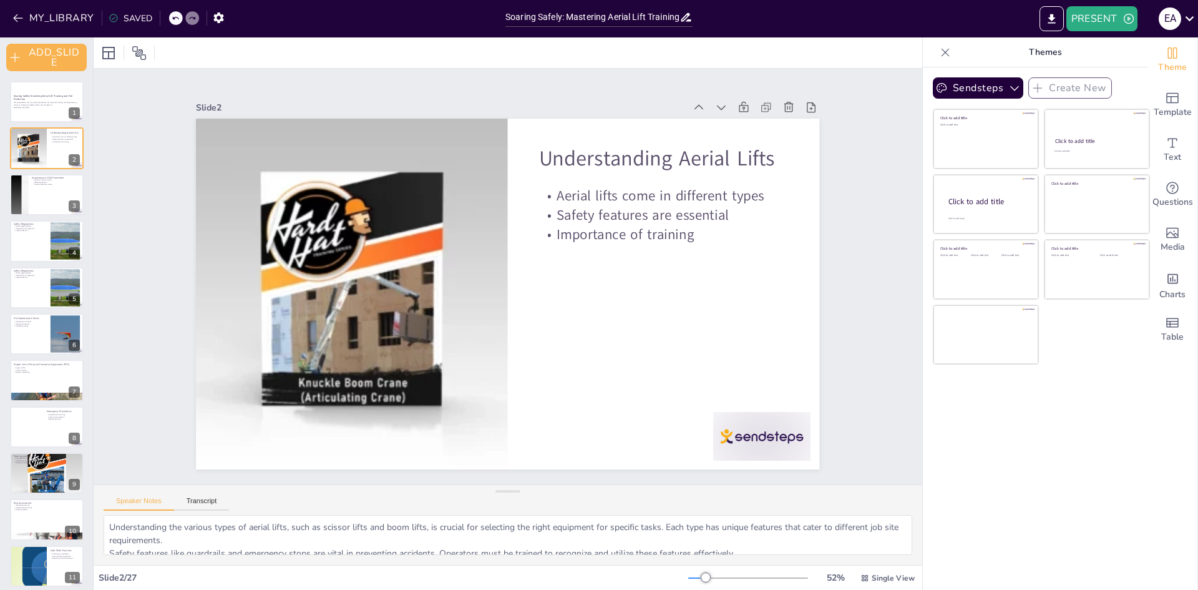
checkbox input "true"
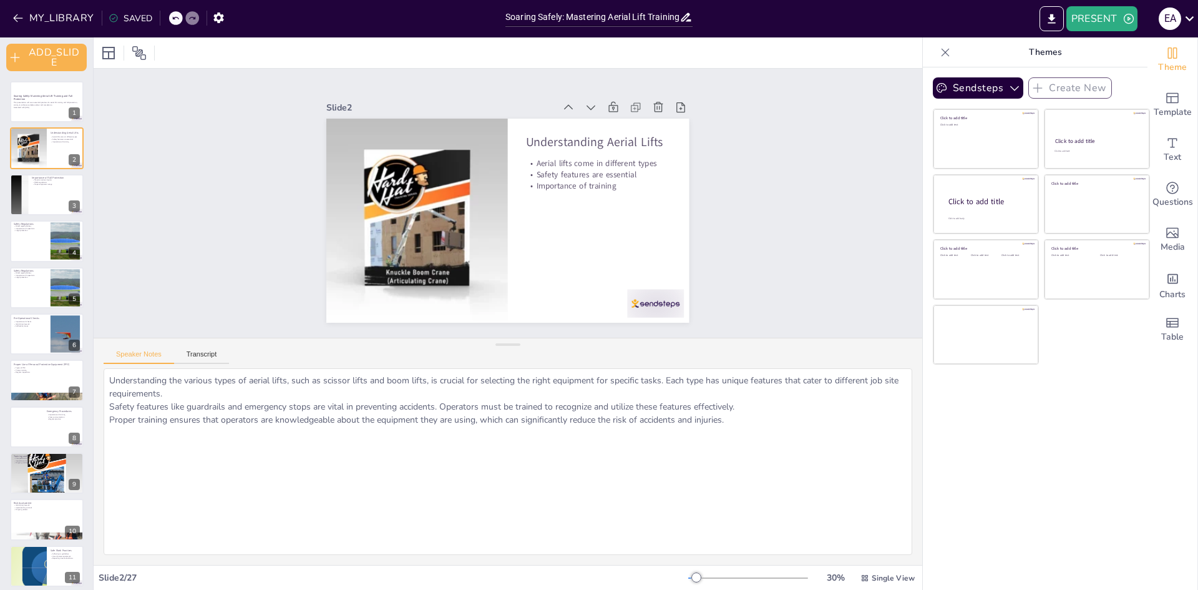
drag, startPoint x: 504, startPoint y: 501, endPoint x: 409, endPoint y: 349, distance: 179.4
click at [409, 349] on div "Speaker Notes Transcript Understanding the various types of aerial lifts, such …" at bounding box center [508, 451] width 829 height 227
click at [102, 55] on icon at bounding box center [108, 53] width 12 height 12
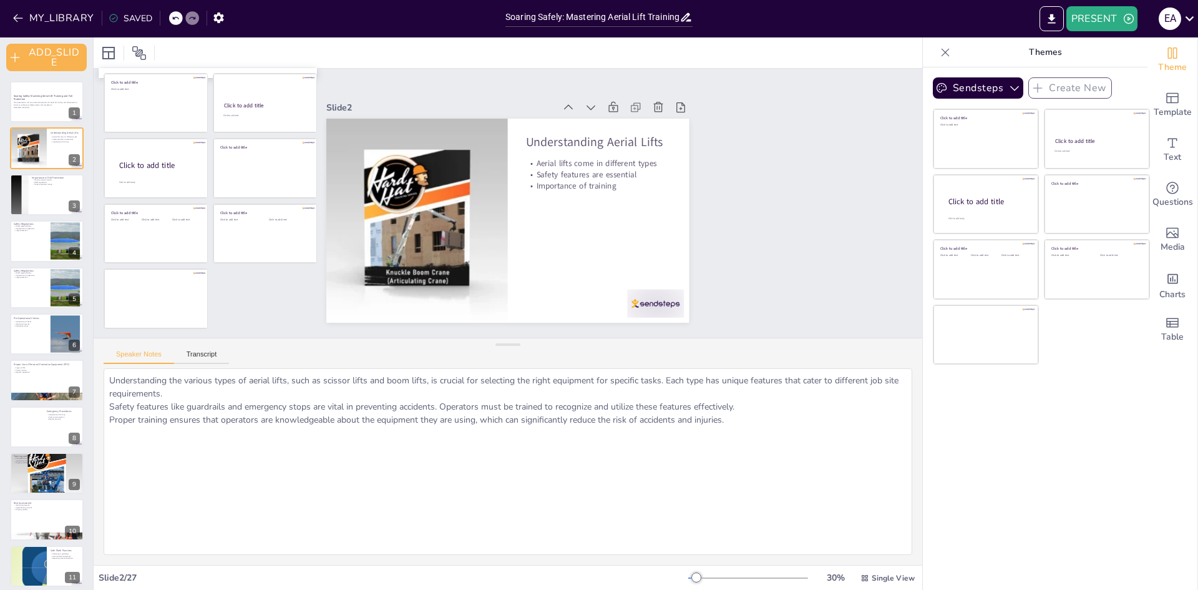
click at [175, 54] on div at bounding box center [508, 52] width 829 height 31
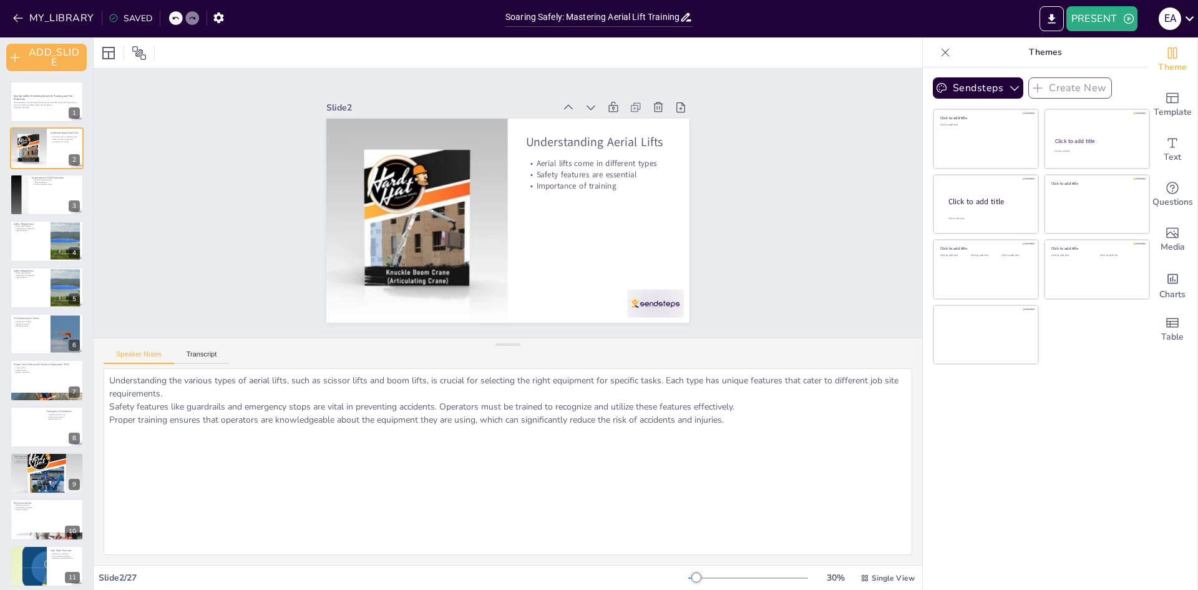
click at [1197, 14] on icon at bounding box center [1190, 18] width 17 height 17
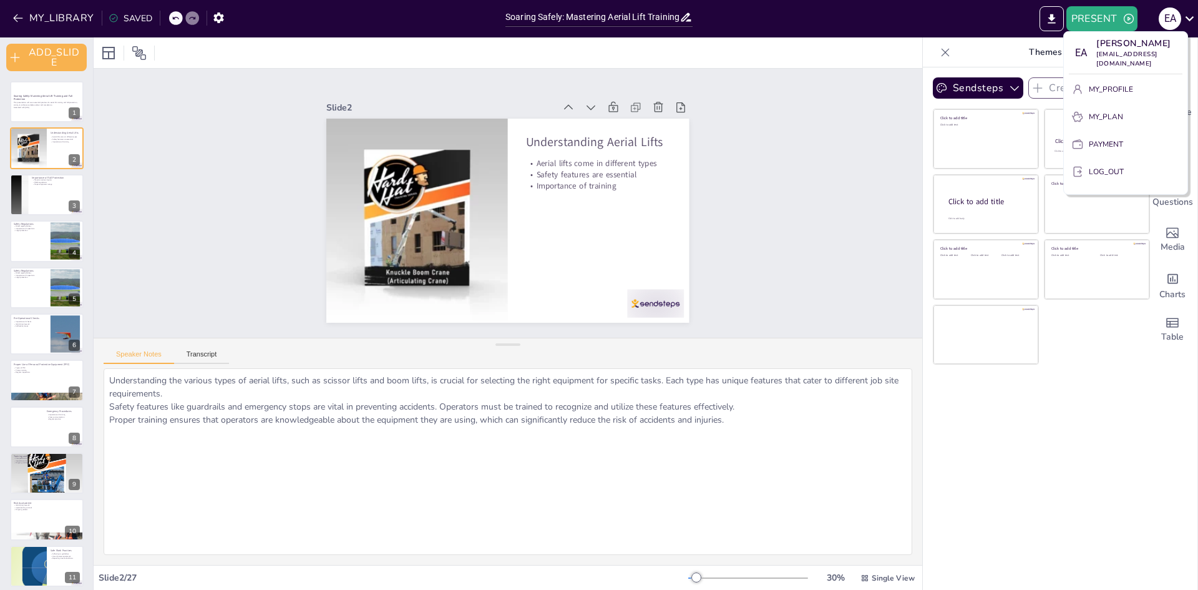
click at [36, 194] on div at bounding box center [599, 295] width 1198 height 590
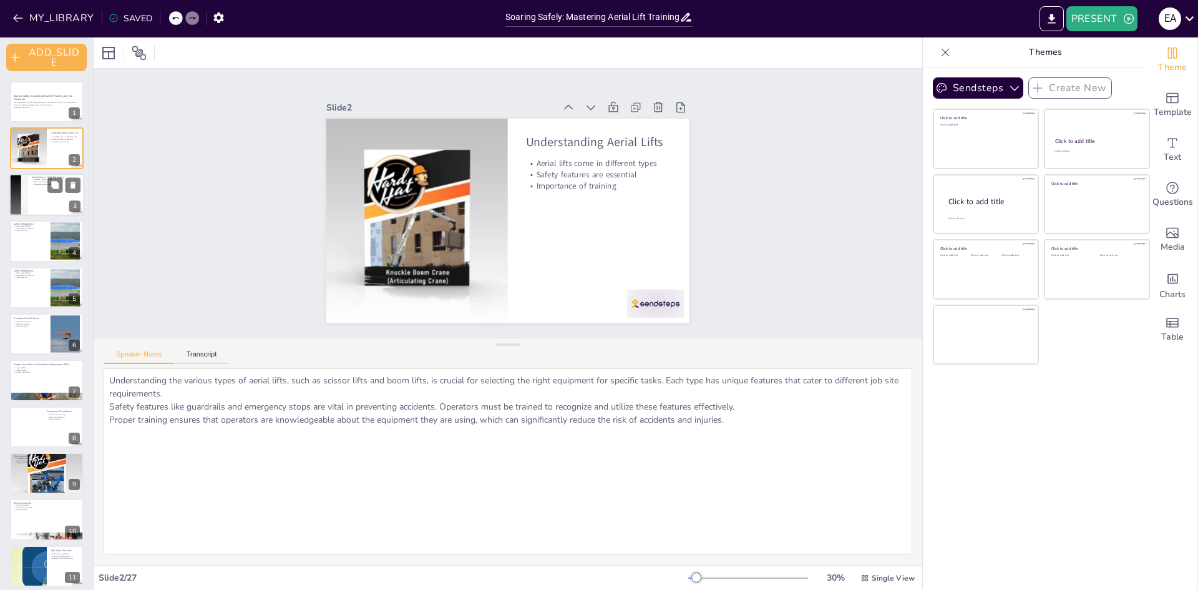
click at [36, 199] on div at bounding box center [46, 195] width 75 height 42
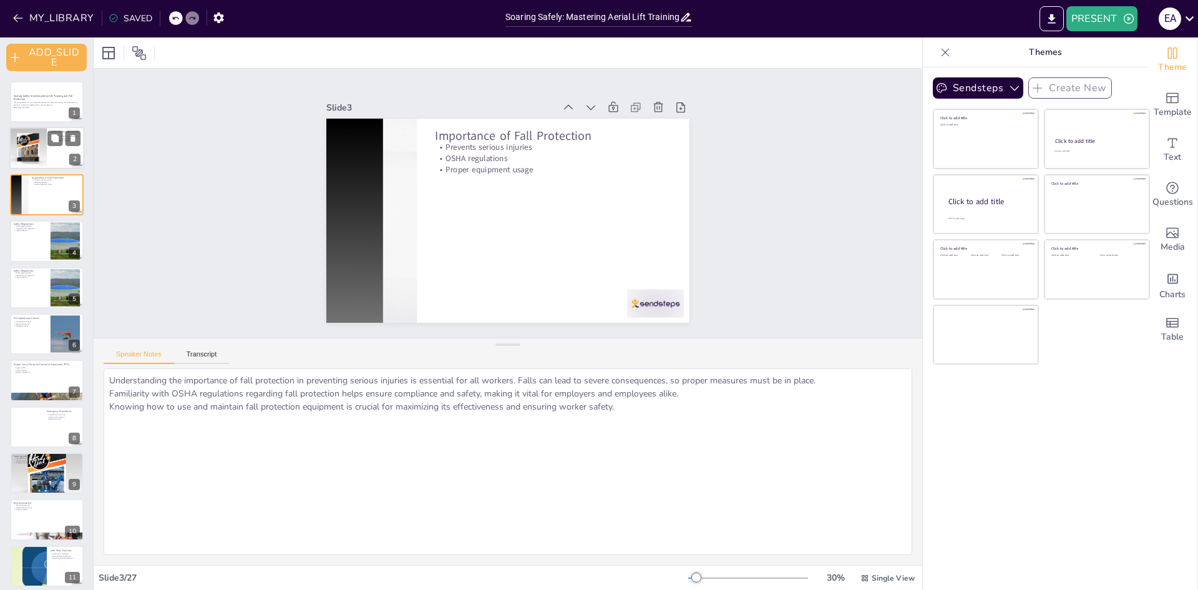
click at [30, 157] on div at bounding box center [28, 148] width 42 height 42
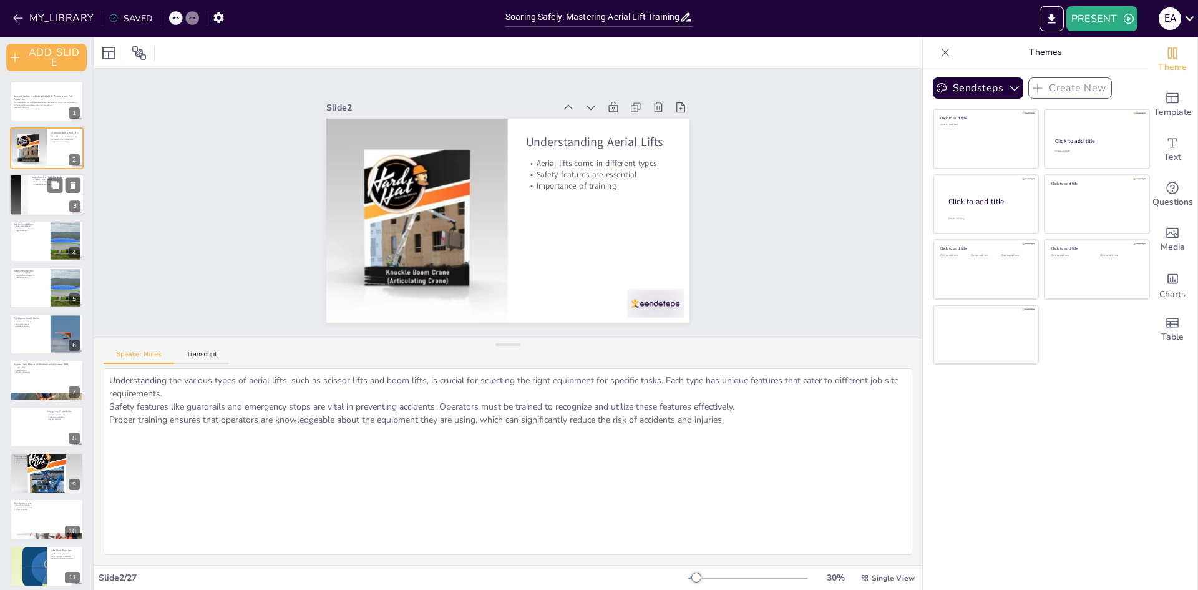
click at [30, 180] on div at bounding box center [46, 195] width 75 height 42
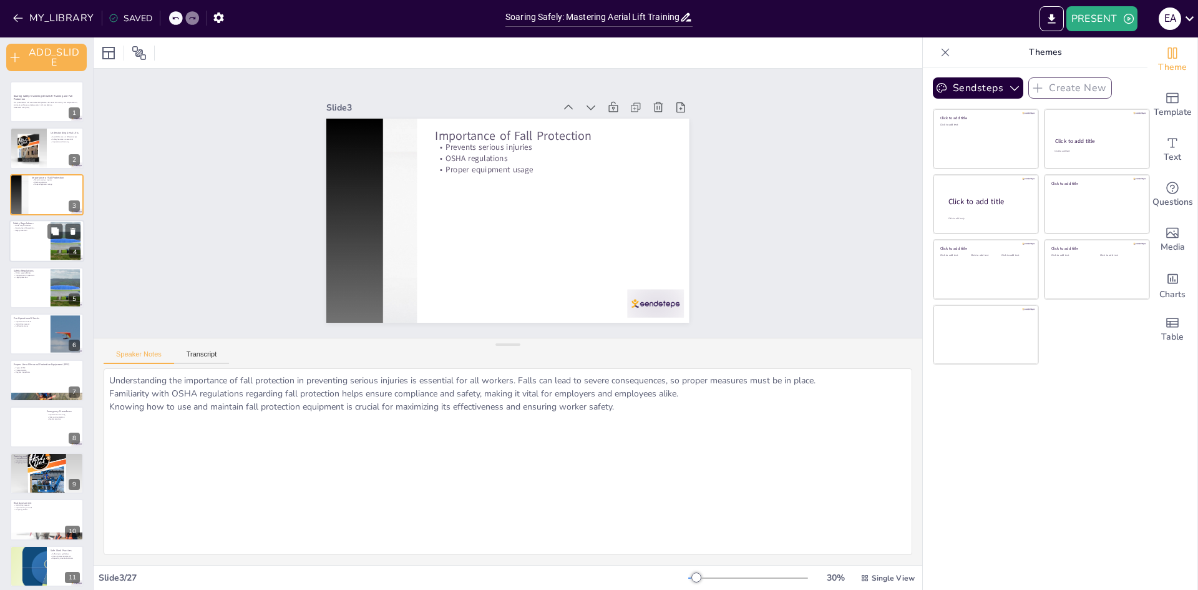
click at [36, 232] on div at bounding box center [46, 241] width 75 height 42
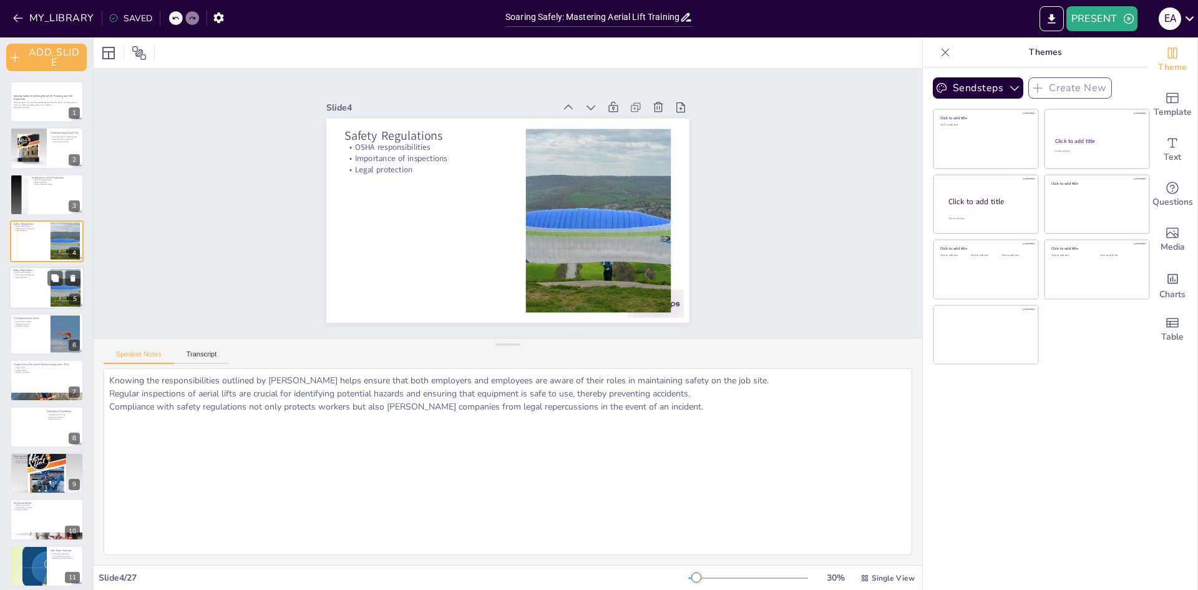
click at [32, 289] on div at bounding box center [46, 288] width 75 height 42
click at [34, 291] on div at bounding box center [46, 288] width 75 height 42
drag, startPoint x: 34, startPoint y: 309, endPoint x: 33, endPoint y: 318, distance: 8.8
click at [33, 320] on p "Importance of checks" at bounding box center [30, 321] width 34 height 2
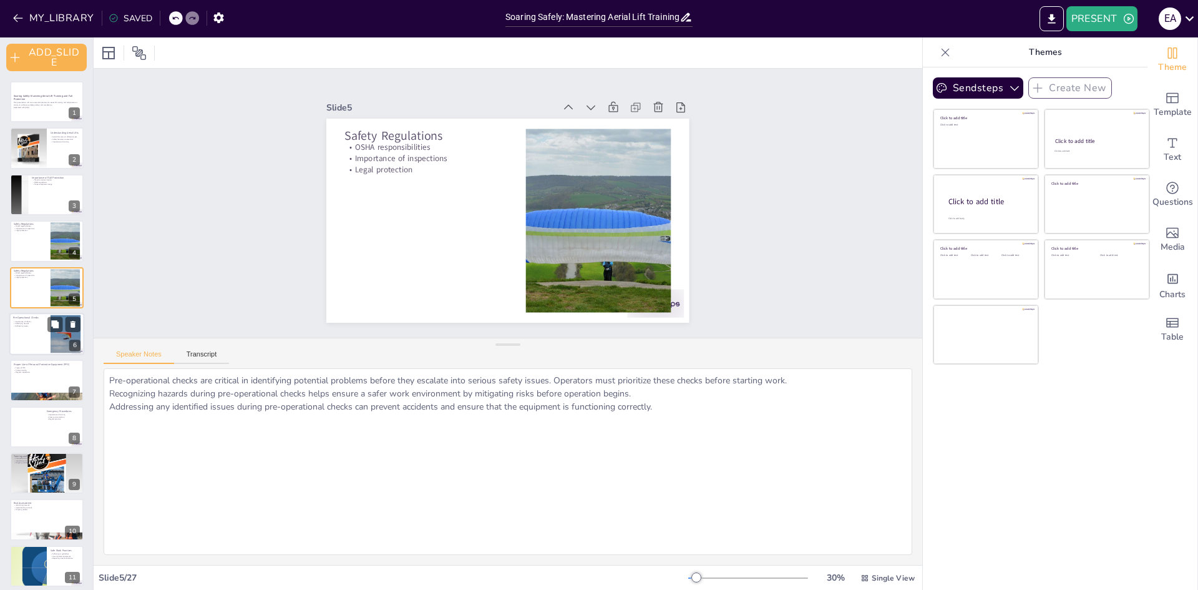
scroll to position [4, 0]
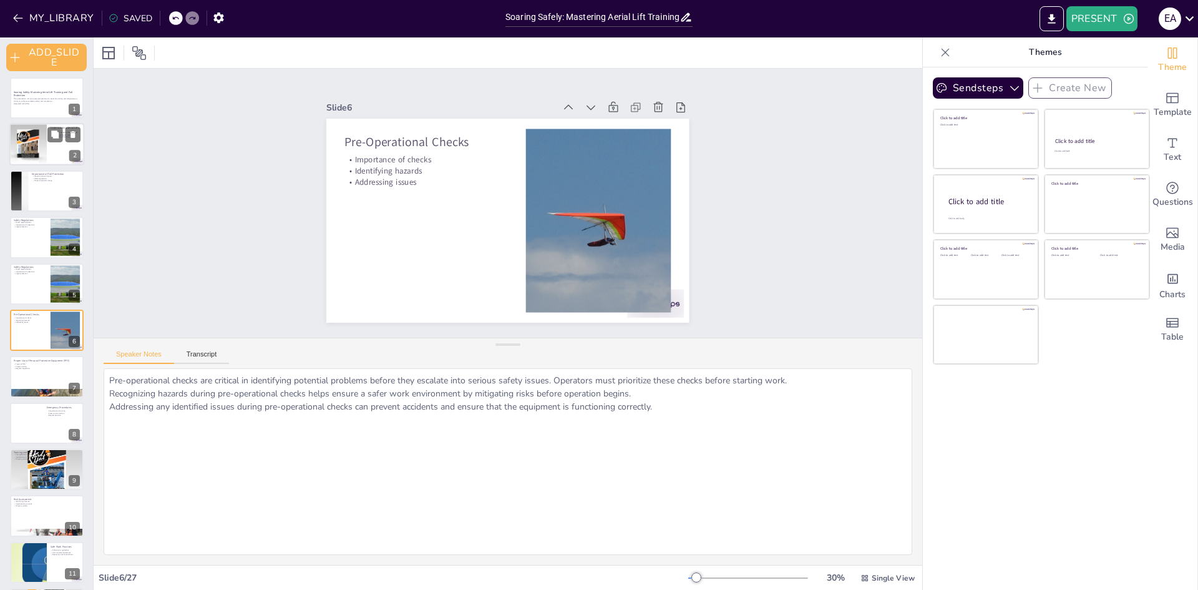
click at [41, 139] on div at bounding box center [28, 145] width 42 height 42
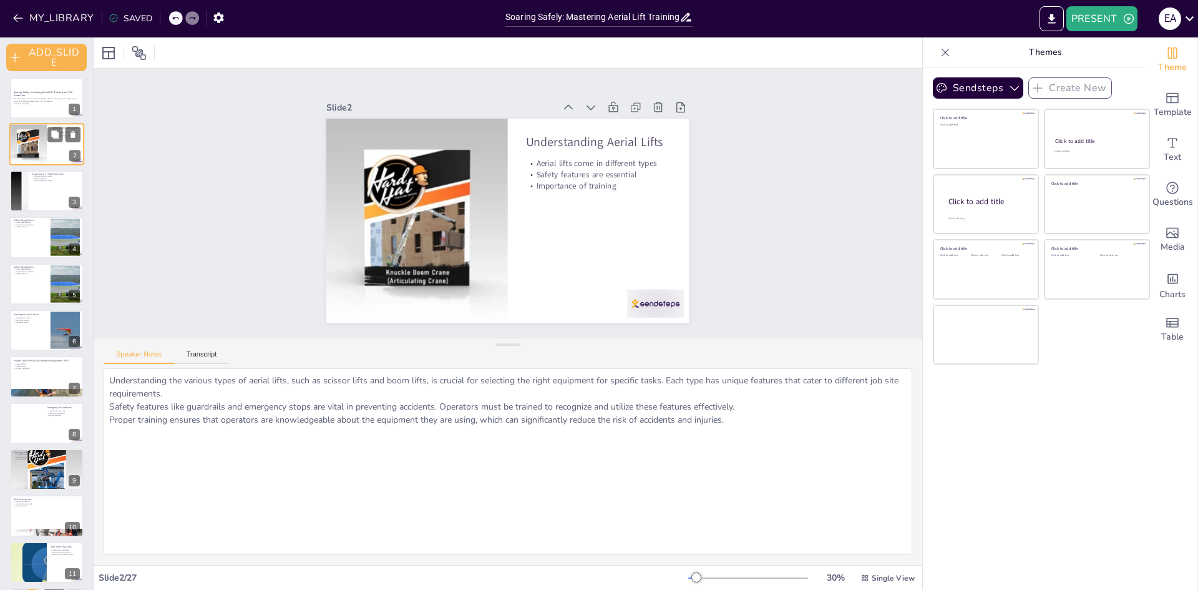
scroll to position [0, 0]
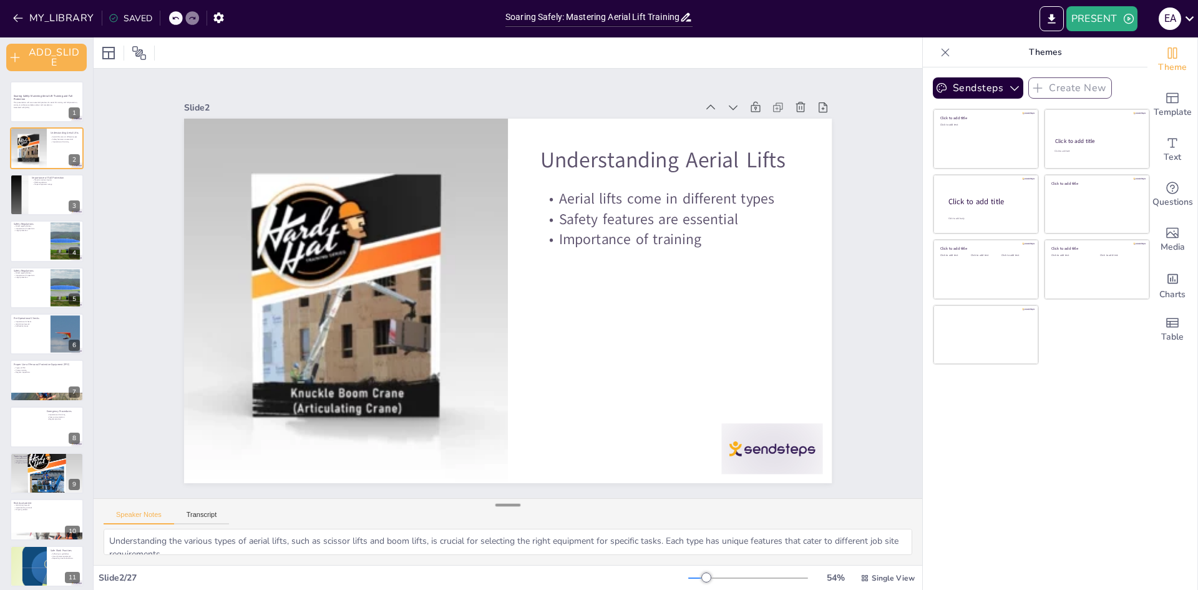
drag, startPoint x: 495, startPoint y: 344, endPoint x: 496, endPoint y: 504, distance: 160.4
click at [496, 504] on div at bounding box center [508, 505] width 25 height 12
click at [1095, 16] on button "PRESENT" at bounding box center [1102, 18] width 71 height 25
click at [1093, 75] on li "PLAY_PRESENTATION" at bounding box center [1126, 77] width 119 height 20
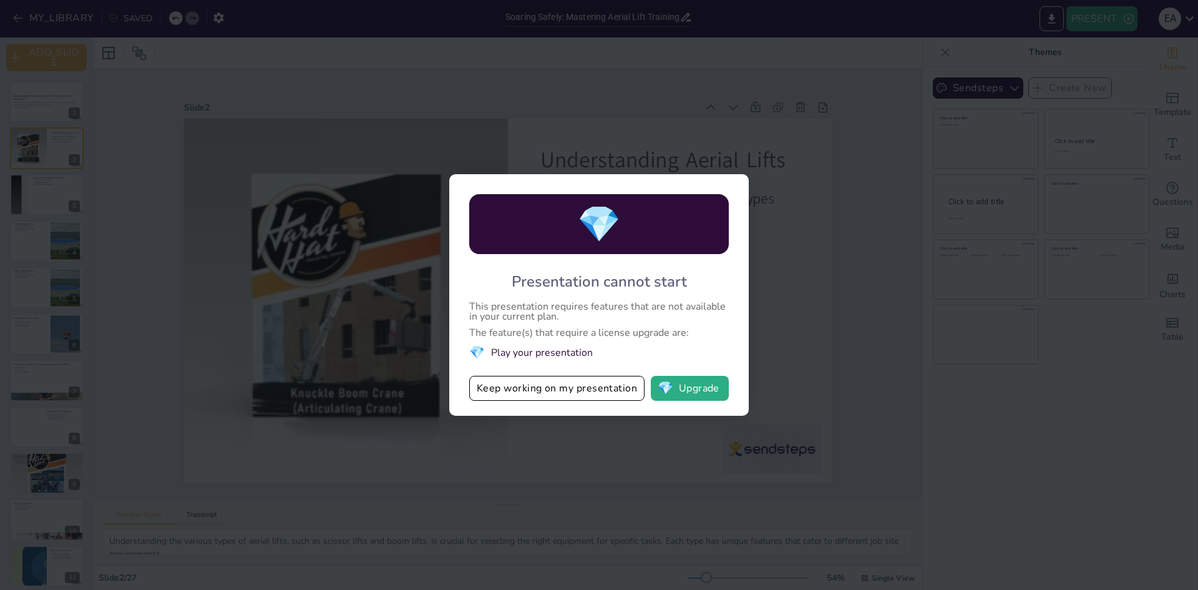
click at [815, 288] on div "💎 Presentation cannot start This presentation requires features that are not av…" at bounding box center [599, 295] width 1198 height 590
click at [409, 323] on div "💎 Presentation cannot start This presentation requires features that are not av…" at bounding box center [599, 295] width 1198 height 590
click at [504, 428] on div "💎 Presentation cannot start This presentation requires features that are not av…" at bounding box center [599, 295] width 1198 height 590
click at [571, 387] on button "Keep working on my presentation" at bounding box center [556, 388] width 175 height 25
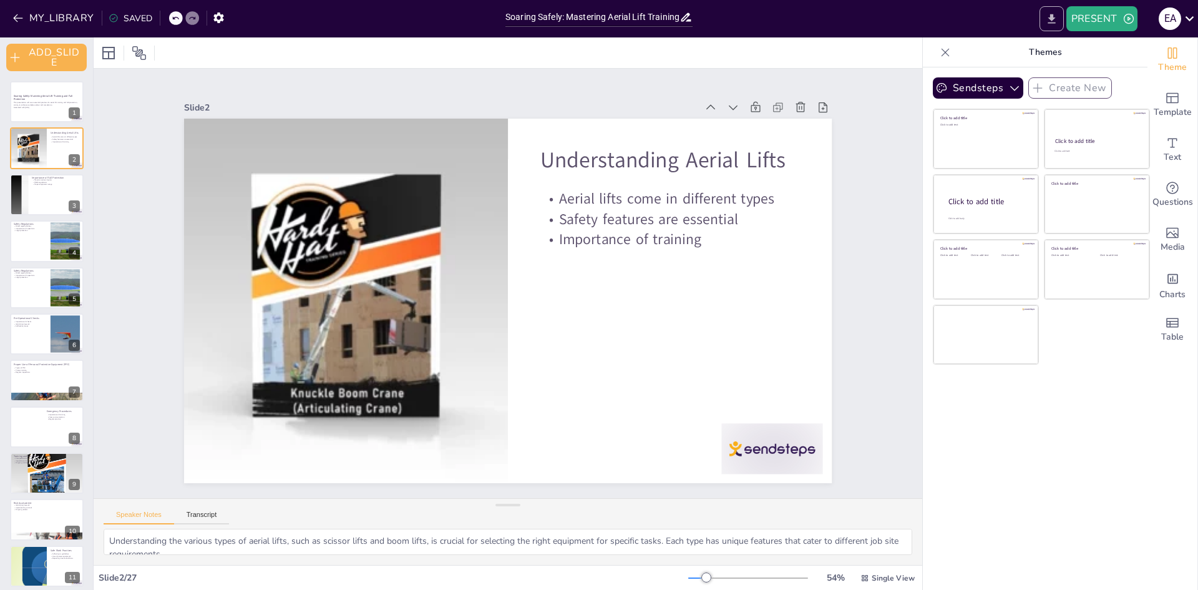
click at [1047, 22] on icon "EXPORT_TO_POWERPOINT" at bounding box center [1052, 18] width 13 height 13
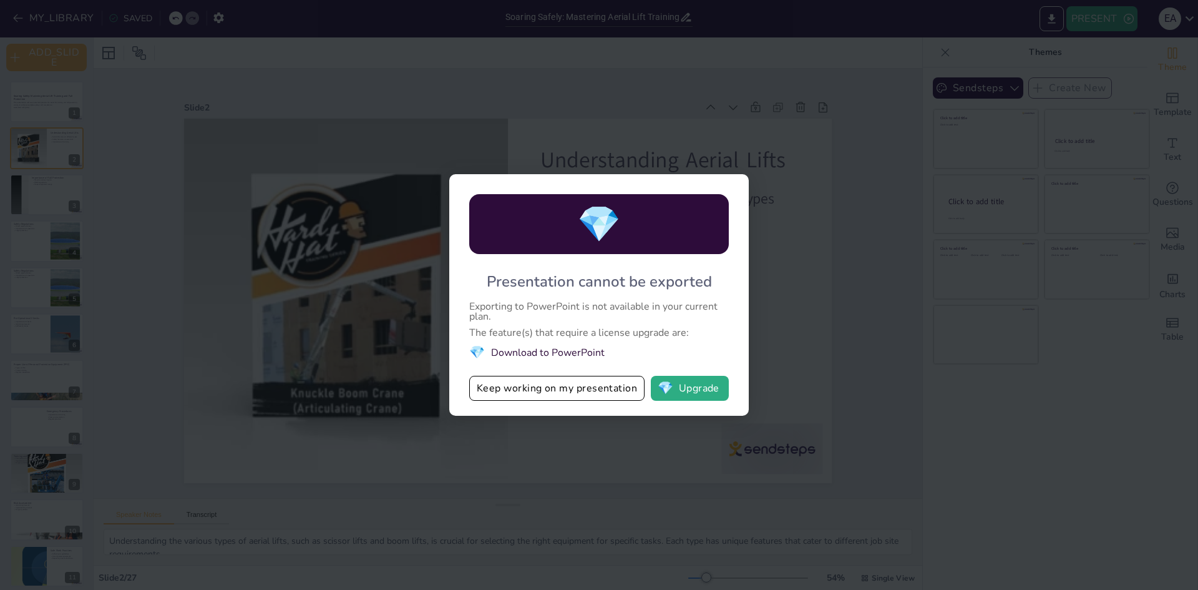
click at [486, 417] on div "💎 Presentation cannot be exported Exporting to PowerPoint is not available in y…" at bounding box center [599, 295] width 1198 height 590
click at [539, 388] on button "Keep working on my presentation" at bounding box center [556, 388] width 175 height 25
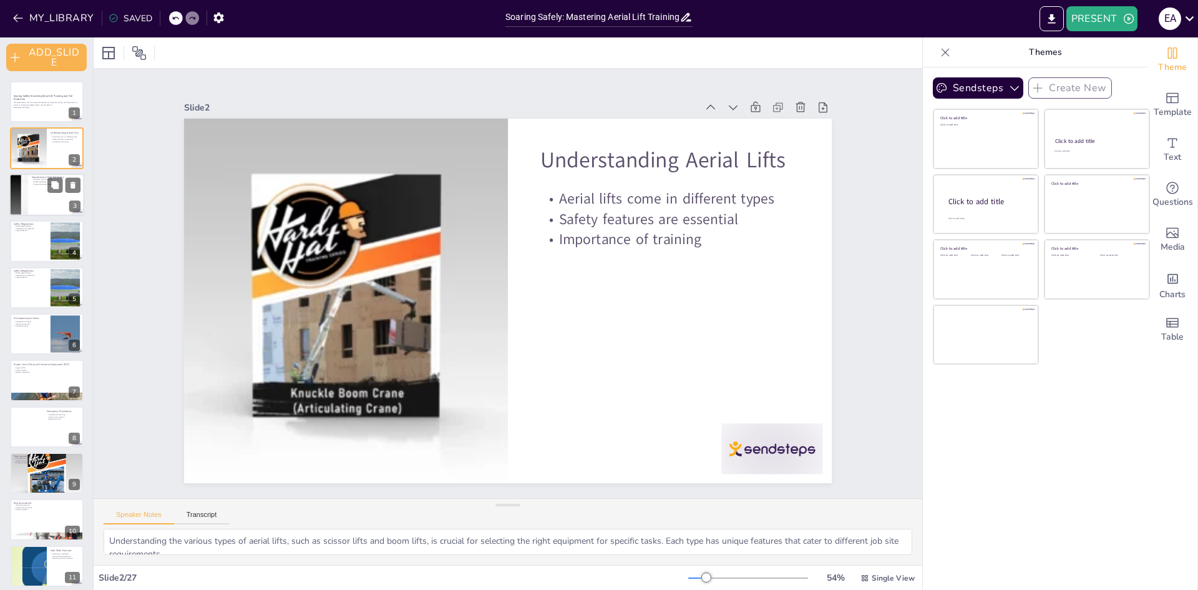
click at [46, 197] on div at bounding box center [46, 195] width 75 height 42
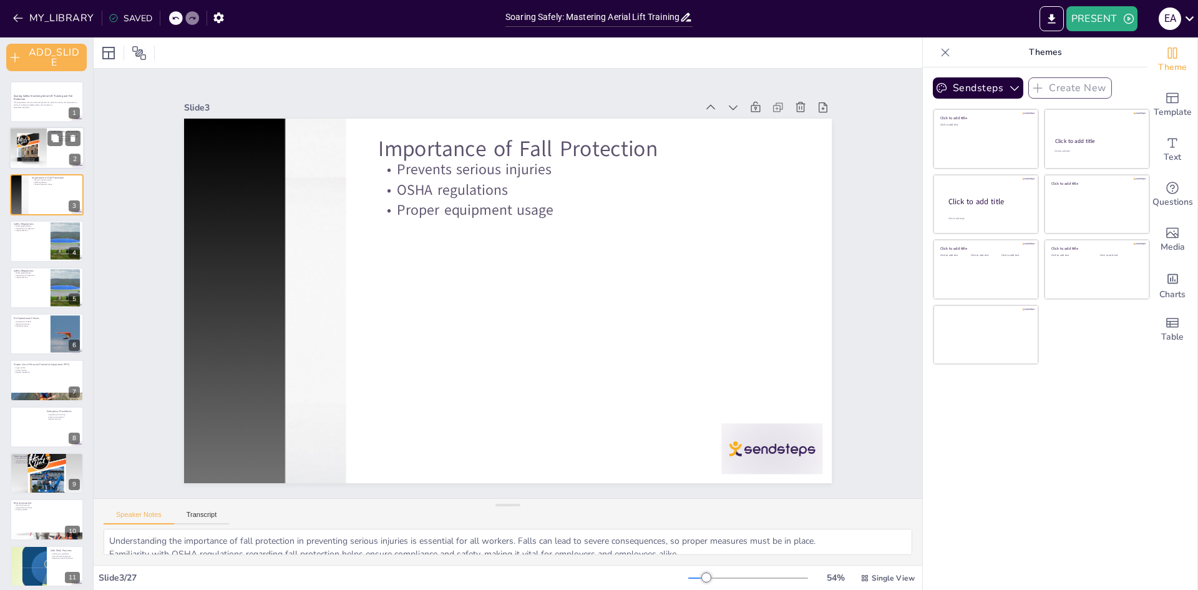
click at [32, 149] on div at bounding box center [28, 148] width 42 height 42
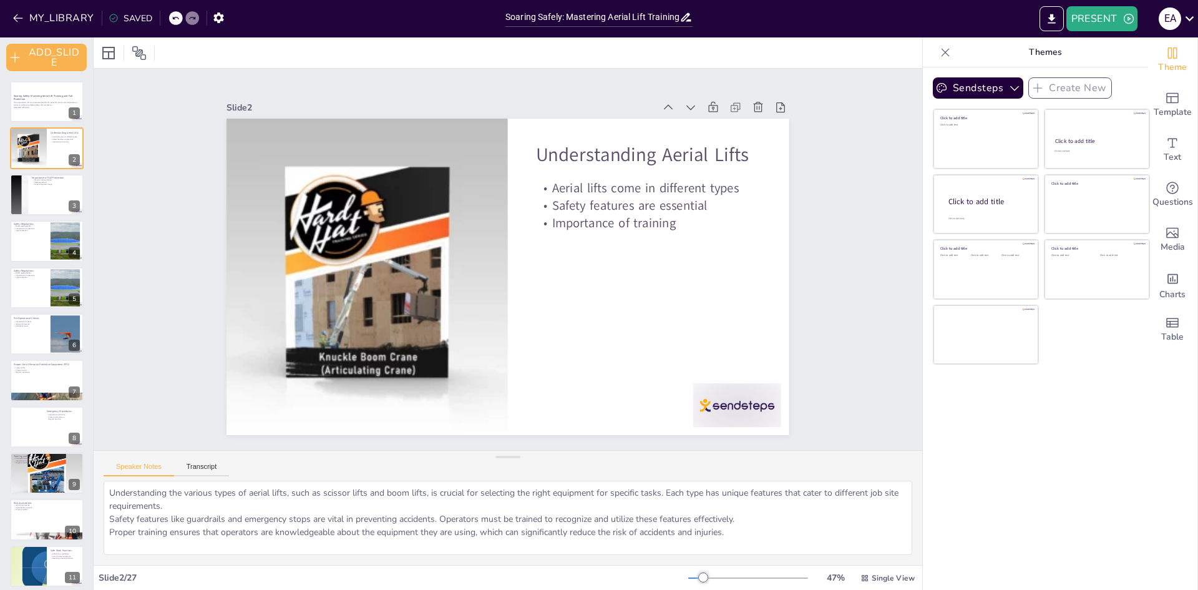
drag, startPoint x: 510, startPoint y: 504, endPoint x: 519, endPoint y: 474, distance: 31.2
click at [511, 458] on div at bounding box center [508, 457] width 25 height 12
click at [47, 188] on div at bounding box center [46, 195] width 75 height 42
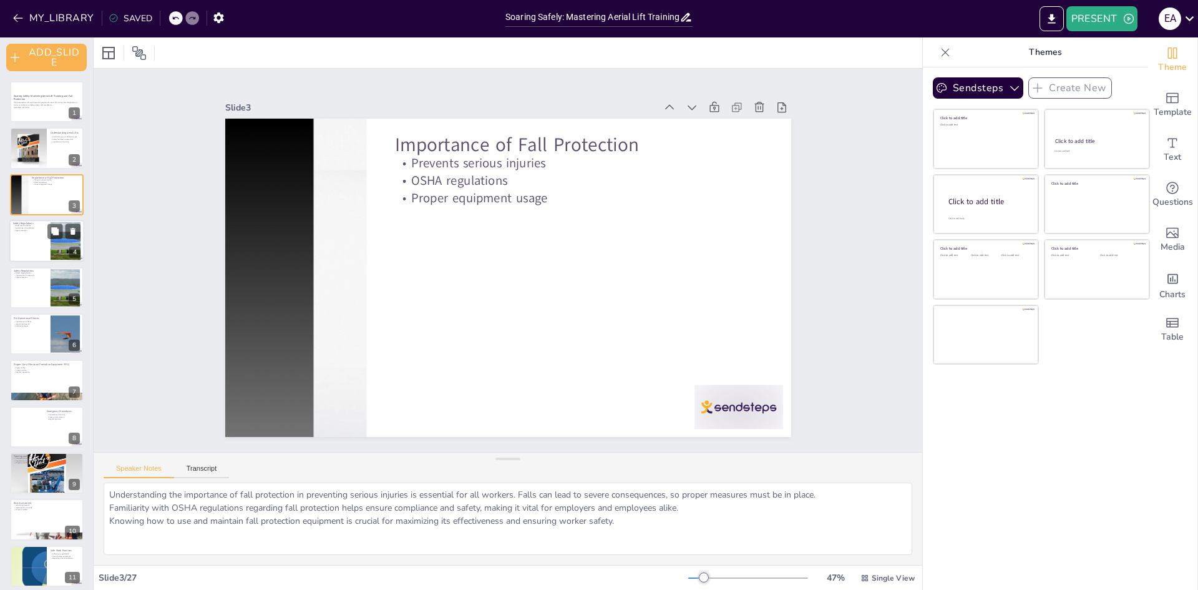
click at [33, 239] on div at bounding box center [46, 241] width 75 height 42
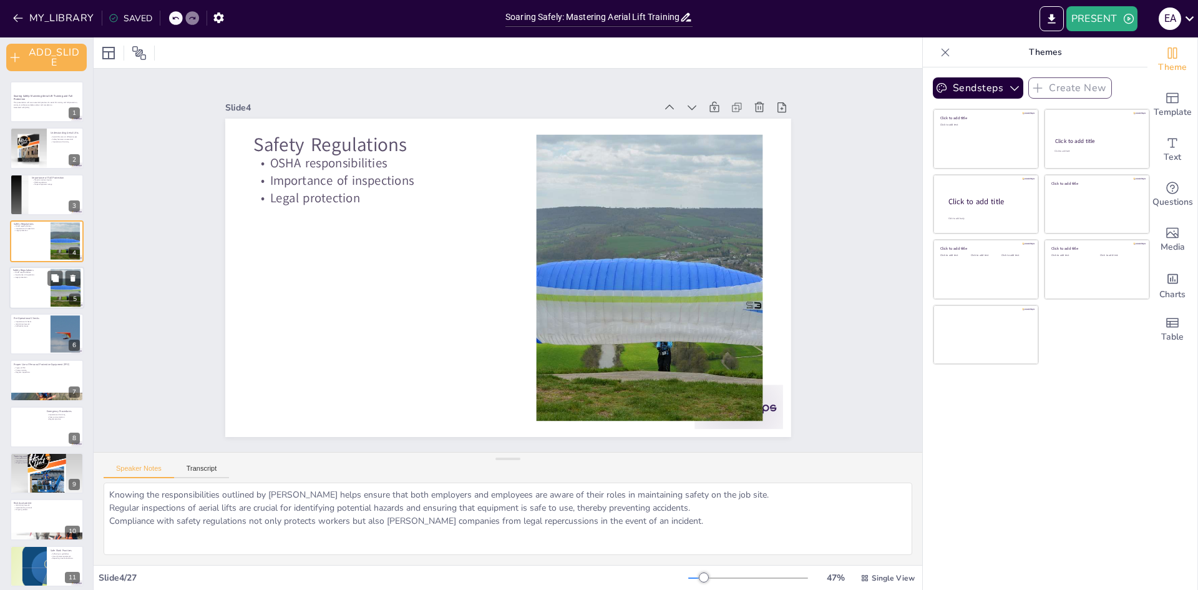
click at [31, 268] on p "Safety Regulations" at bounding box center [30, 270] width 34 height 4
click at [1105, 13] on button "PRESENT" at bounding box center [1102, 18] width 71 height 25
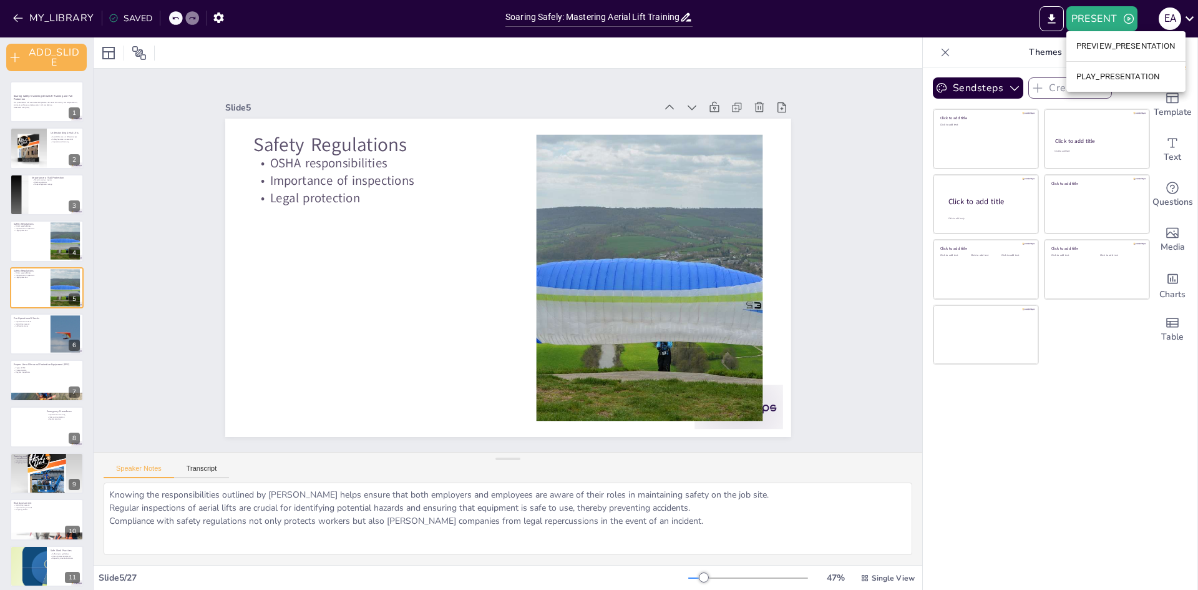
click at [992, 29] on div at bounding box center [599, 295] width 1198 height 590
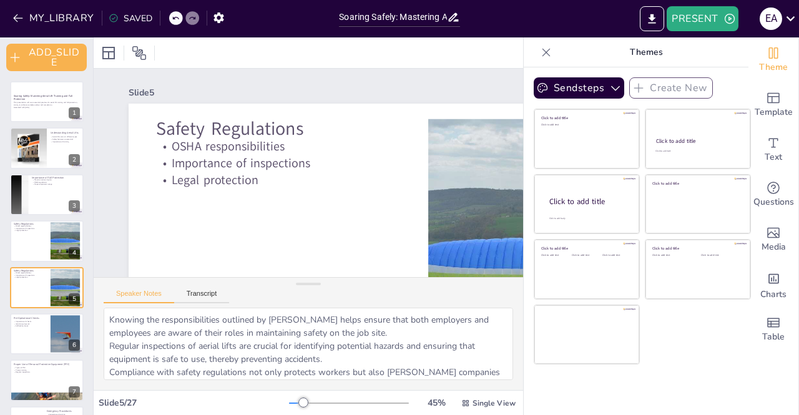
click at [299, 57] on div at bounding box center [308, 52] width 429 height 31
click at [37, 97] on strong "Soaring Safely: Mastering Aerial Lift Training and Fall Protection" at bounding box center [43, 97] width 60 height 7
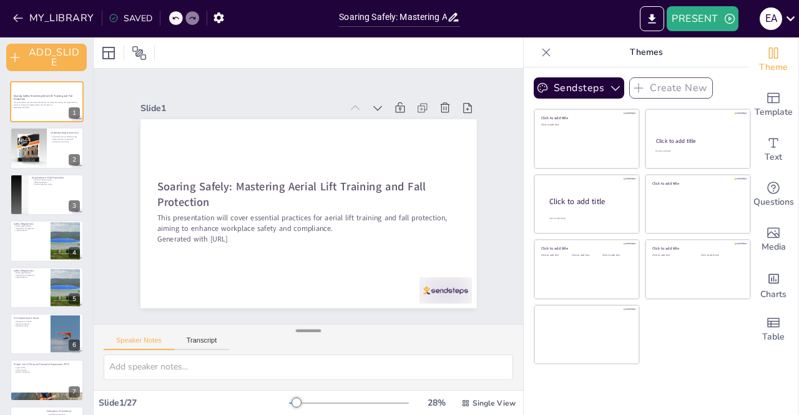
drag, startPoint x: 304, startPoint y: 282, endPoint x: 301, endPoint y: 329, distance: 46.9
click at [301, 329] on div at bounding box center [308, 331] width 25 height 12
drag, startPoint x: 301, startPoint y: 329, endPoint x: 286, endPoint y: 366, distance: 40.3
click at [286, 366] on div "Speaker Notes Transcript" at bounding box center [308, 359] width 429 height 62
click at [299, 328] on div "Speaker Notes Transcript" at bounding box center [308, 359] width 429 height 62
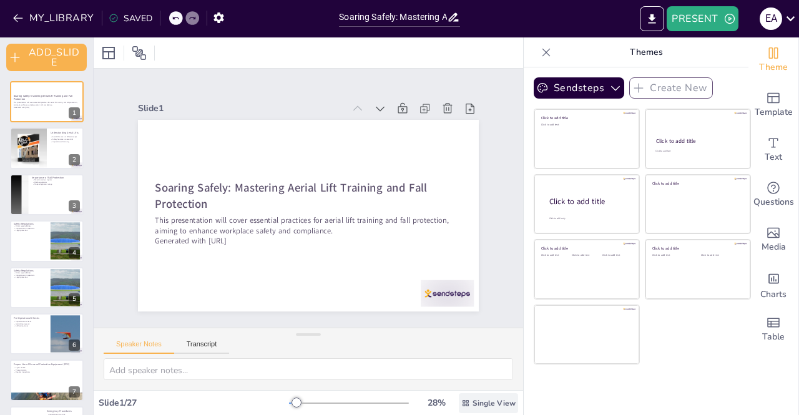
click at [461, 397] on div "Single View" at bounding box center [488, 403] width 59 height 20
click at [474, 381] on div "List View" at bounding box center [471, 375] width 76 height 25
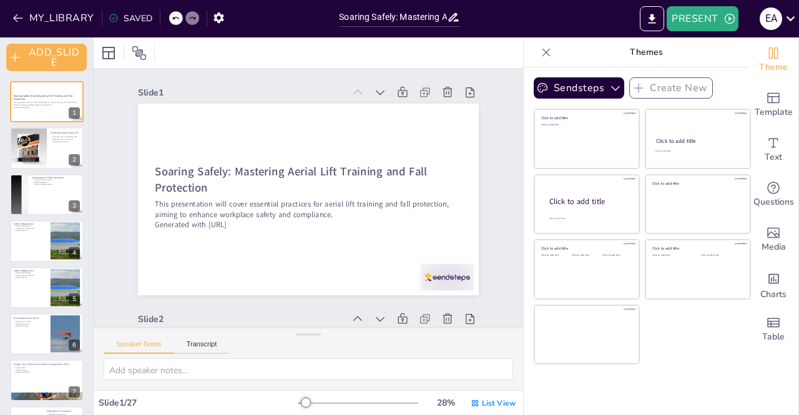
click at [301, 399] on div at bounding box center [306, 403] width 10 height 10
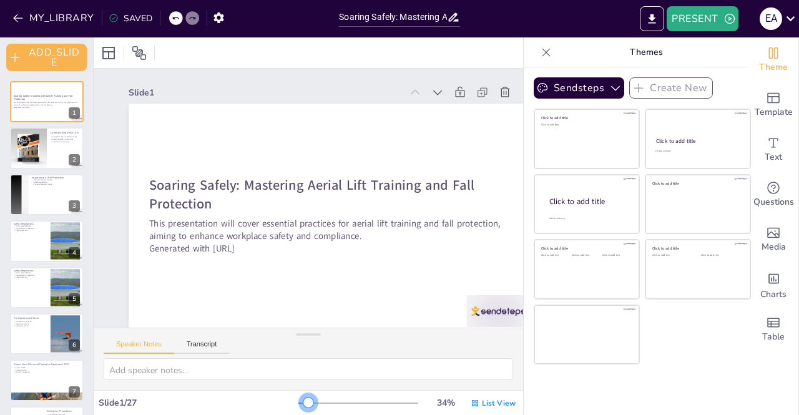
drag, startPoint x: 293, startPoint y: 399, endPoint x: 300, endPoint y: 401, distance: 7.3
click at [303, 401] on div at bounding box center [308, 403] width 10 height 10
click at [149, 348] on button "Speaker Notes" at bounding box center [139, 347] width 71 height 14
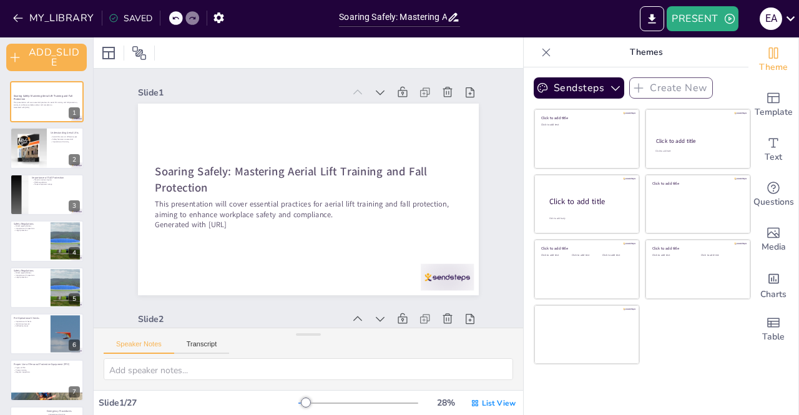
drag, startPoint x: 299, startPoint y: 335, endPoint x: 315, endPoint y: 364, distance: 32.7
click at [315, 364] on div "Speaker Notes Transcript" at bounding box center [308, 359] width 429 height 62
click at [42, 152] on div at bounding box center [28, 148] width 42 height 42
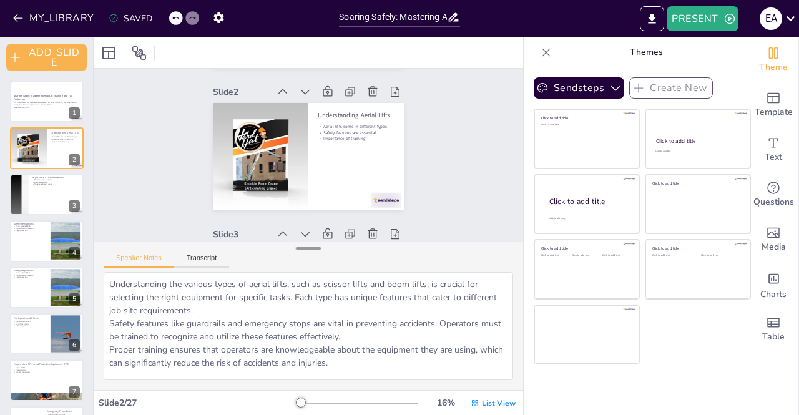
scroll to position [145, 0]
drag, startPoint x: 308, startPoint y: 337, endPoint x: 307, endPoint y: 252, distance: 85.5
click at [307, 252] on div at bounding box center [308, 249] width 25 height 12
click at [47, 100] on p "Soaring Safely: Mastering Aerial Lift Training and Fall Protection" at bounding box center [46, 97] width 67 height 7
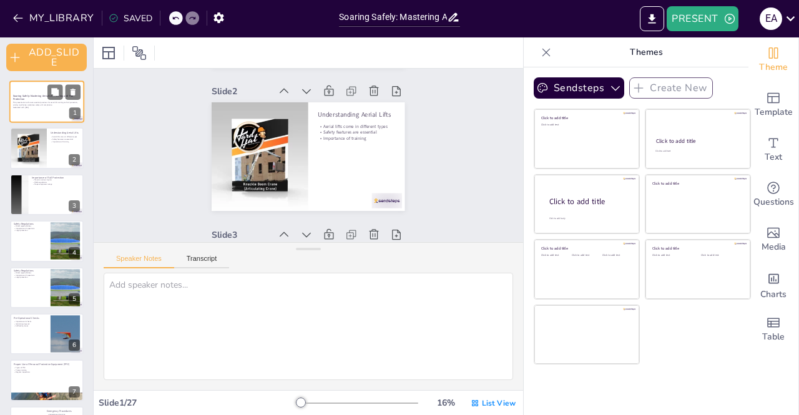
scroll to position [2, 0]
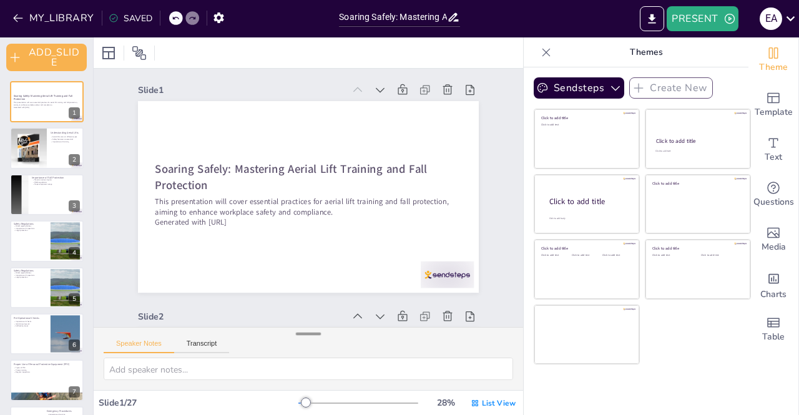
drag, startPoint x: 301, startPoint y: 250, endPoint x: 307, endPoint y: 335, distance: 85.1
click at [307, 335] on div at bounding box center [308, 334] width 25 height 12
click at [679, 14] on button "PRESENT" at bounding box center [702, 18] width 71 height 25
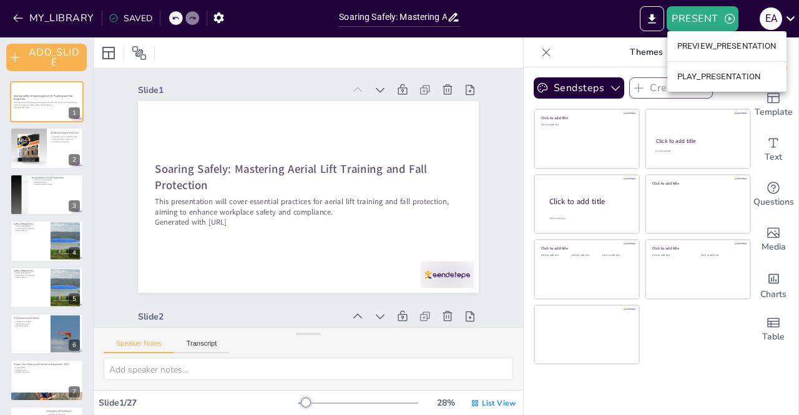
click at [702, 73] on li "PLAY_PRESENTATION" at bounding box center [726, 77] width 119 height 20
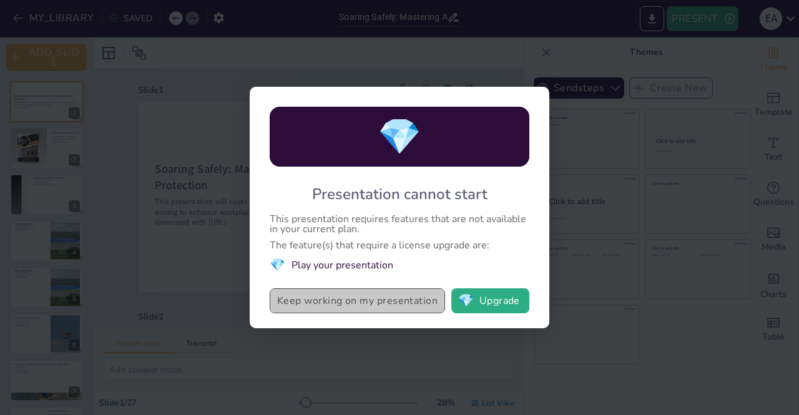
click at [371, 303] on button "Keep working on my presentation" at bounding box center [357, 300] width 175 height 25
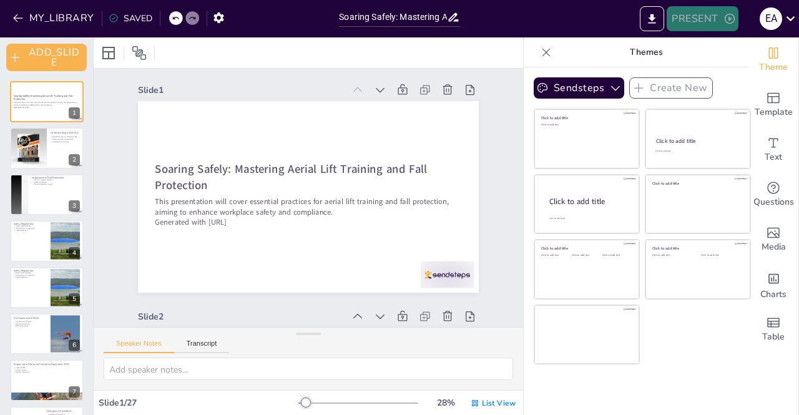
click at [689, 19] on button "PRESENT" at bounding box center [702, 18] width 71 height 25
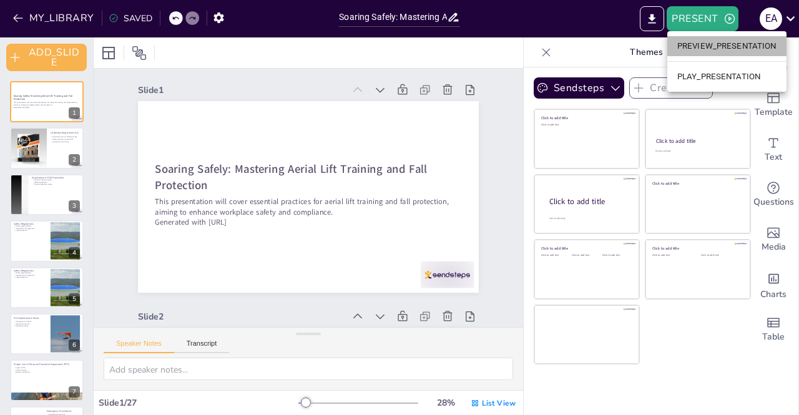
click at [724, 44] on li "PREVIEW_PRESENTATION" at bounding box center [726, 46] width 119 height 20
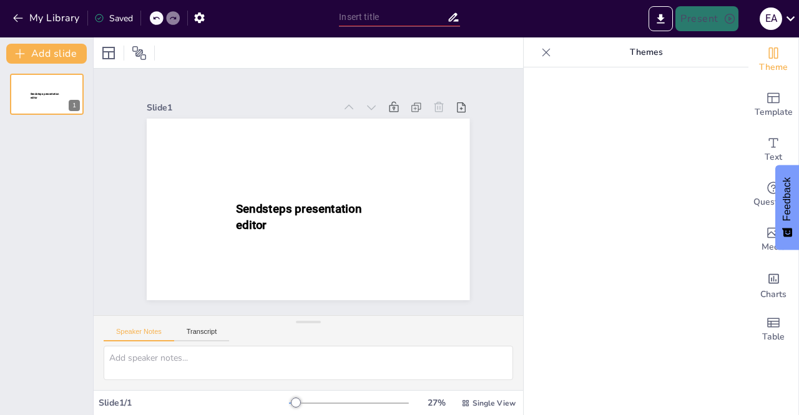
type input "Soaring Safely: Mastering Aerial Lift Training and Fall Protection"
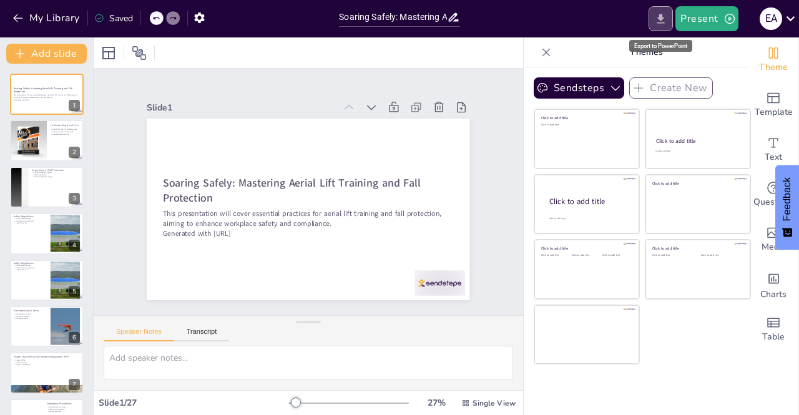
click at [665, 27] on button "Export to PowerPoint" at bounding box center [661, 18] width 24 height 25
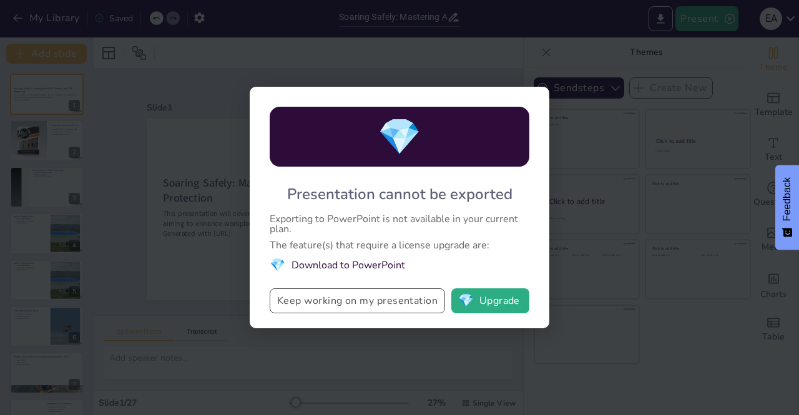
click at [359, 303] on button "Keep working on my presentation" at bounding box center [357, 300] width 175 height 25
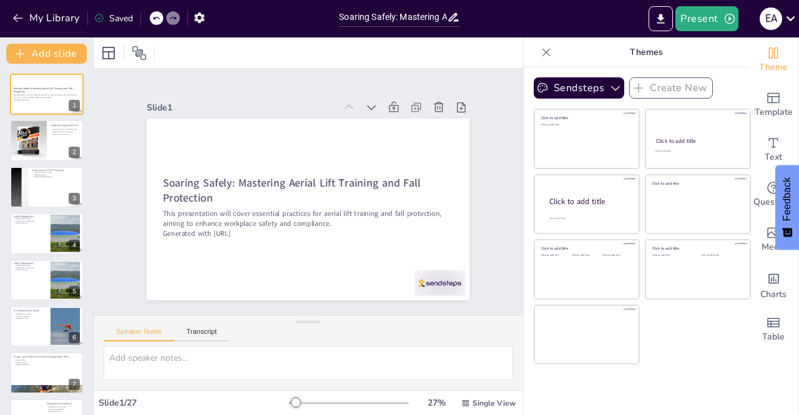
checkbox input "true"
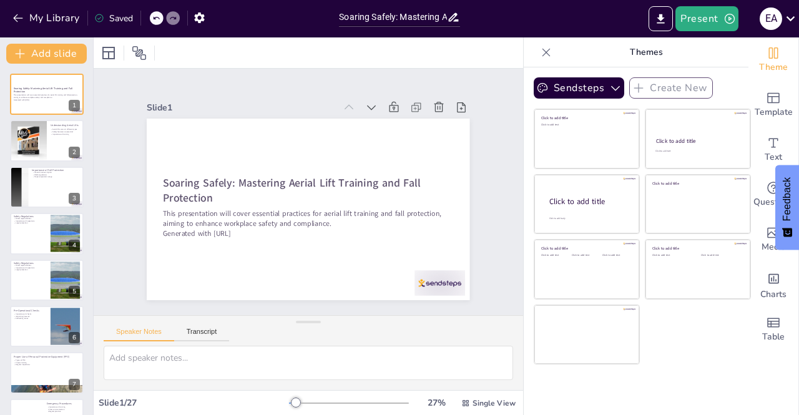
checkbox input "true"
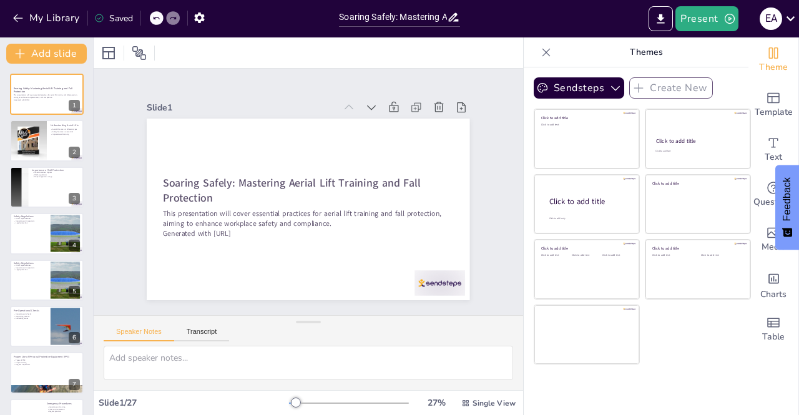
checkbox input "true"
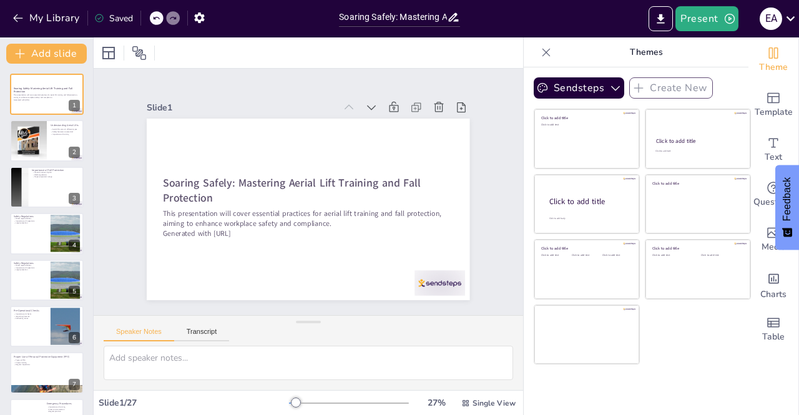
checkbox input "true"
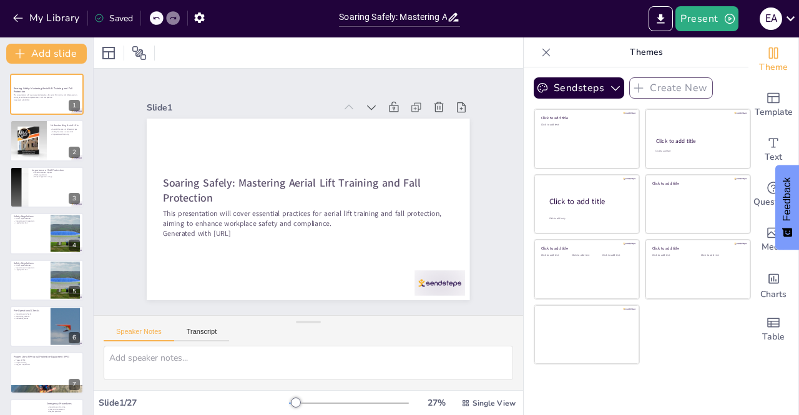
checkbox input "true"
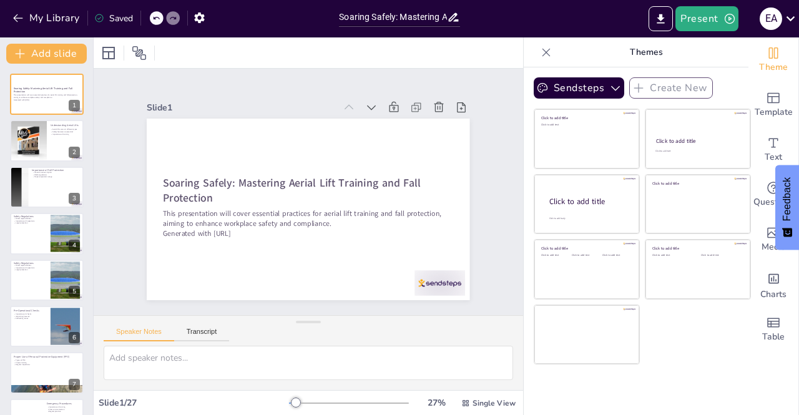
checkbox input "true"
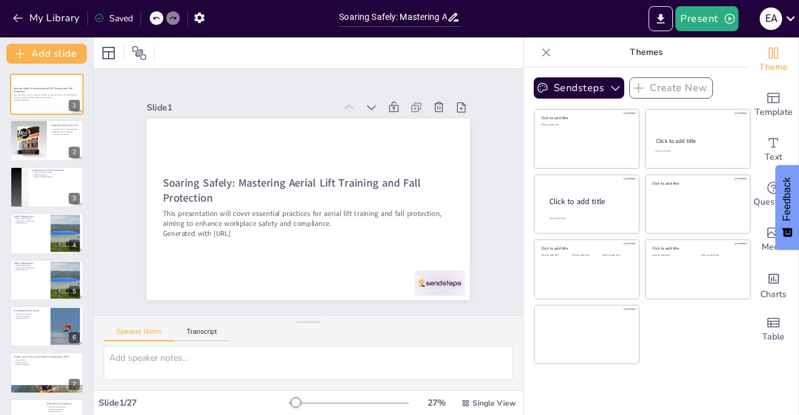
checkbox input "true"
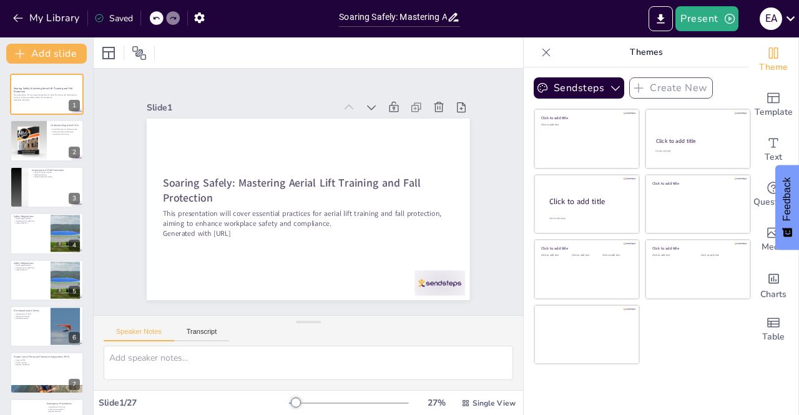
checkbox input "true"
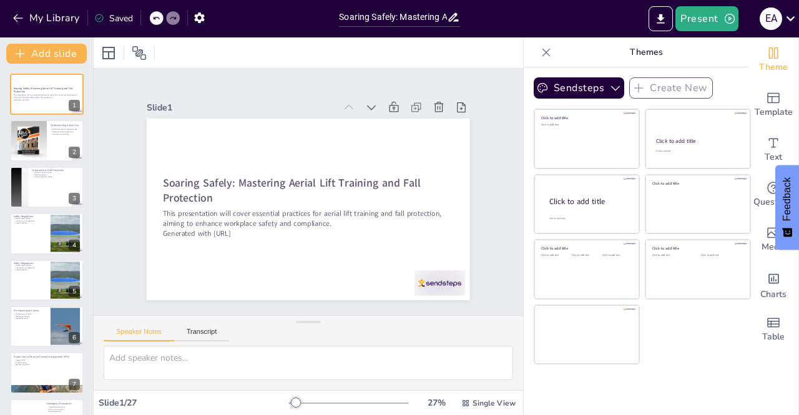
checkbox input "true"
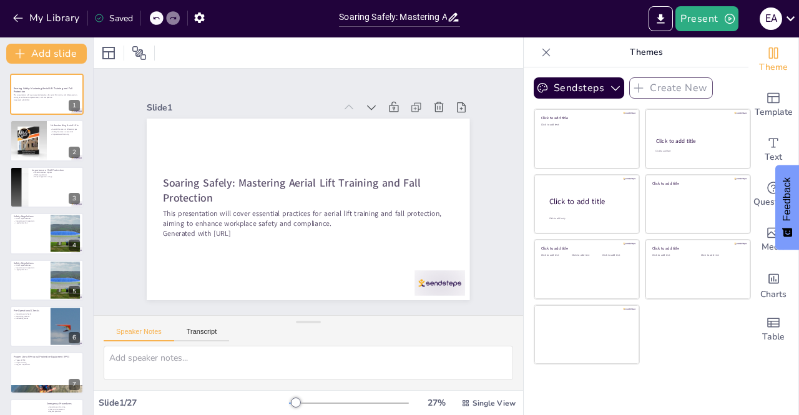
checkbox input "true"
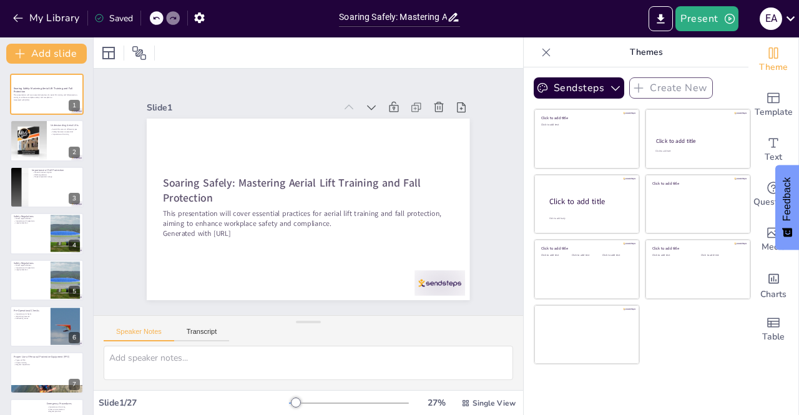
checkbox input "true"
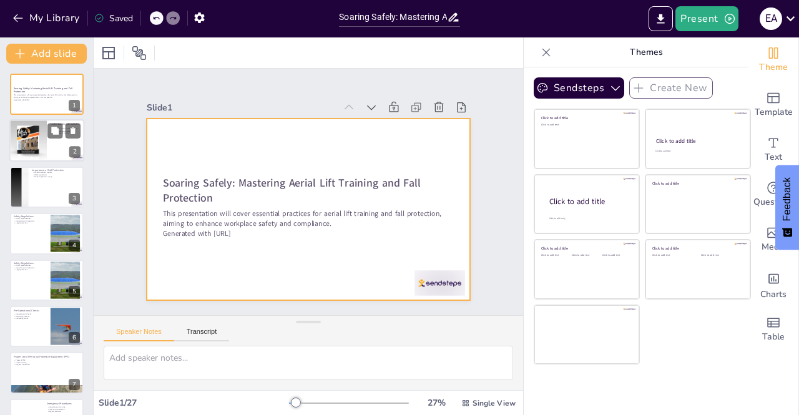
checkbox input "true"
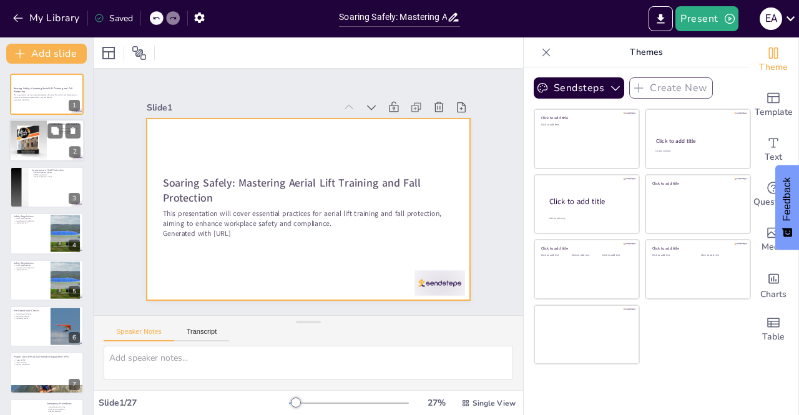
checkbox input "true"
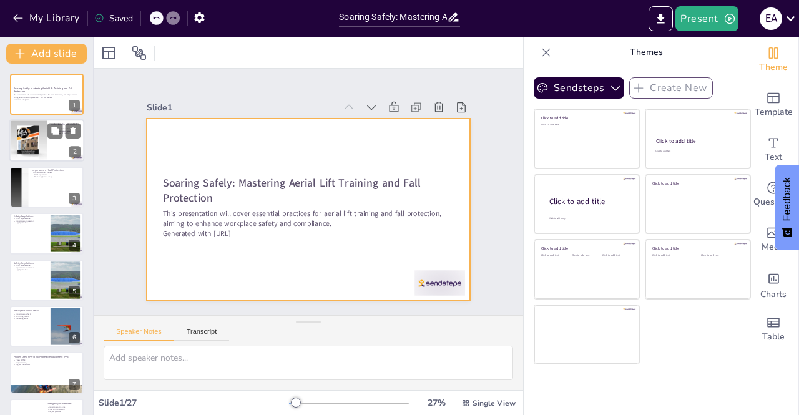
checkbox input "true"
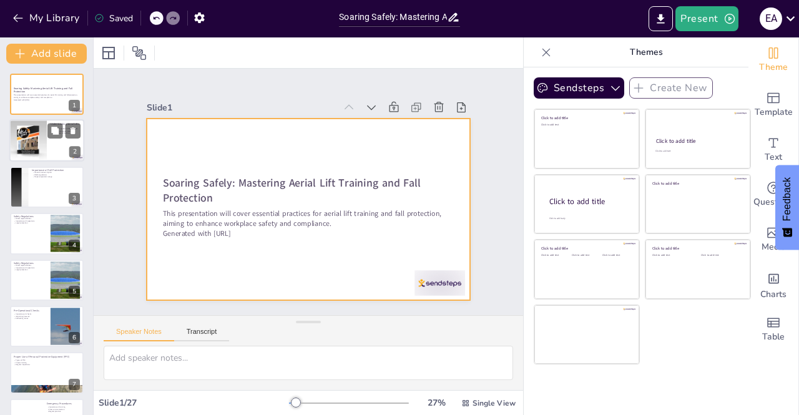
checkbox input "true"
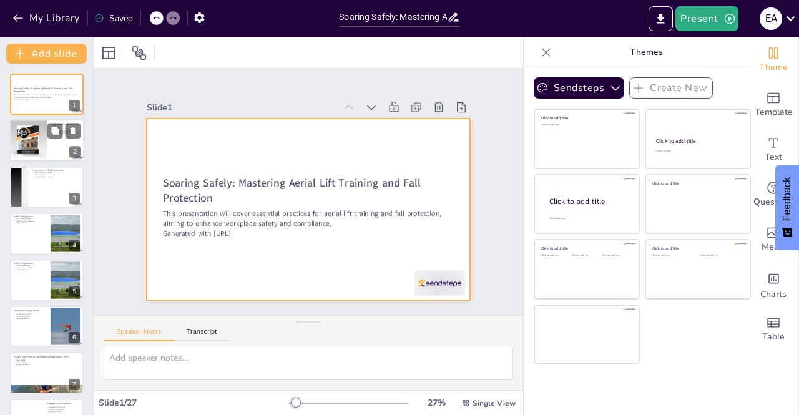
checkbox input "true"
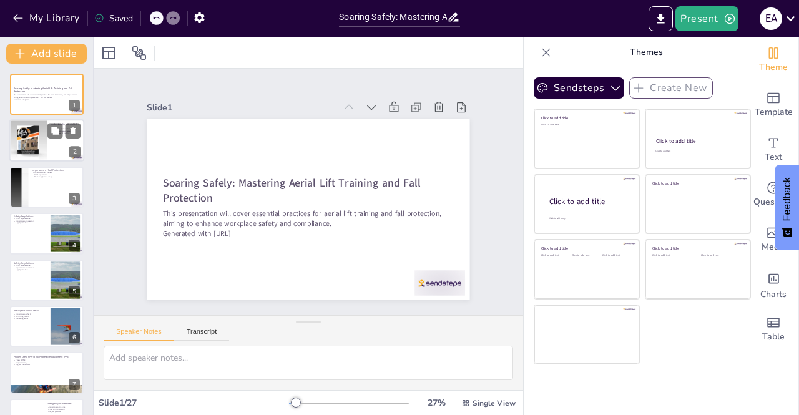
checkbox input "true"
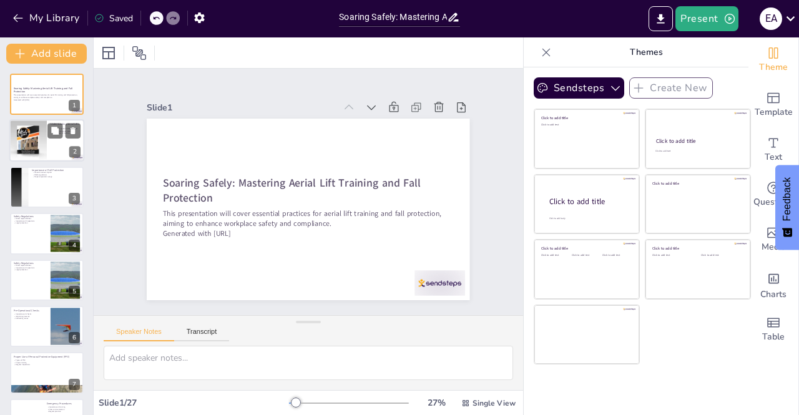
checkbox input "true"
click at [42, 136] on div at bounding box center [28, 141] width 42 height 42
type textarea "Understanding the various types of aerial lifts, such as scissor lifts and boom…"
checkbox input "true"
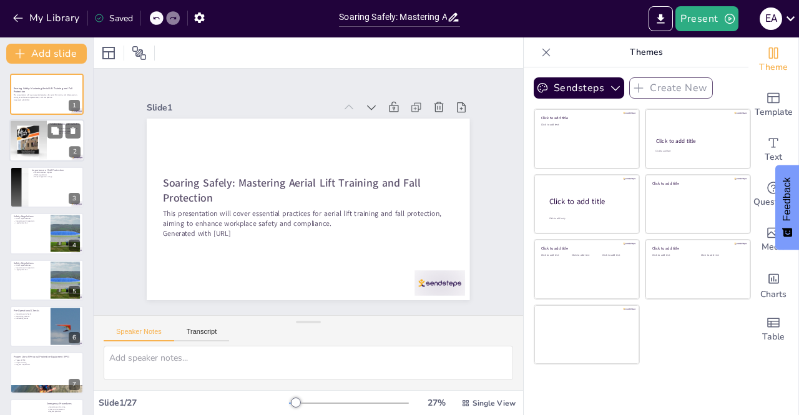
checkbox input "true"
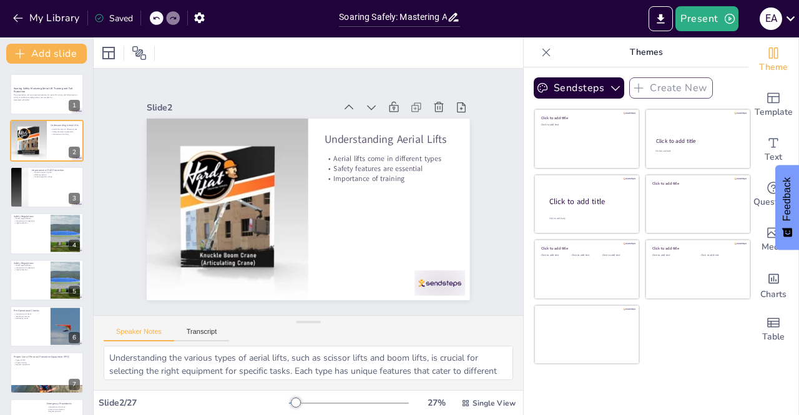
checkbox input "true"
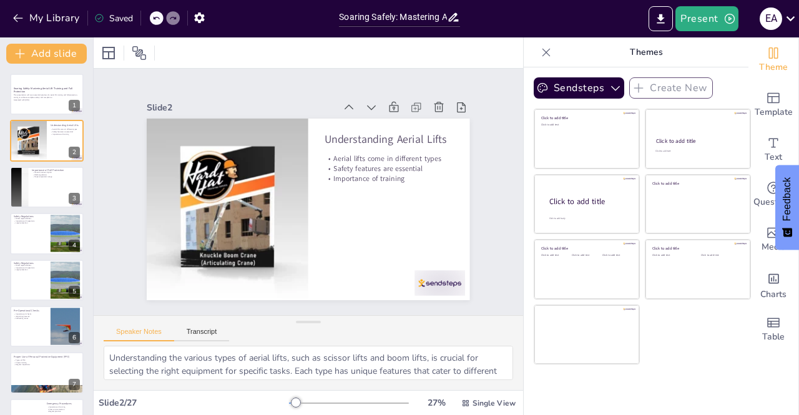
checkbox input "true"
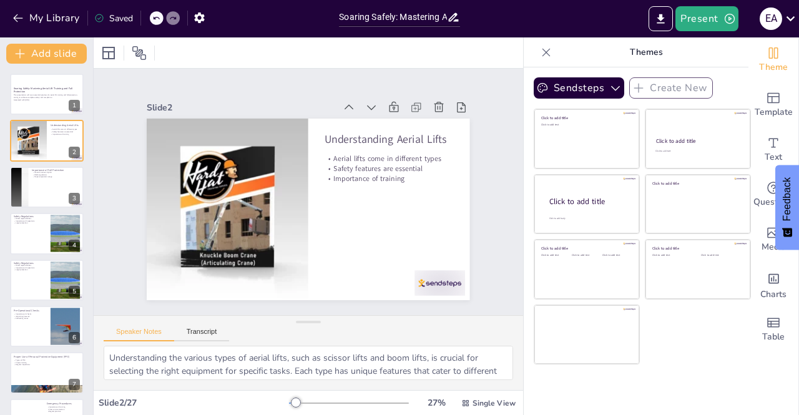
checkbox input "true"
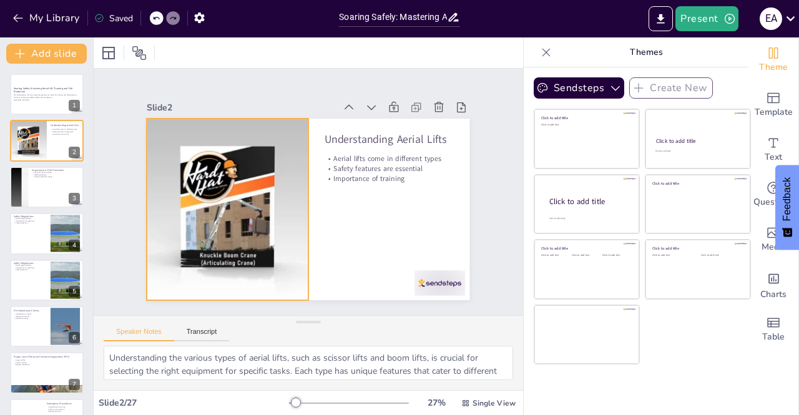
checkbox input "true"
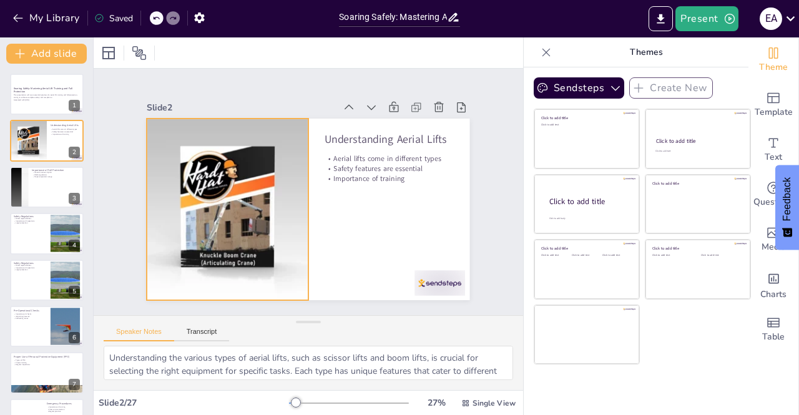
checkbox input "true"
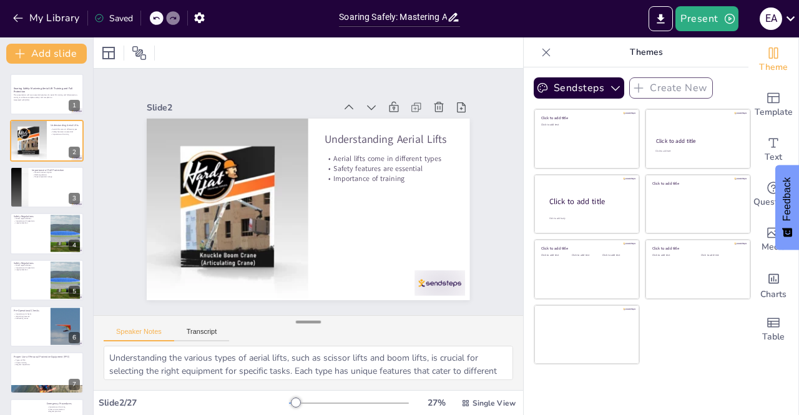
click at [308, 326] on div at bounding box center [308, 322] width 25 height 12
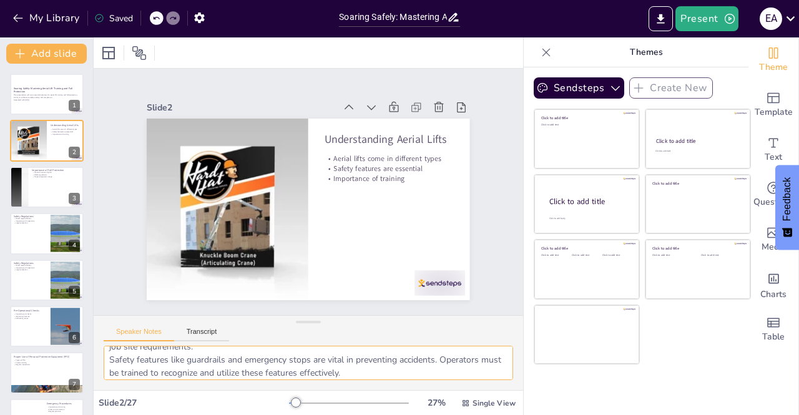
scroll to position [50, 0]
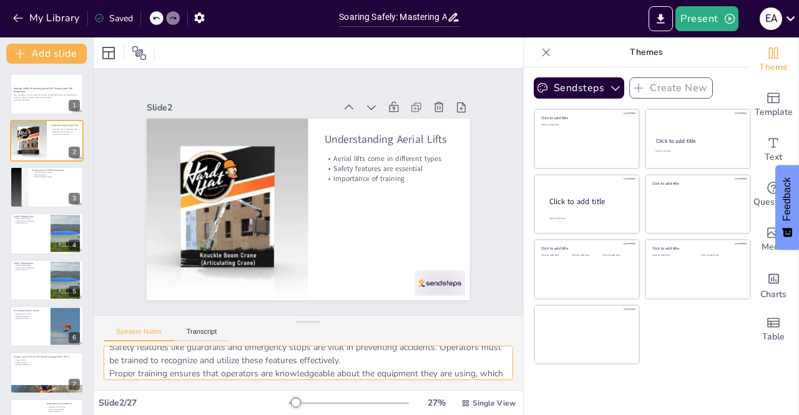
checkbox input "true"
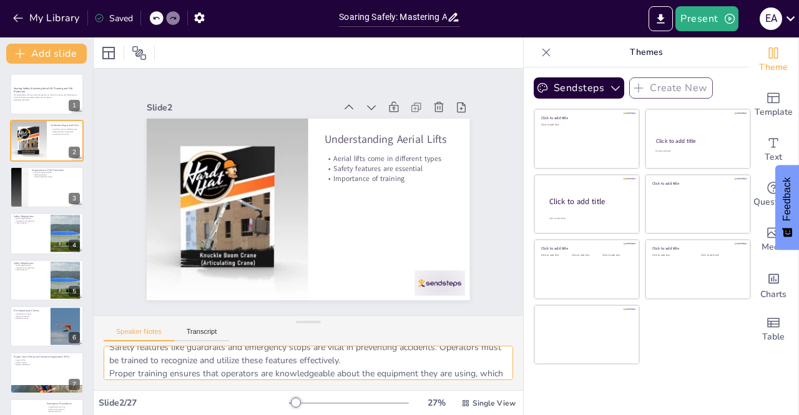
checkbox input "true"
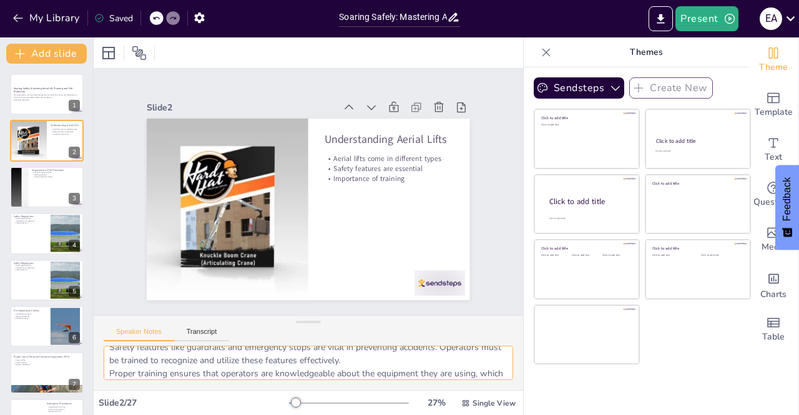
checkbox input "true"
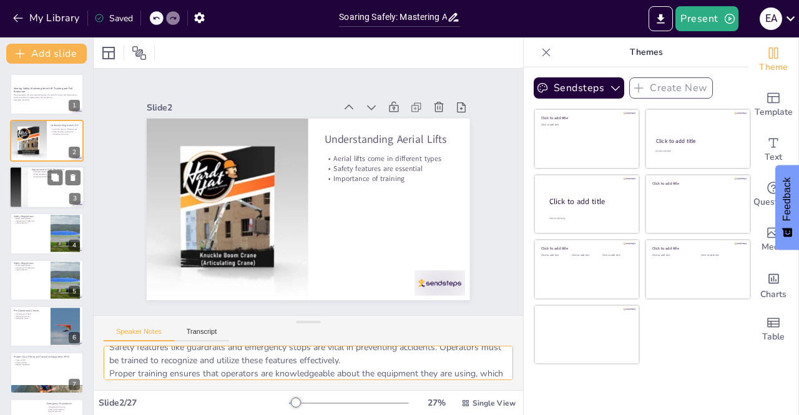
checkbox input "true"
click at [36, 191] on div at bounding box center [46, 187] width 75 height 42
type textarea "Understanding the importance of fall protection in preventing serious injuries …"
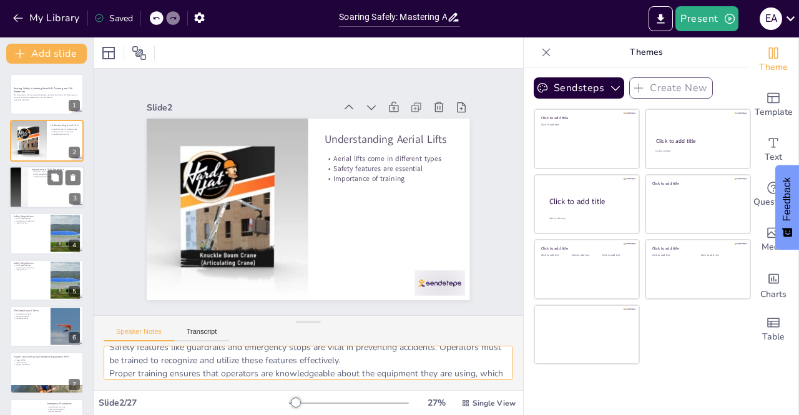
checkbox input "true"
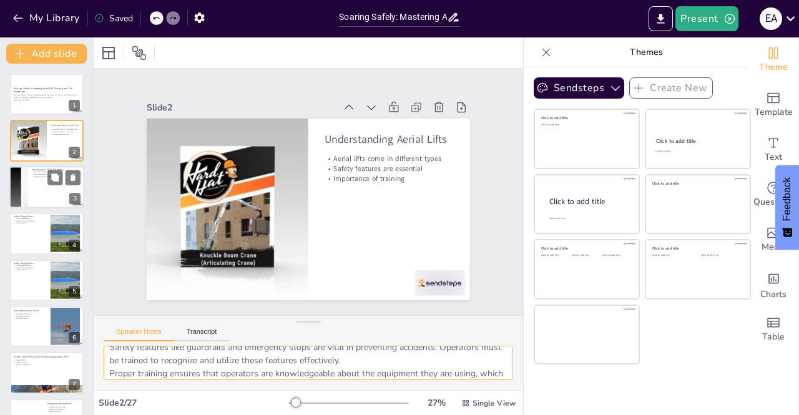
checkbox input "true"
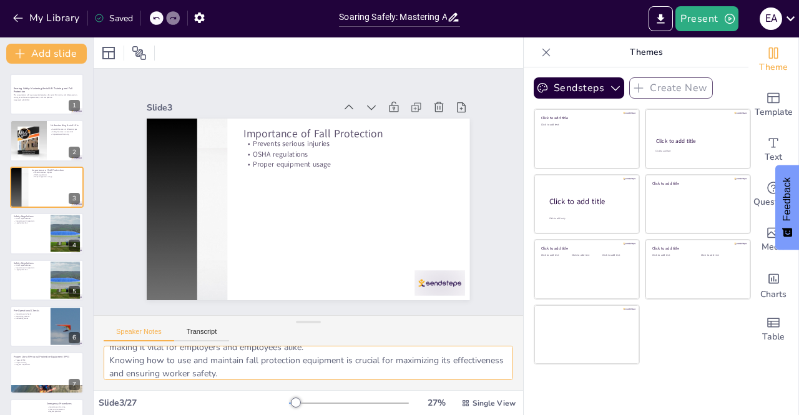
checkbox input "true"
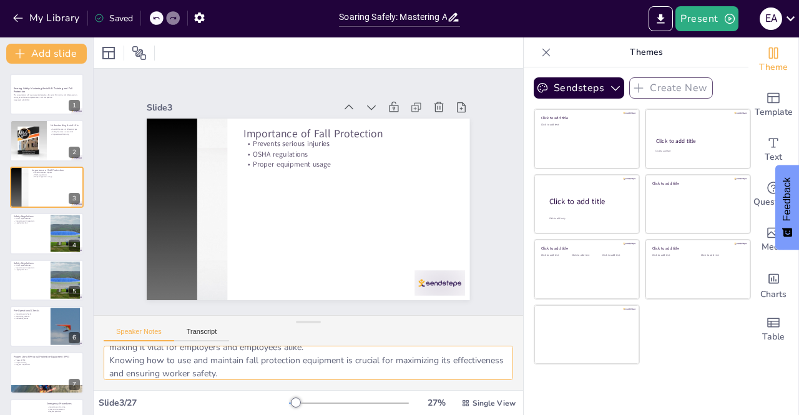
checkbox input "true"
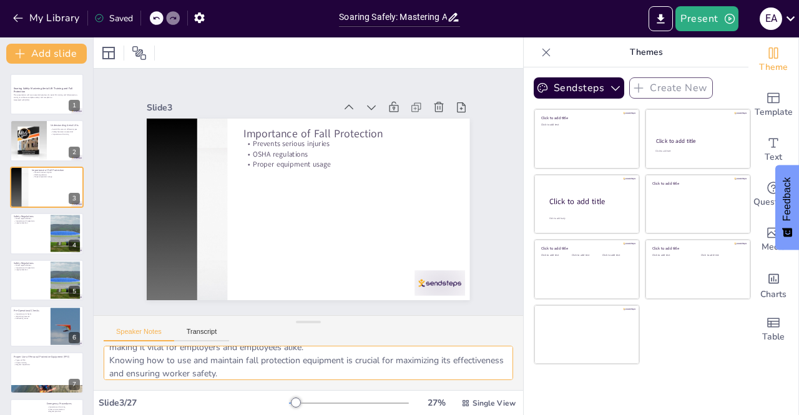
checkbox input "true"
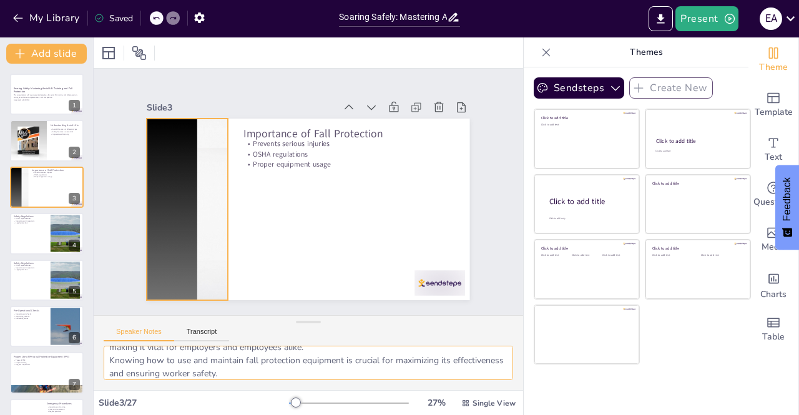
checkbox input "true"
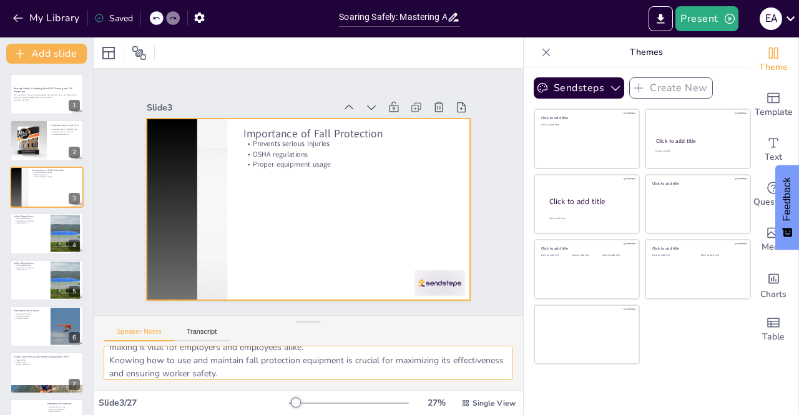
checkbox input "true"
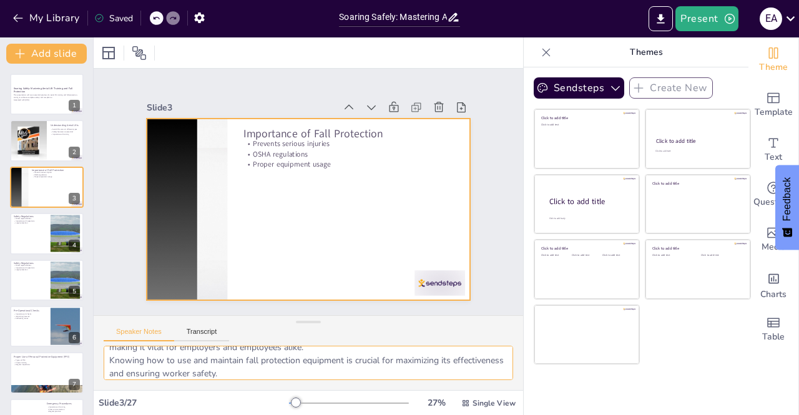
checkbox input "true"
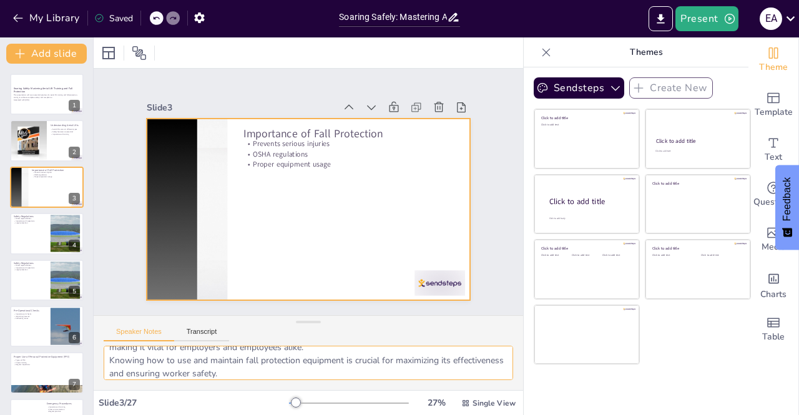
checkbox input "true"
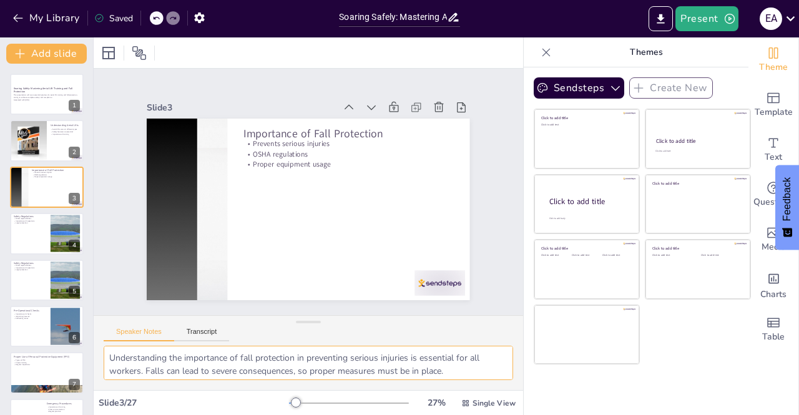
scroll to position [25, 0]
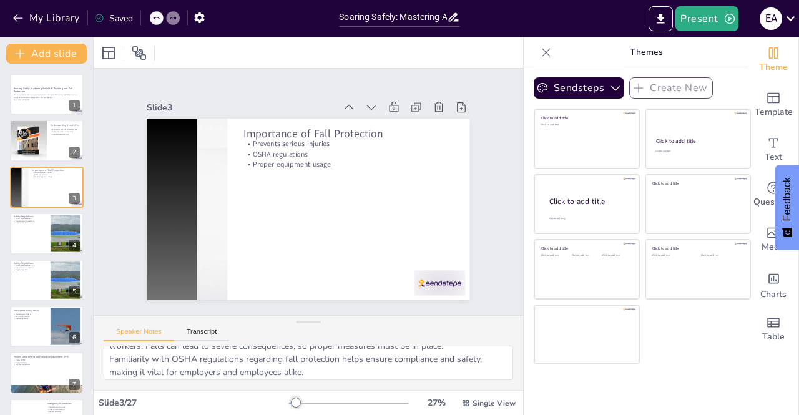
click at [506, 376] on div "Understanding the importance of fall protection in preventing serious injuries …" at bounding box center [308, 368] width 429 height 44
checkbox input "true"
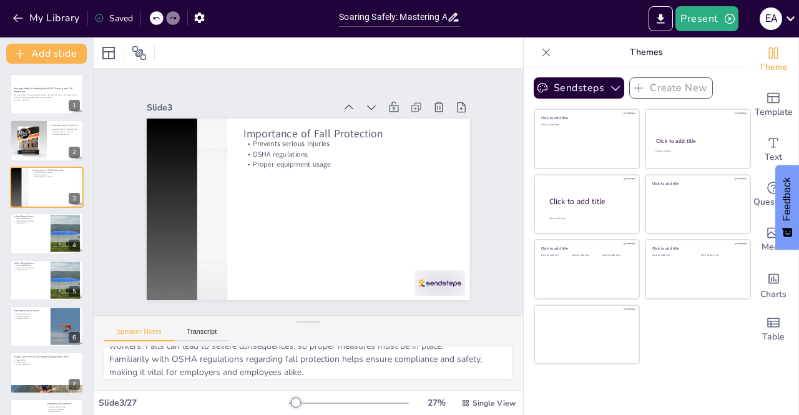
checkbox input "true"
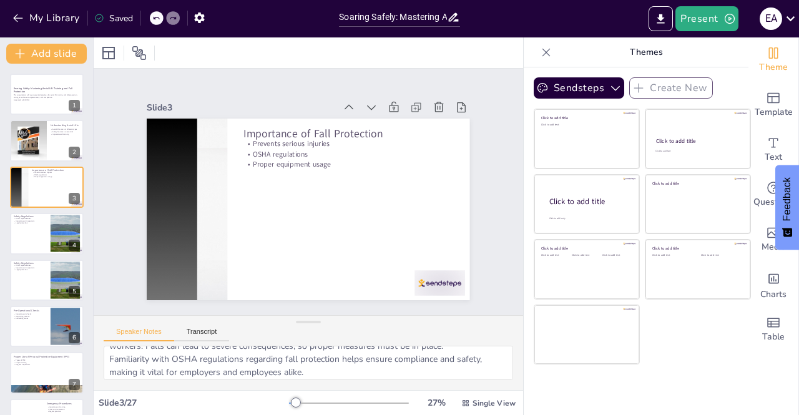
checkbox input "true"
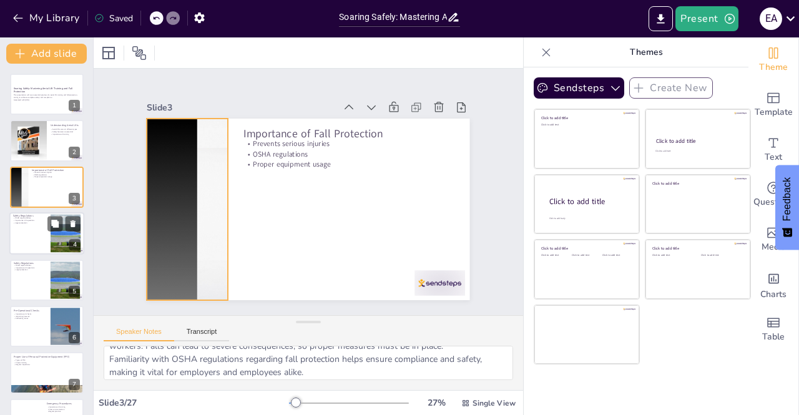
checkbox input "true"
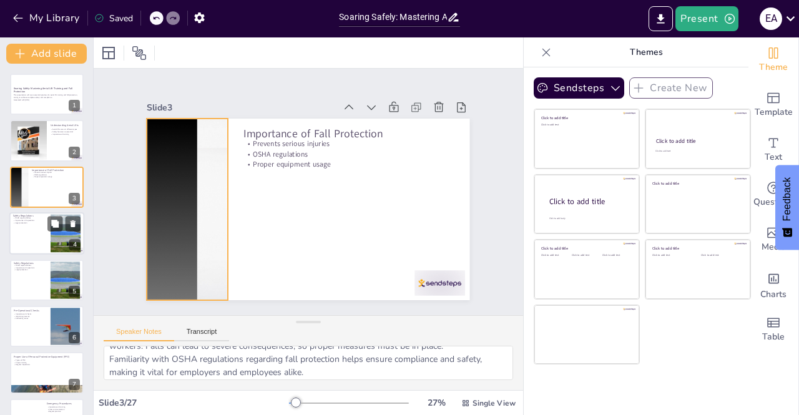
checkbox input "true"
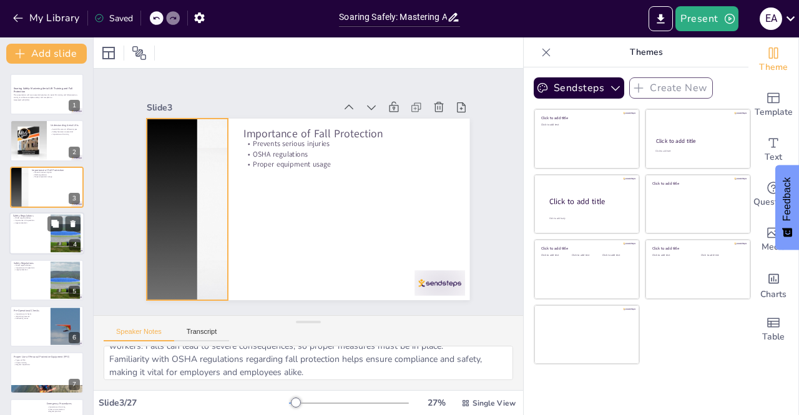
checkbox input "true"
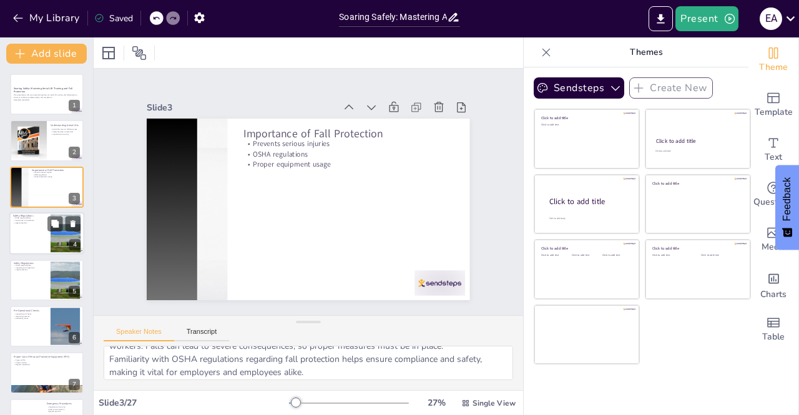
checkbox input "true"
click at [37, 242] on div at bounding box center [46, 233] width 75 height 42
type textarea "Knowing the responsibilities outlined by [PERSON_NAME] helps ensure that both e…"
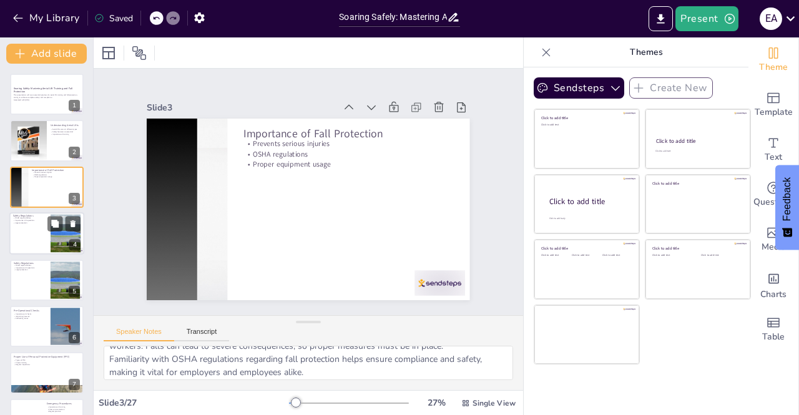
checkbox input "true"
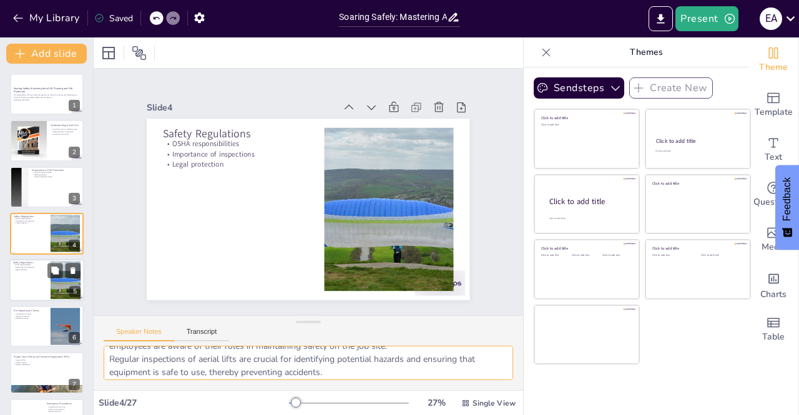
click at [41, 268] on p "Legal protection" at bounding box center [30, 269] width 34 height 2
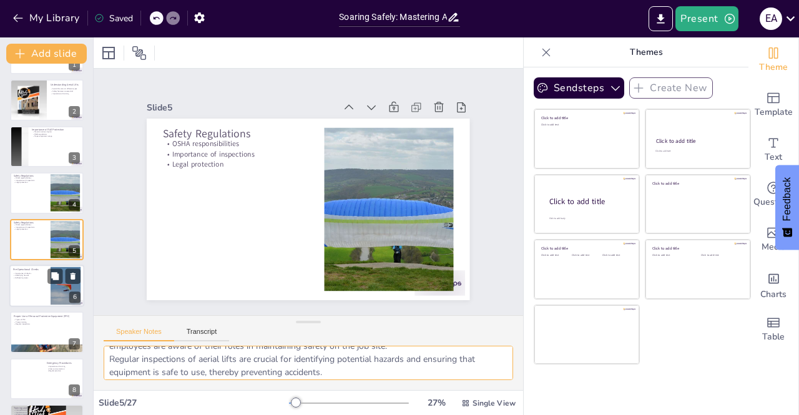
click at [37, 276] on p "Identifying hazards" at bounding box center [30, 276] width 34 height 2
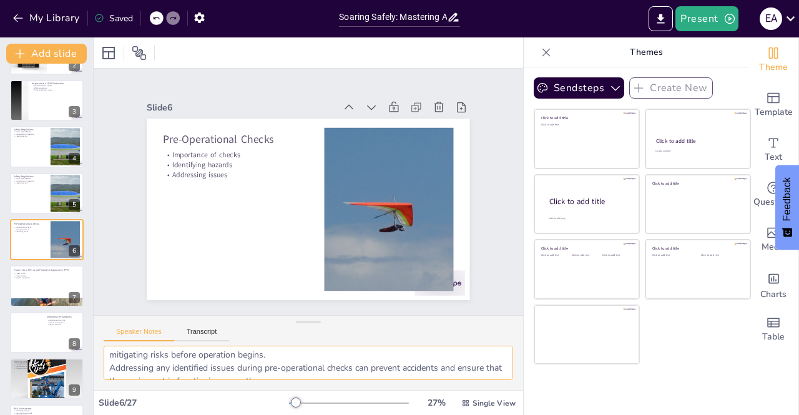
scroll to position [50, 0]
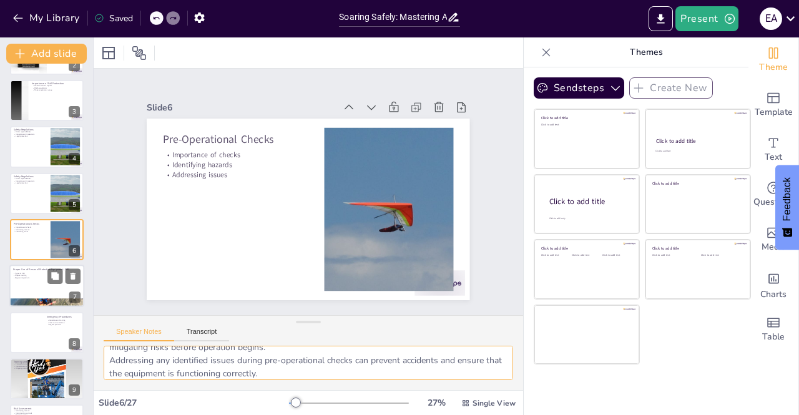
click at [35, 290] on div at bounding box center [46, 286] width 75 height 42
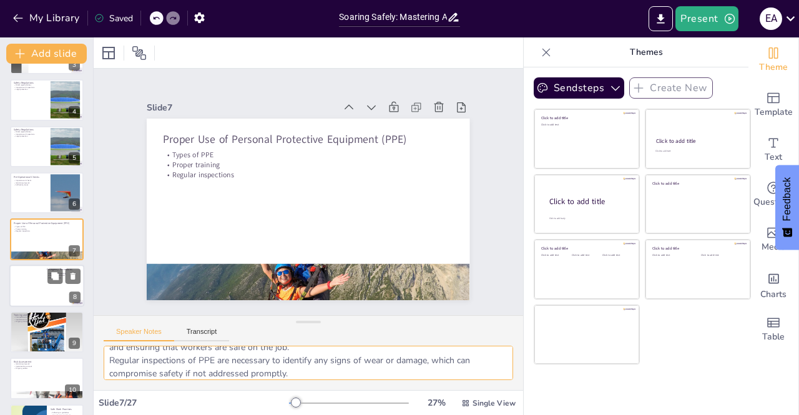
click at [32, 276] on div at bounding box center [46, 286] width 75 height 42
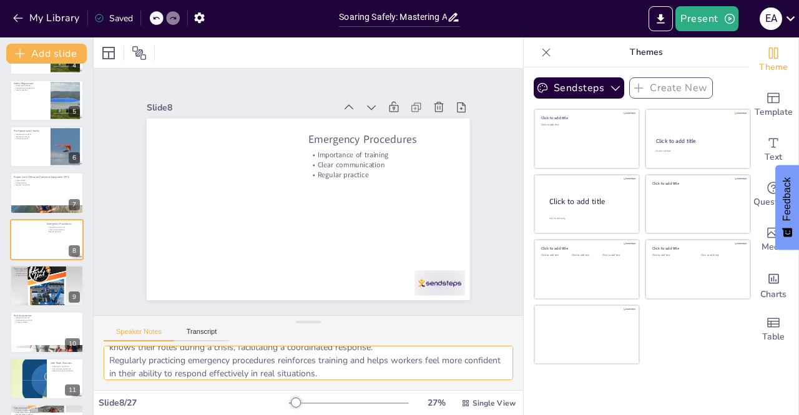
scroll to position [55, 0]
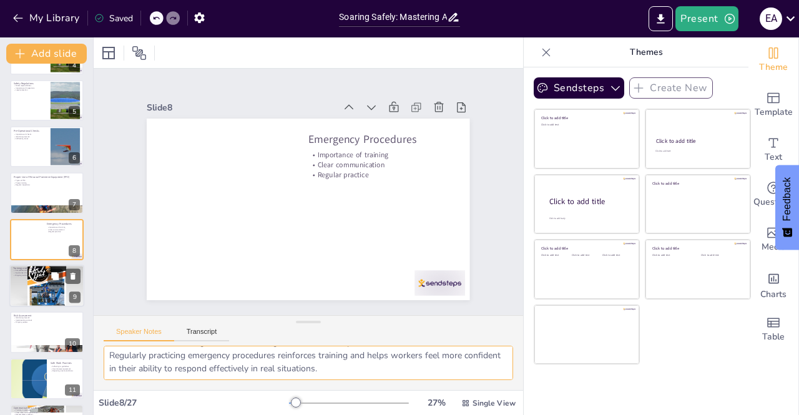
click at [37, 281] on div at bounding box center [46, 285] width 75 height 75
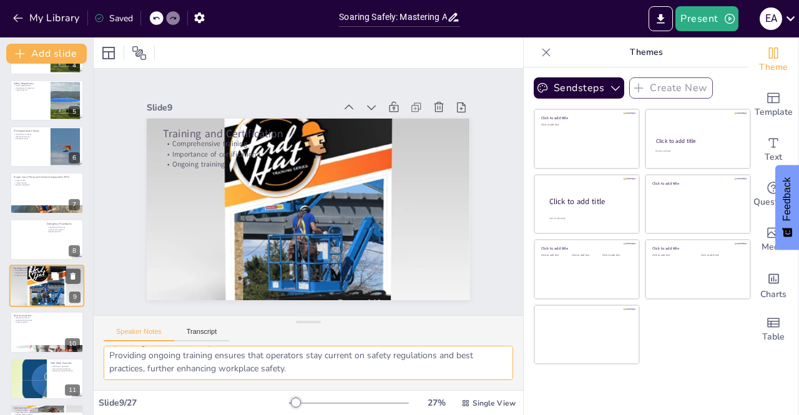
scroll to position [226, 0]
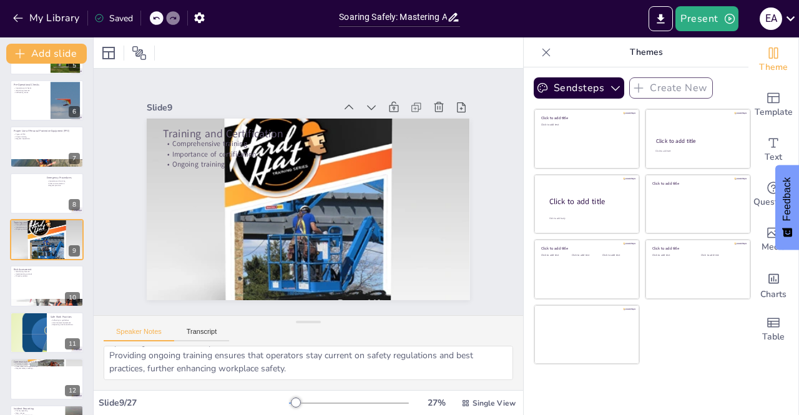
click at [540, 48] on icon at bounding box center [546, 52] width 12 height 12
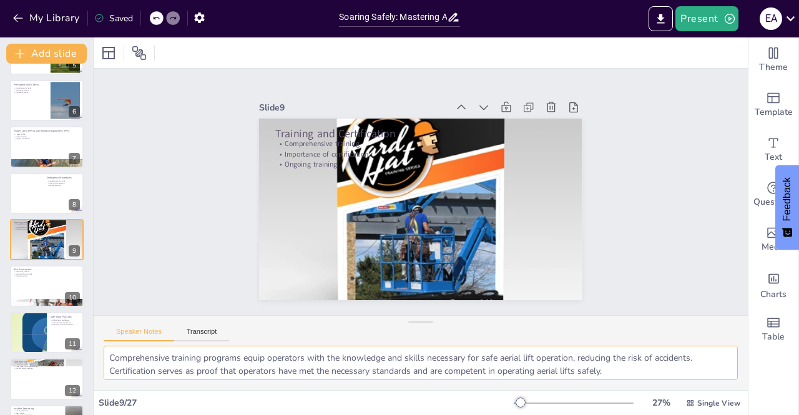
scroll to position [15, 0]
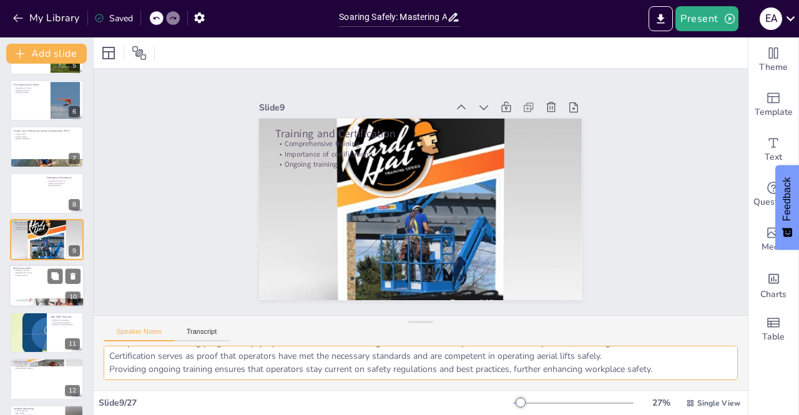
click at [34, 289] on div at bounding box center [46, 286] width 75 height 42
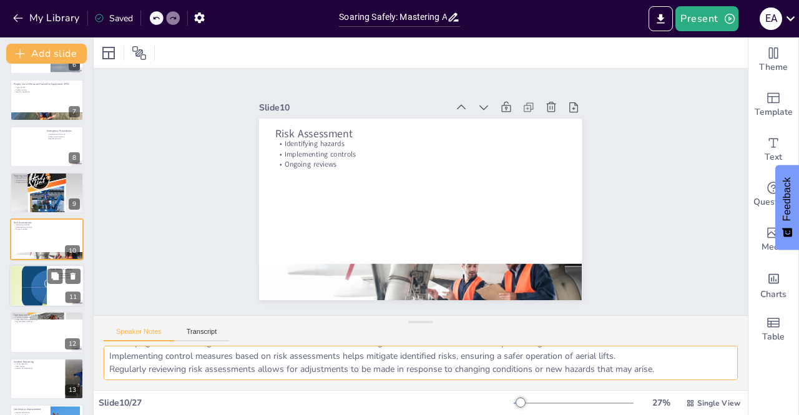
click at [39, 303] on div at bounding box center [28, 286] width 94 height 42
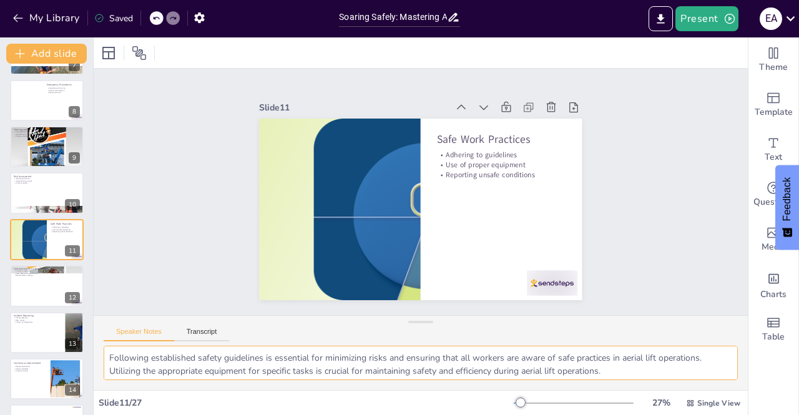
scroll to position [25, 0]
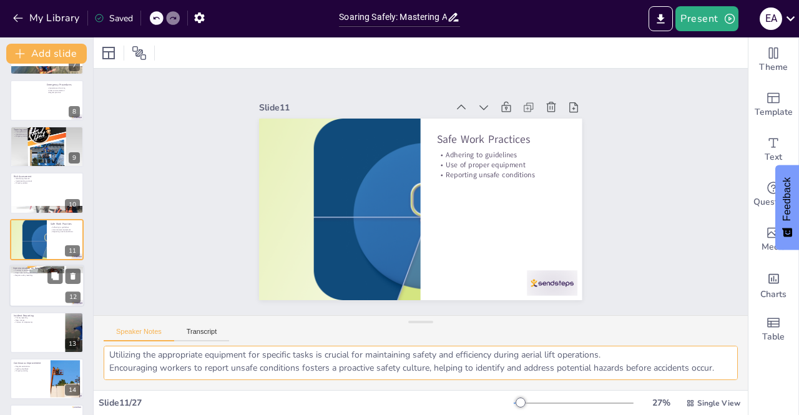
click at [26, 293] on div at bounding box center [46, 286] width 75 height 42
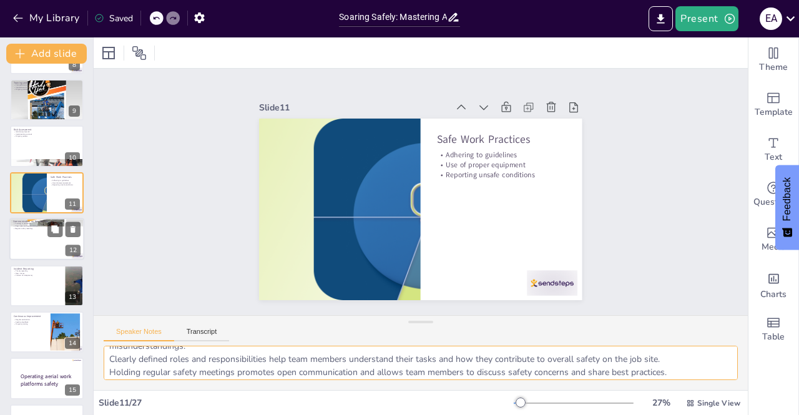
click at [26, 293] on div at bounding box center [47, 285] width 74 height 41
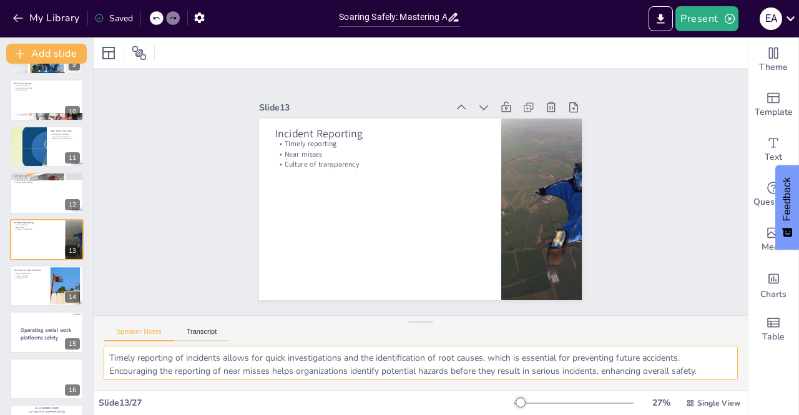
scroll to position [15, 0]
click at [47, 289] on div at bounding box center [46, 286] width 75 height 42
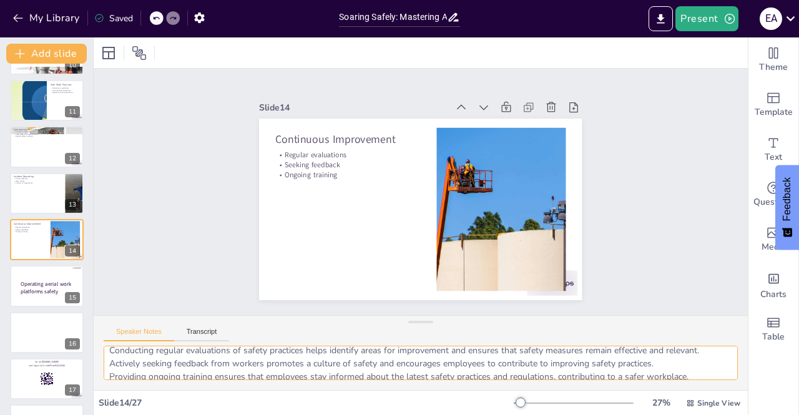
scroll to position [0, 0]
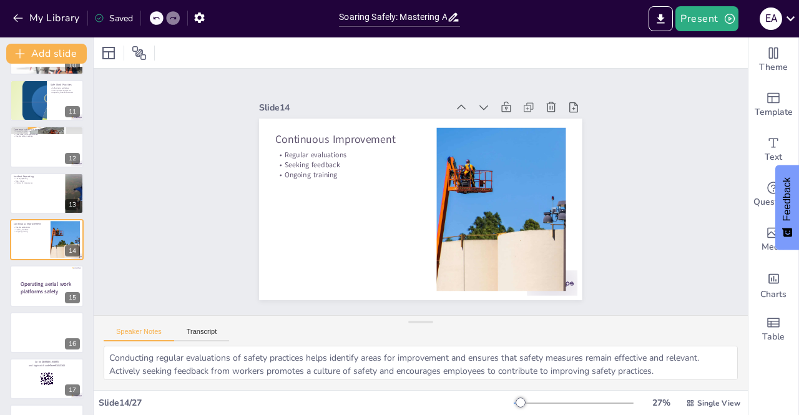
click at [697, 331] on div "Speaker Notes Transcript" at bounding box center [421, 331] width 654 height 30
click at [419, 325] on div at bounding box center [420, 322] width 25 height 12
click at [481, 324] on div "Speaker Notes Transcript" at bounding box center [421, 331] width 654 height 30
click at [29, 300] on div at bounding box center [46, 286] width 75 height 42
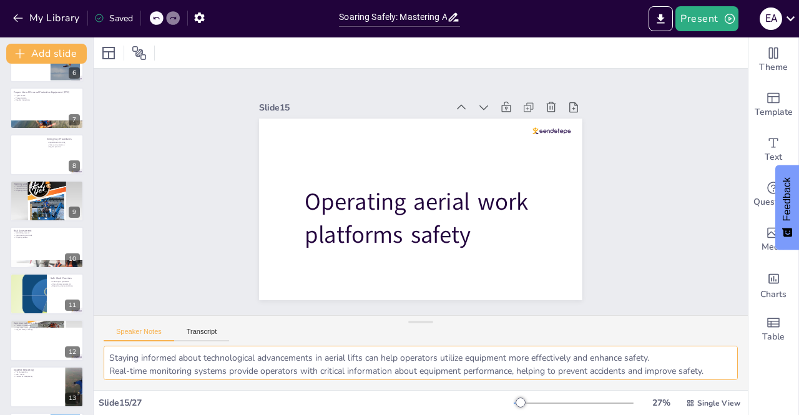
scroll to position [504, 0]
